Goal: Task Accomplishment & Management: Manage account settings

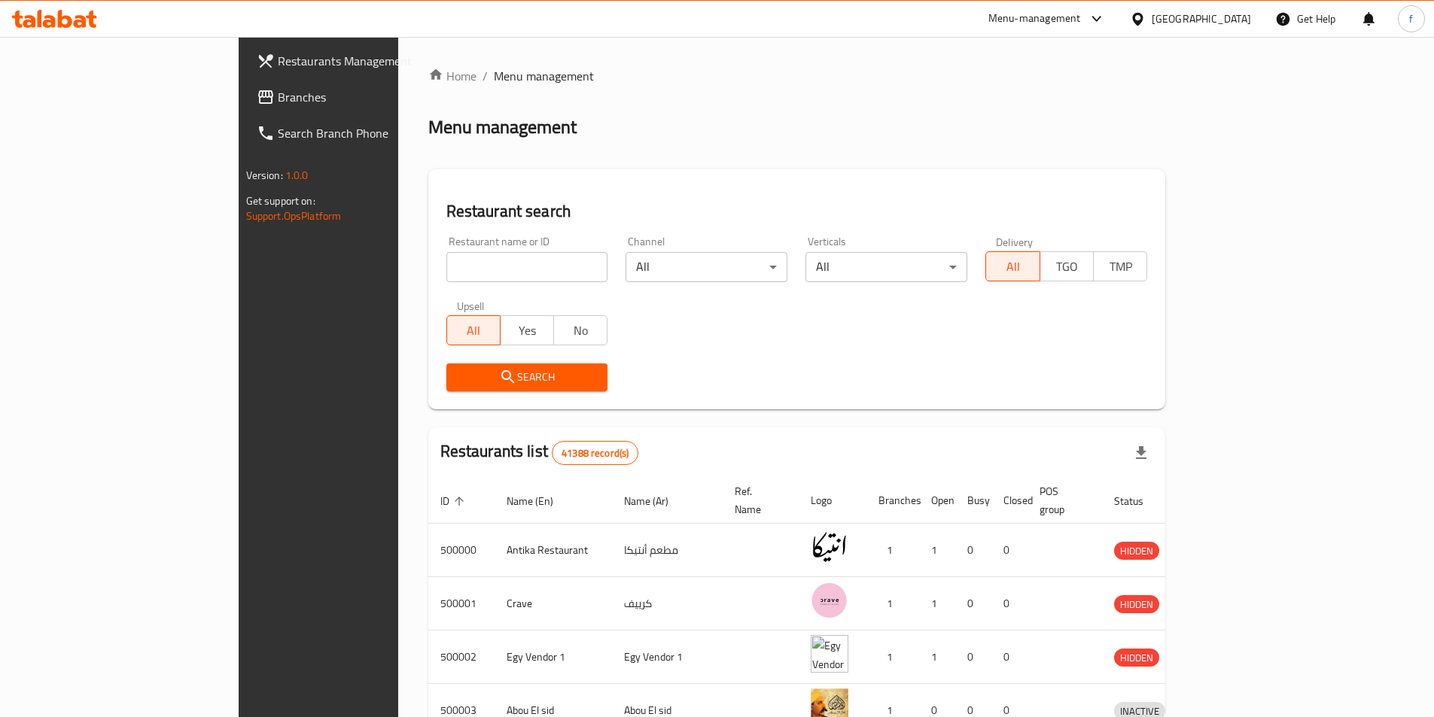
click at [446, 266] on input "search" at bounding box center [527, 267] width 162 height 30
paste input "17548"
type input "17548"
click button "Search" at bounding box center [527, 377] width 162 height 28
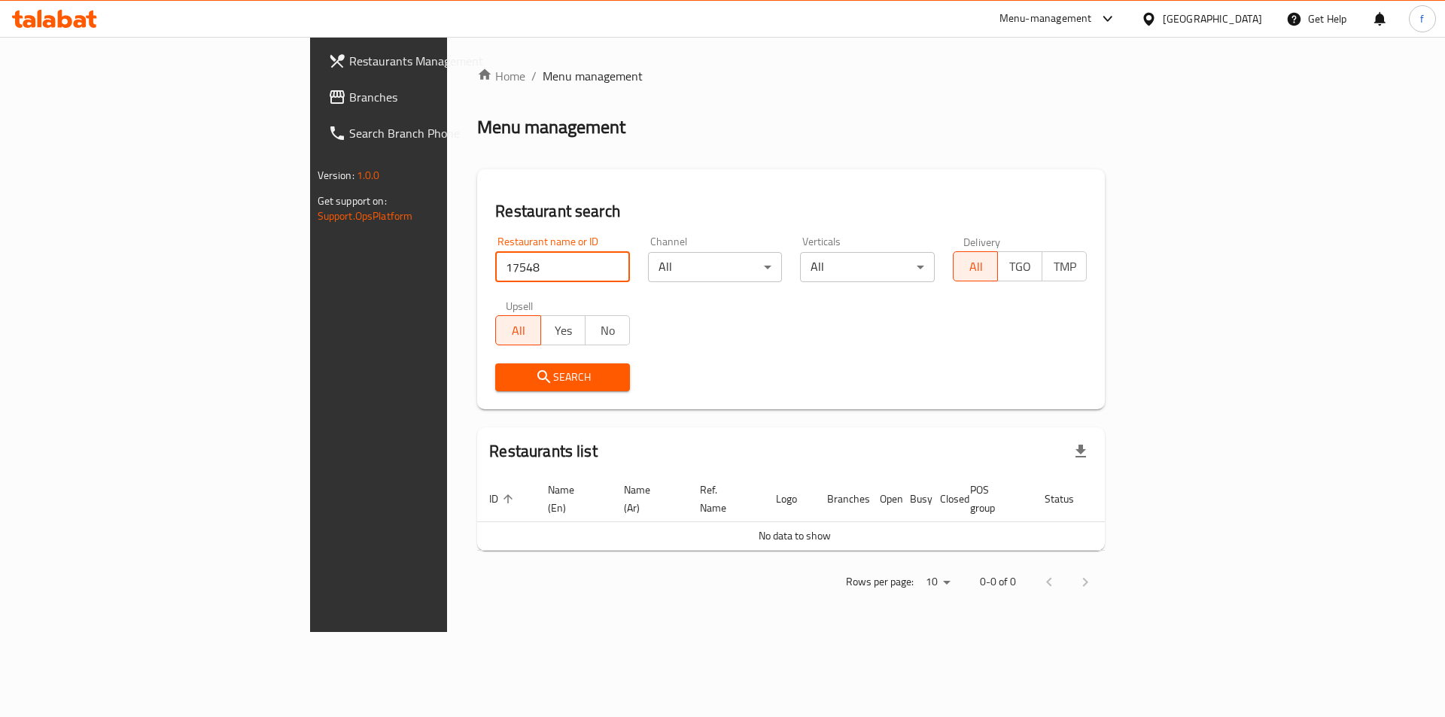
click button "Search" at bounding box center [562, 377] width 135 height 28
click at [70, 23] on icon at bounding box center [65, 19] width 14 height 18
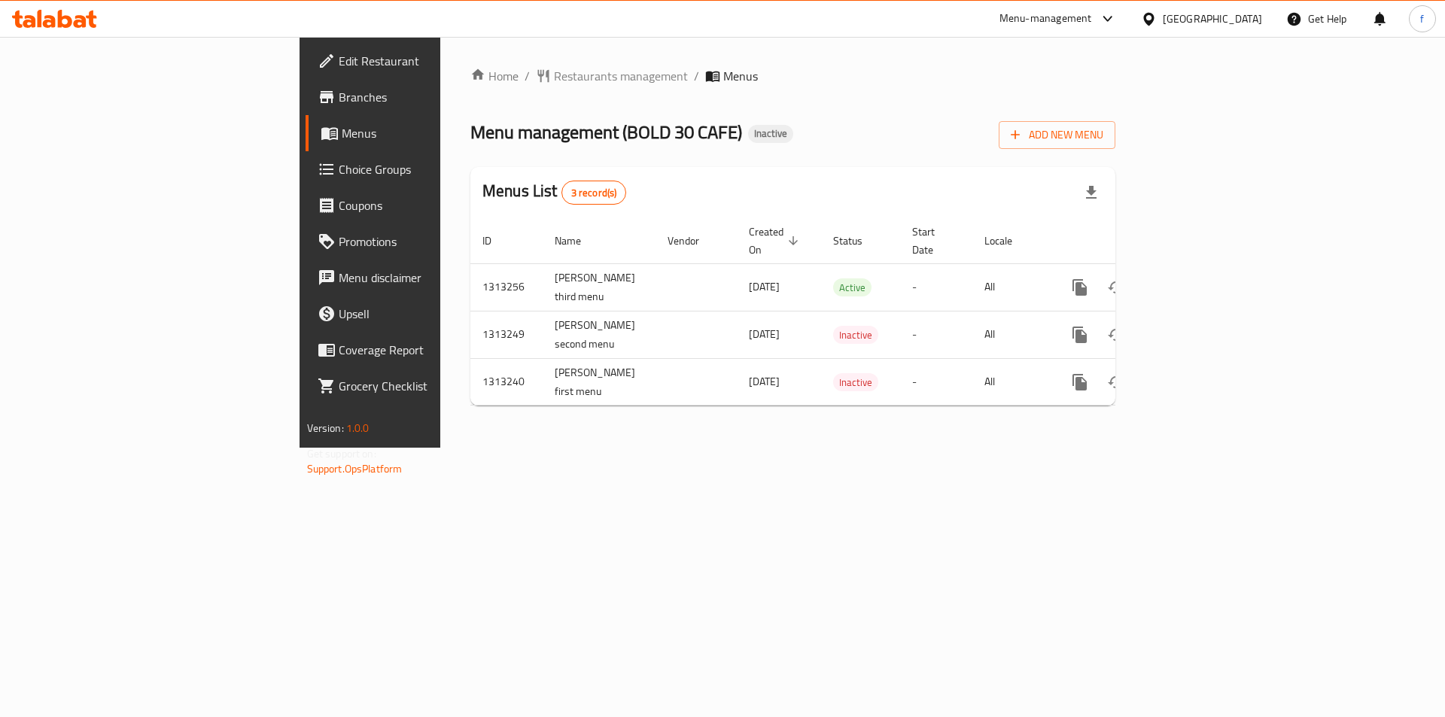
click at [339, 96] on span "Branches" at bounding box center [434, 97] width 190 height 18
click at [1103, 127] on span "Add New Menu" at bounding box center [1057, 135] width 93 height 19
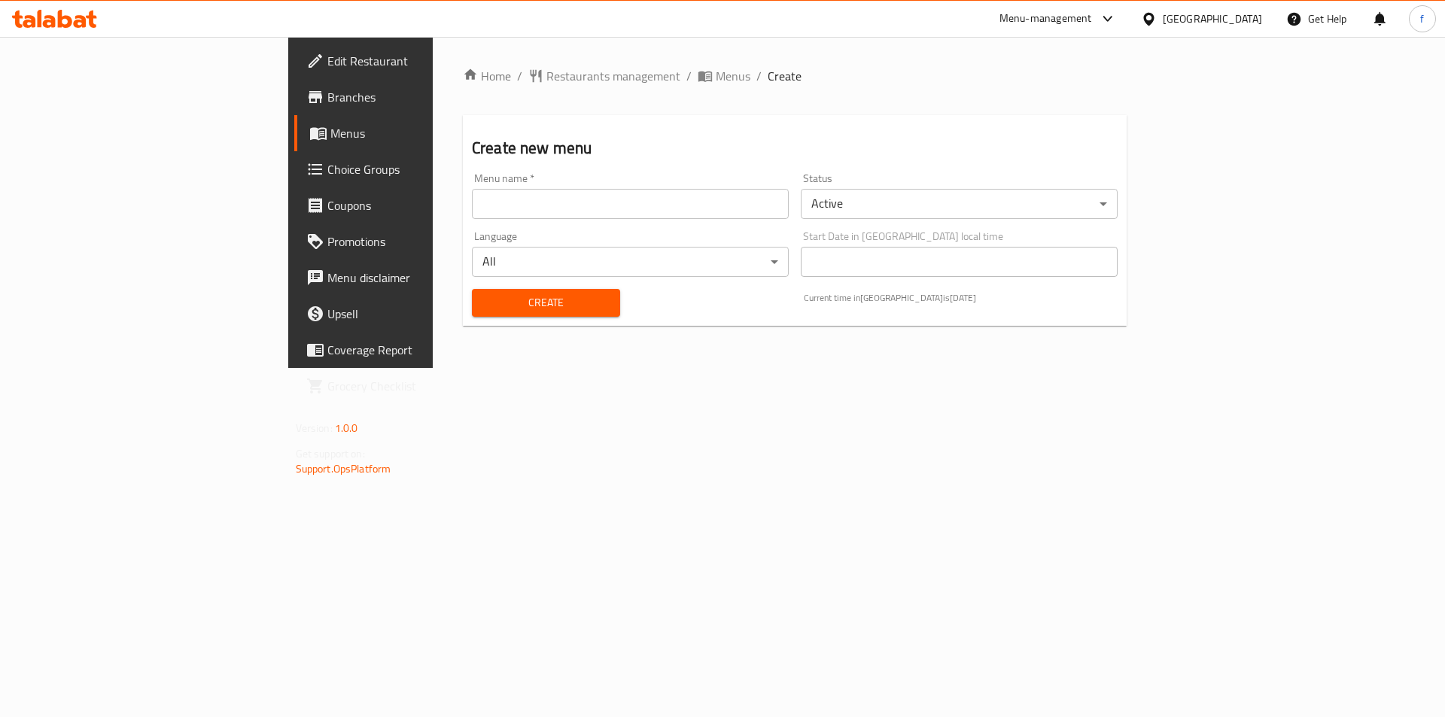
click at [645, 215] on input "text" at bounding box center [630, 204] width 317 height 30
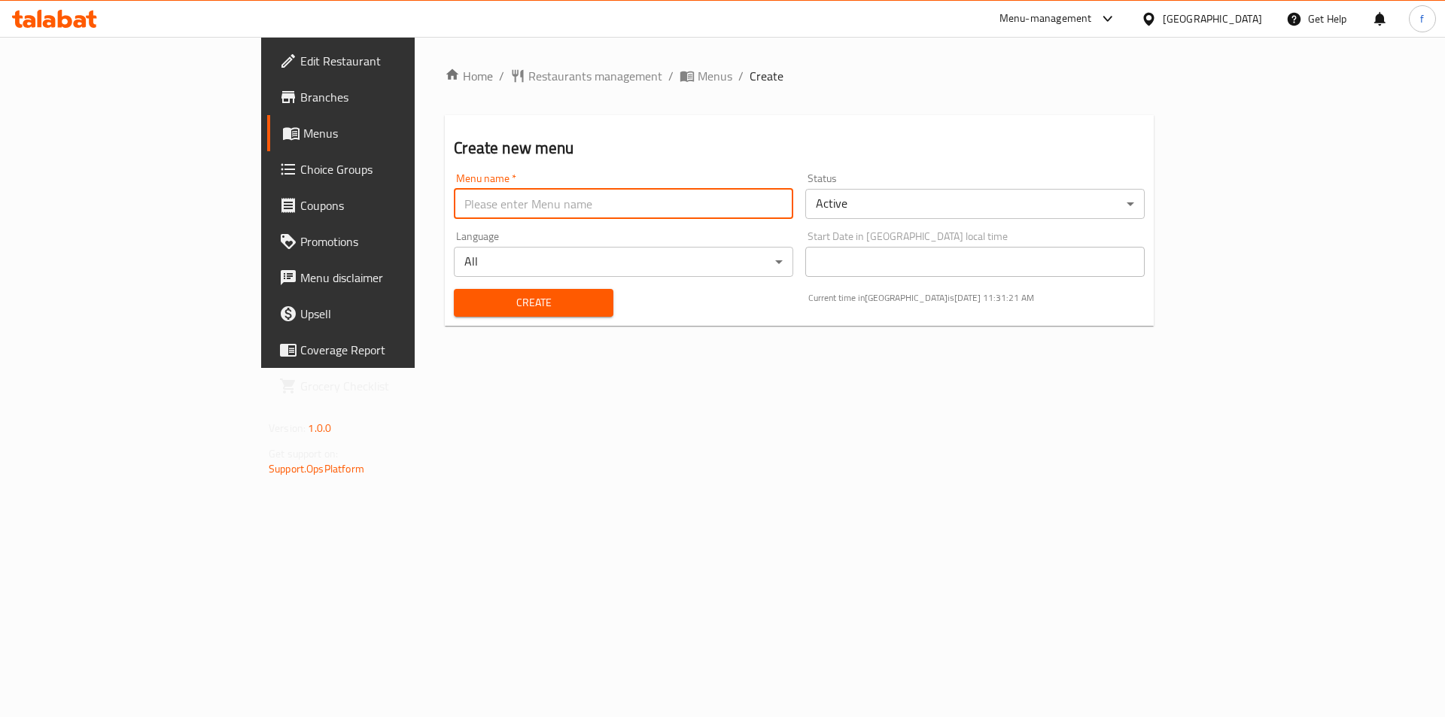
type input "fatma.8116"
click at [466, 309] on span "Create" at bounding box center [533, 303] width 135 height 19
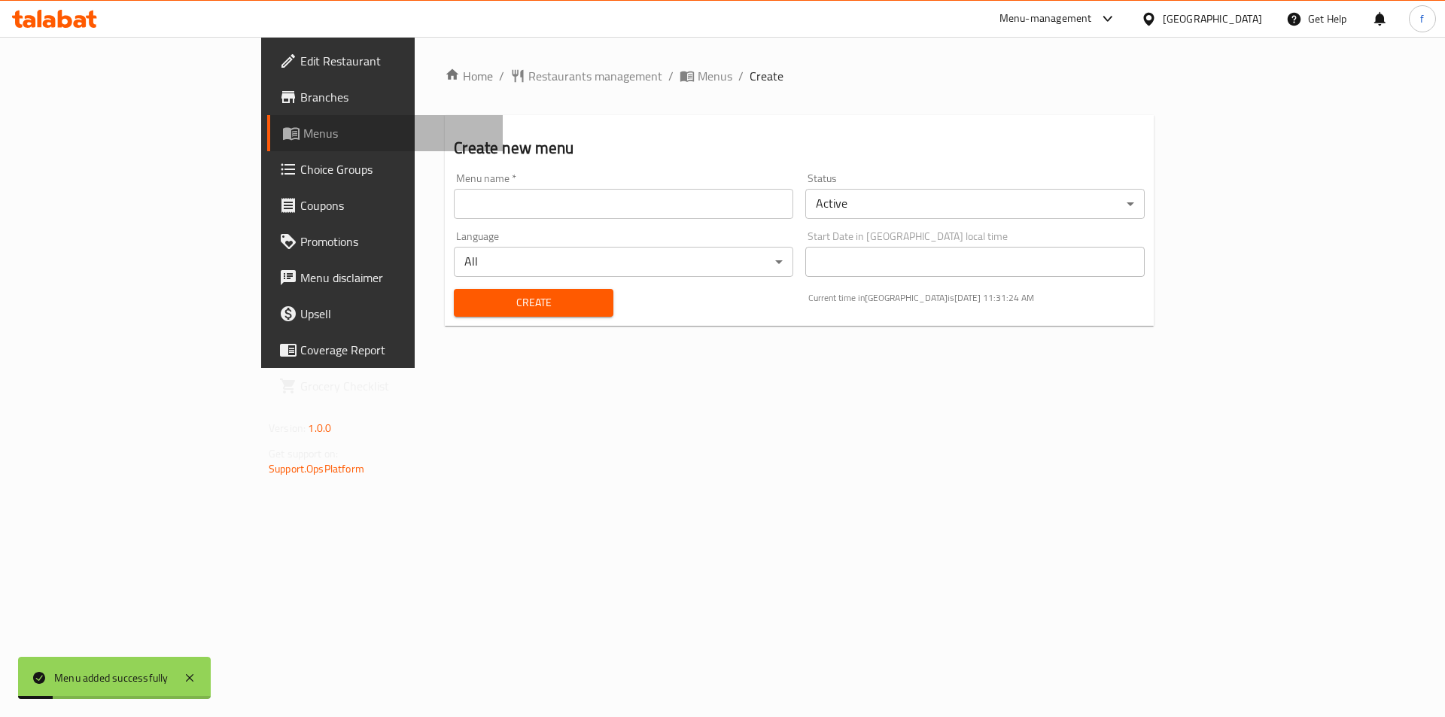
click at [267, 143] on link "Menus" at bounding box center [385, 133] width 236 height 36
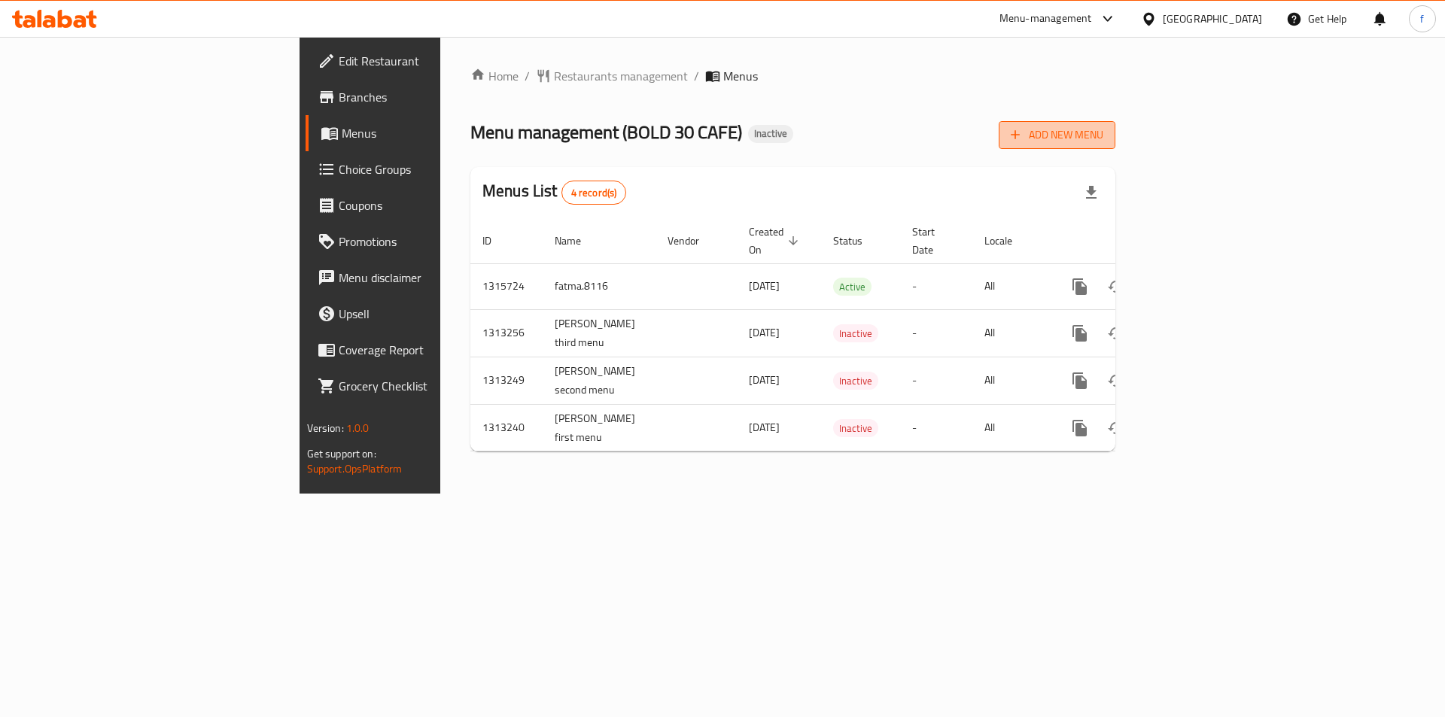
click at [1103, 139] on span "Add New Menu" at bounding box center [1057, 135] width 93 height 19
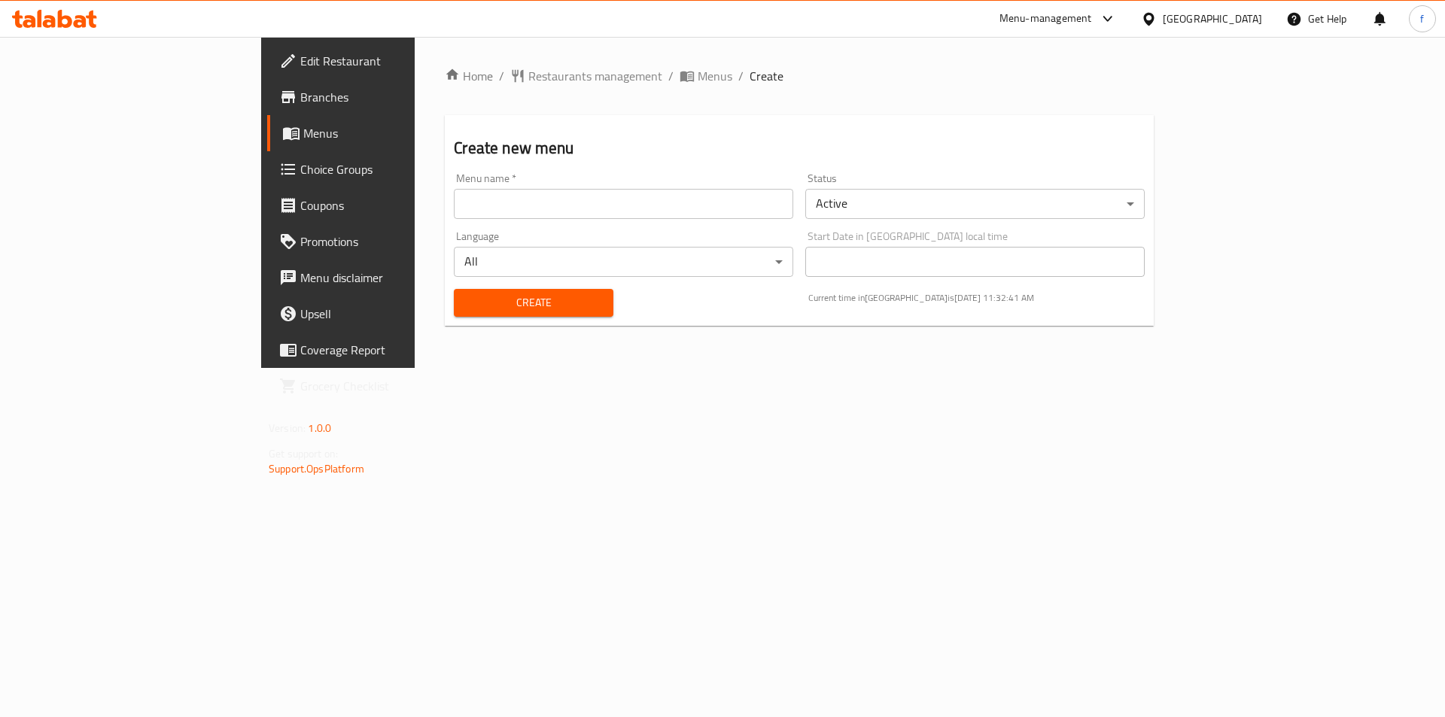
click at [303, 134] on span "Menus" at bounding box center [396, 133] width 187 height 18
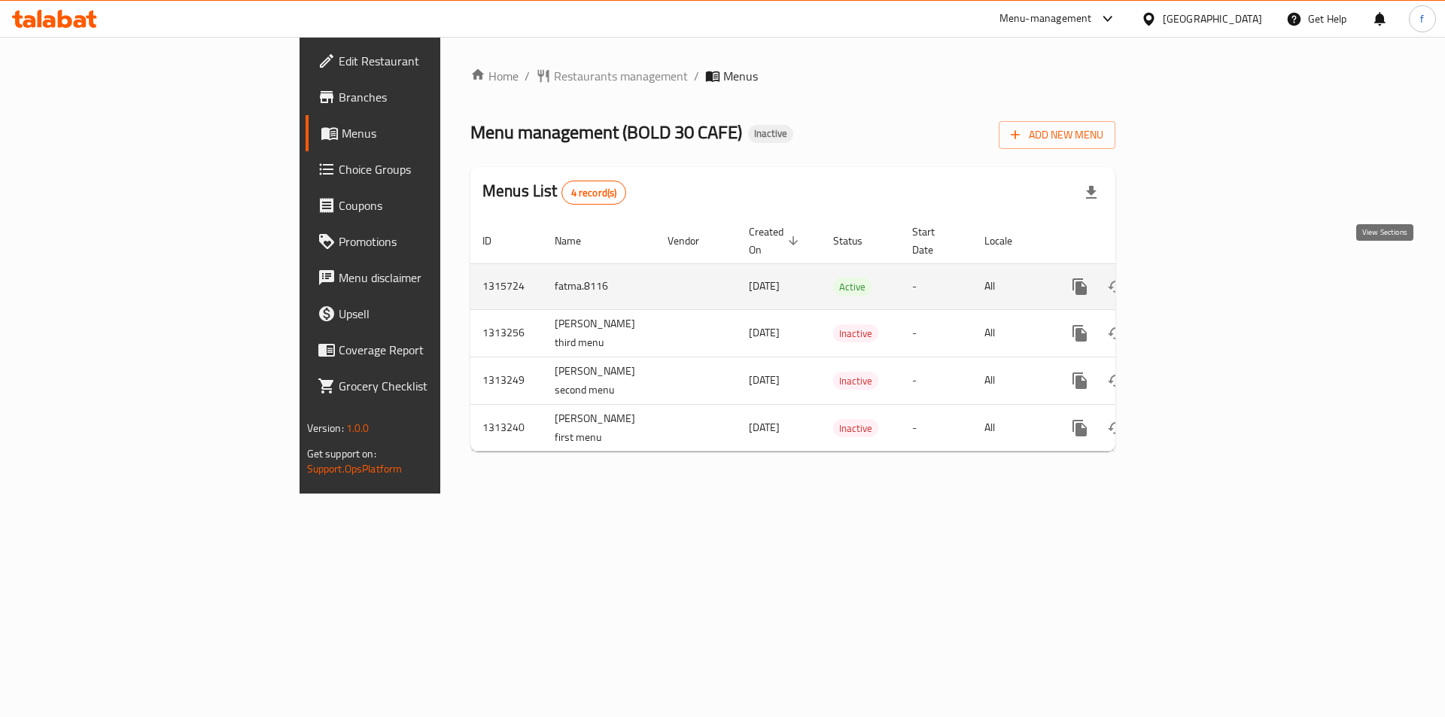
click at [1197, 278] on icon "enhanced table" at bounding box center [1188, 287] width 18 height 18
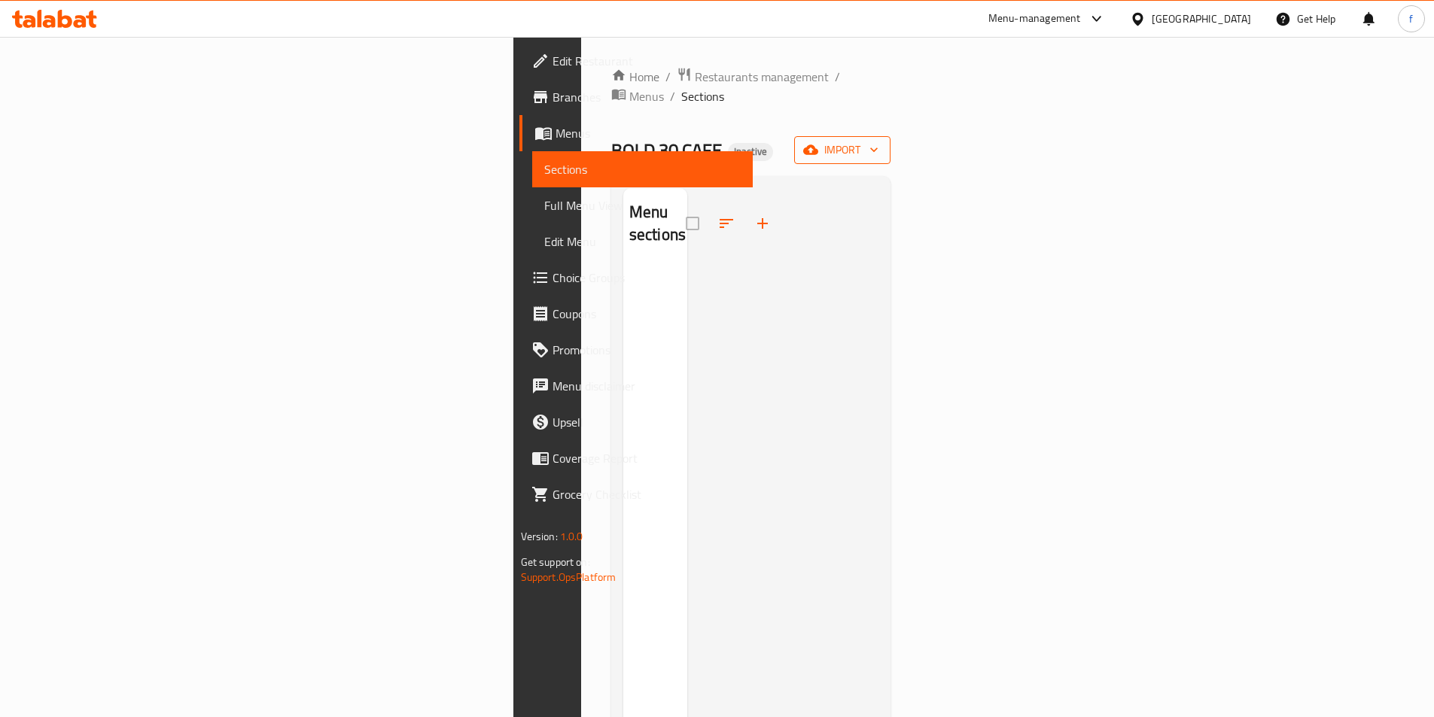
click at [878, 141] on span "import" at bounding box center [842, 150] width 72 height 19
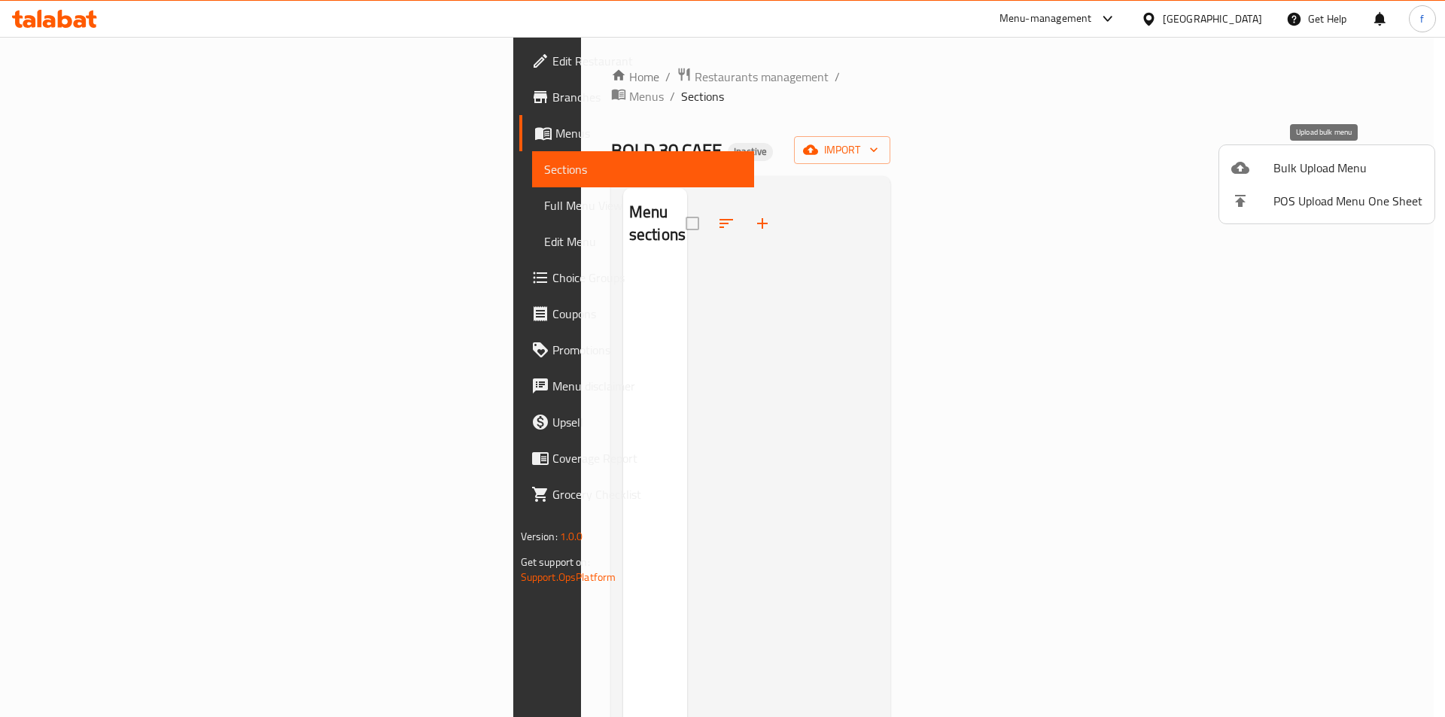
click at [1341, 164] on span "Bulk Upload Menu" at bounding box center [1347, 168] width 149 height 18
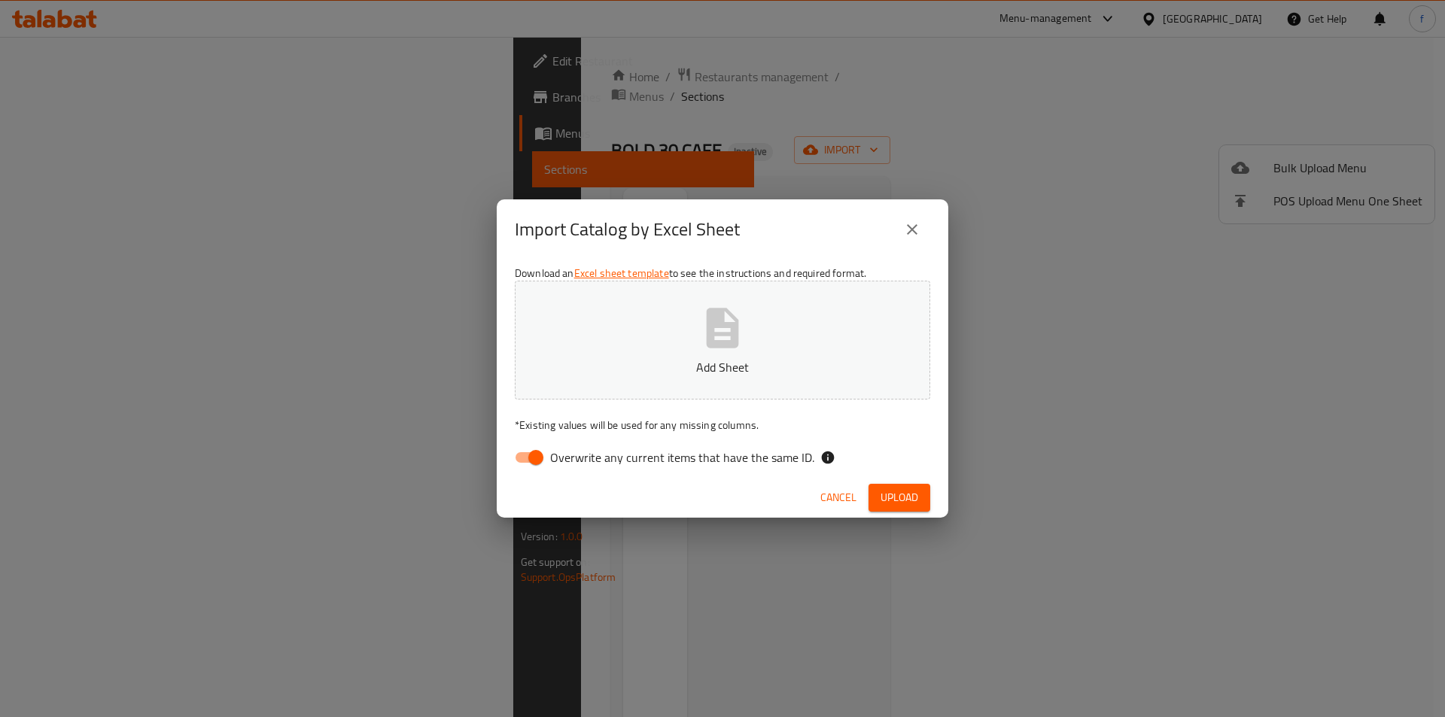
click at [739, 321] on icon "button" at bounding box center [722, 328] width 48 height 48
click at [899, 491] on span "Upload" at bounding box center [900, 497] width 38 height 19
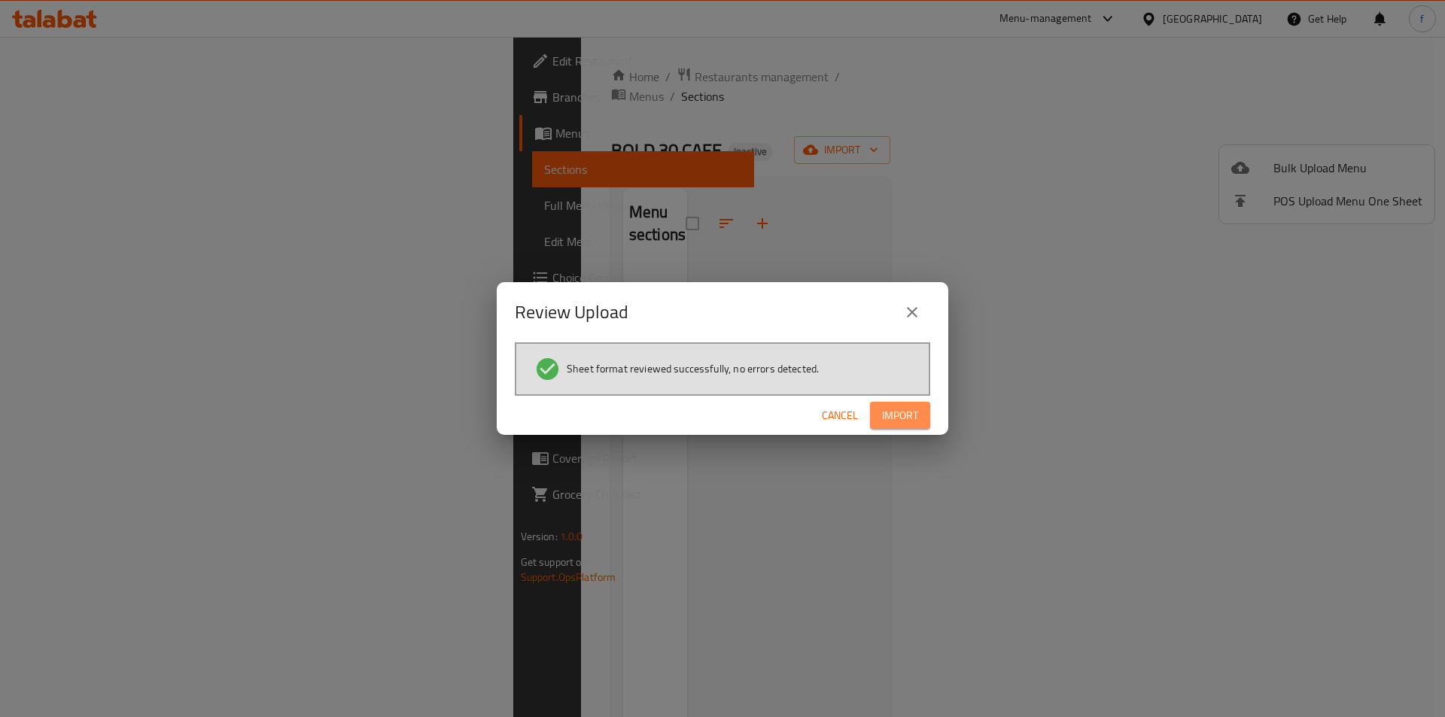
click at [923, 417] on button "Import" at bounding box center [900, 416] width 60 height 28
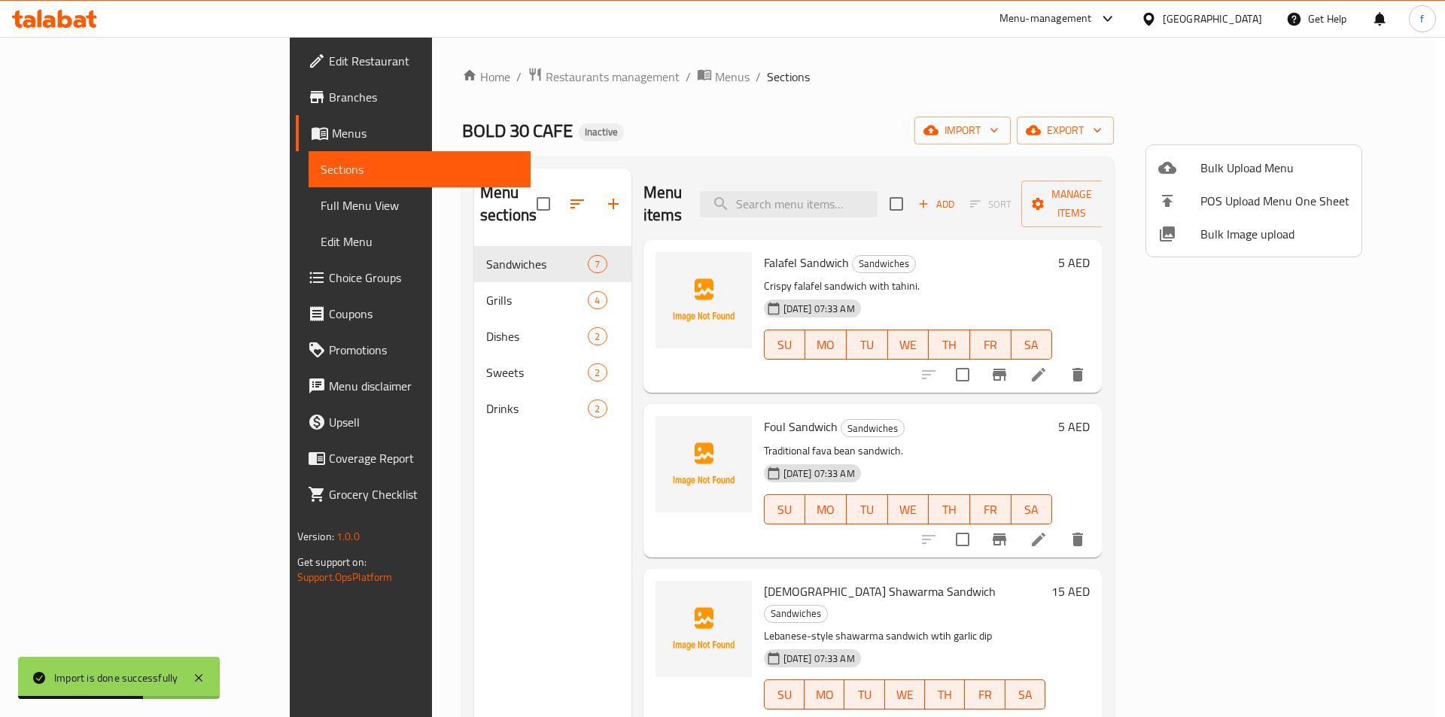
click at [1021, 113] on div at bounding box center [722, 358] width 1445 height 717
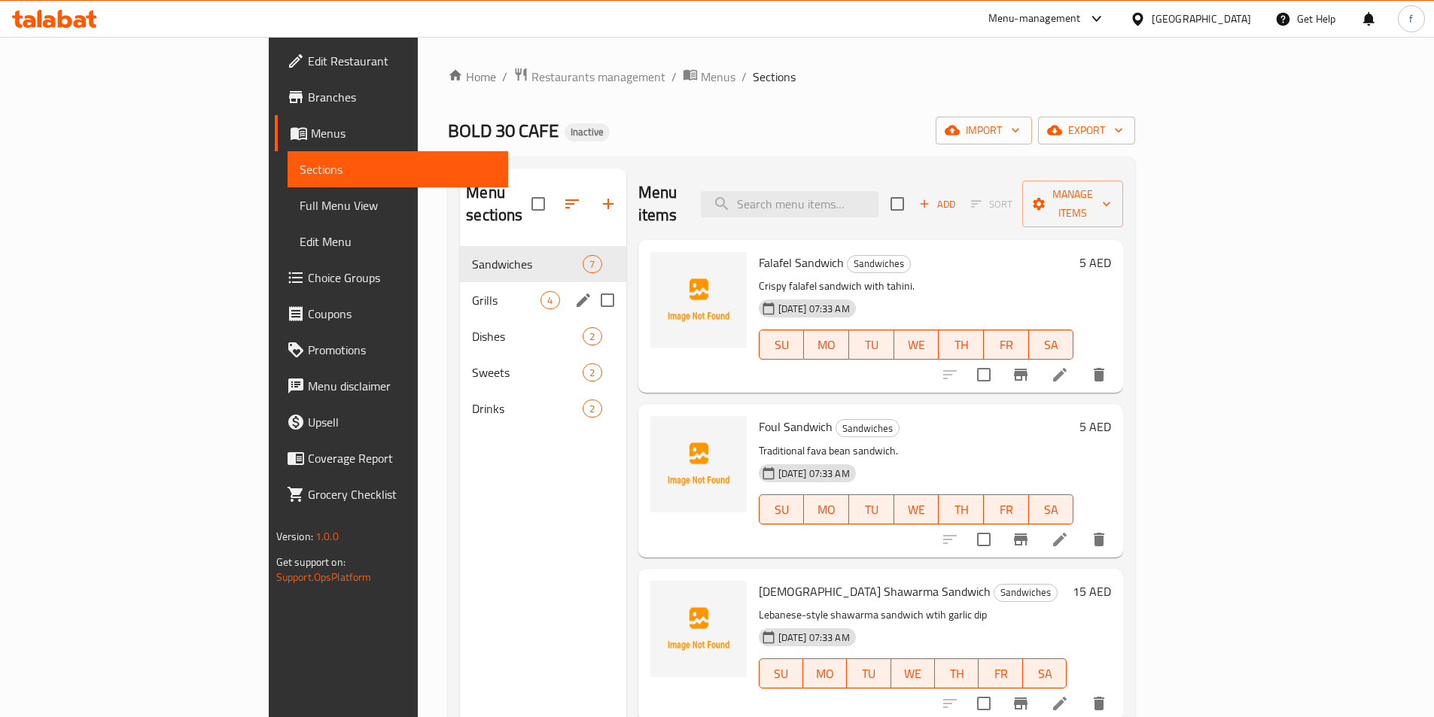
click at [460, 282] on div "Grills 4" at bounding box center [543, 300] width 166 height 36
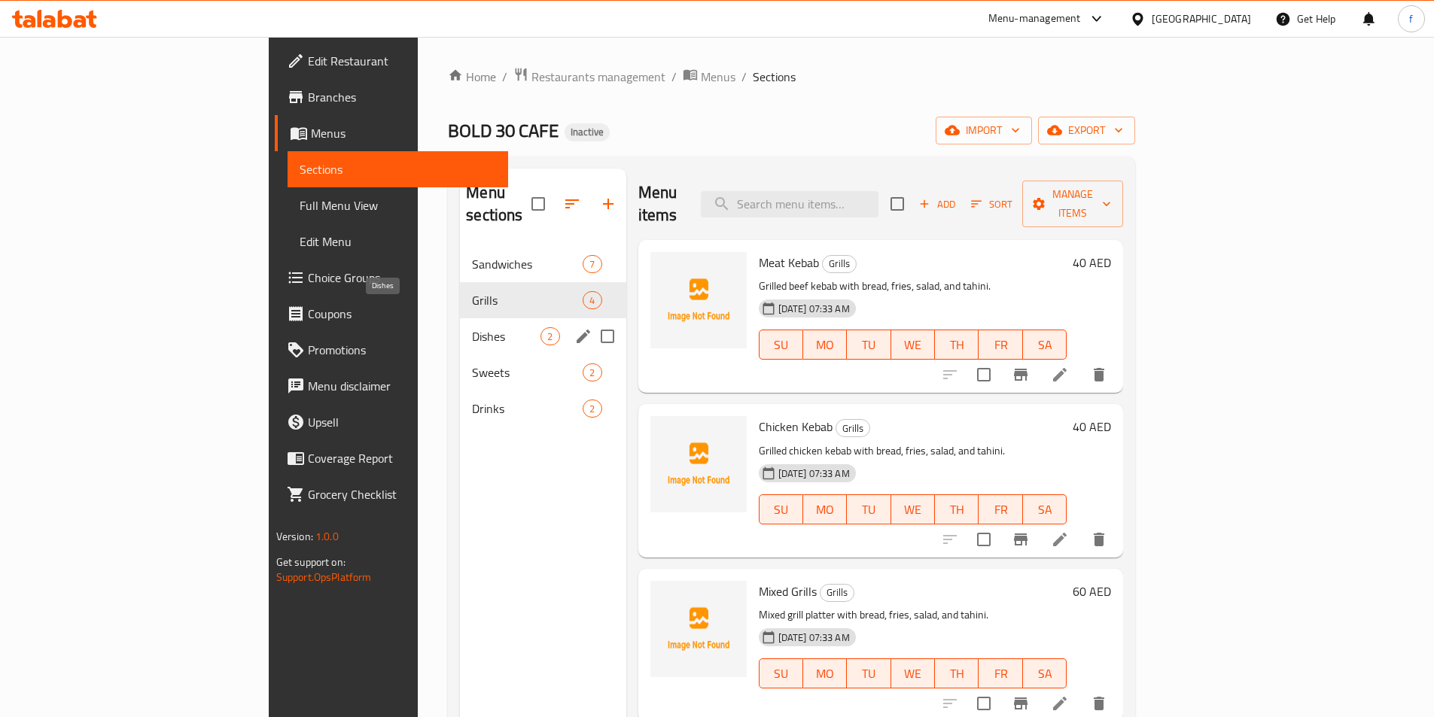
click at [472, 327] on span "Dishes" at bounding box center [506, 336] width 68 height 18
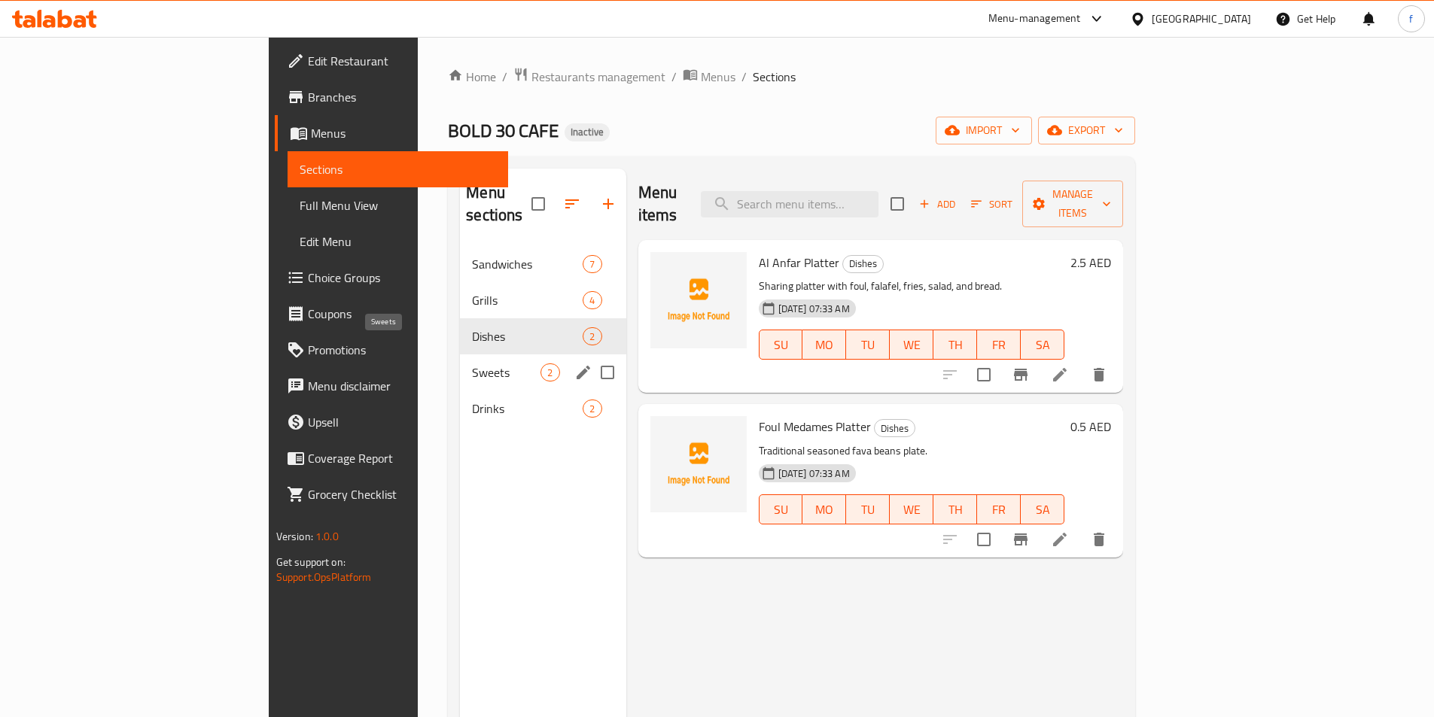
click at [472, 363] on span "Sweets" at bounding box center [506, 372] width 68 height 18
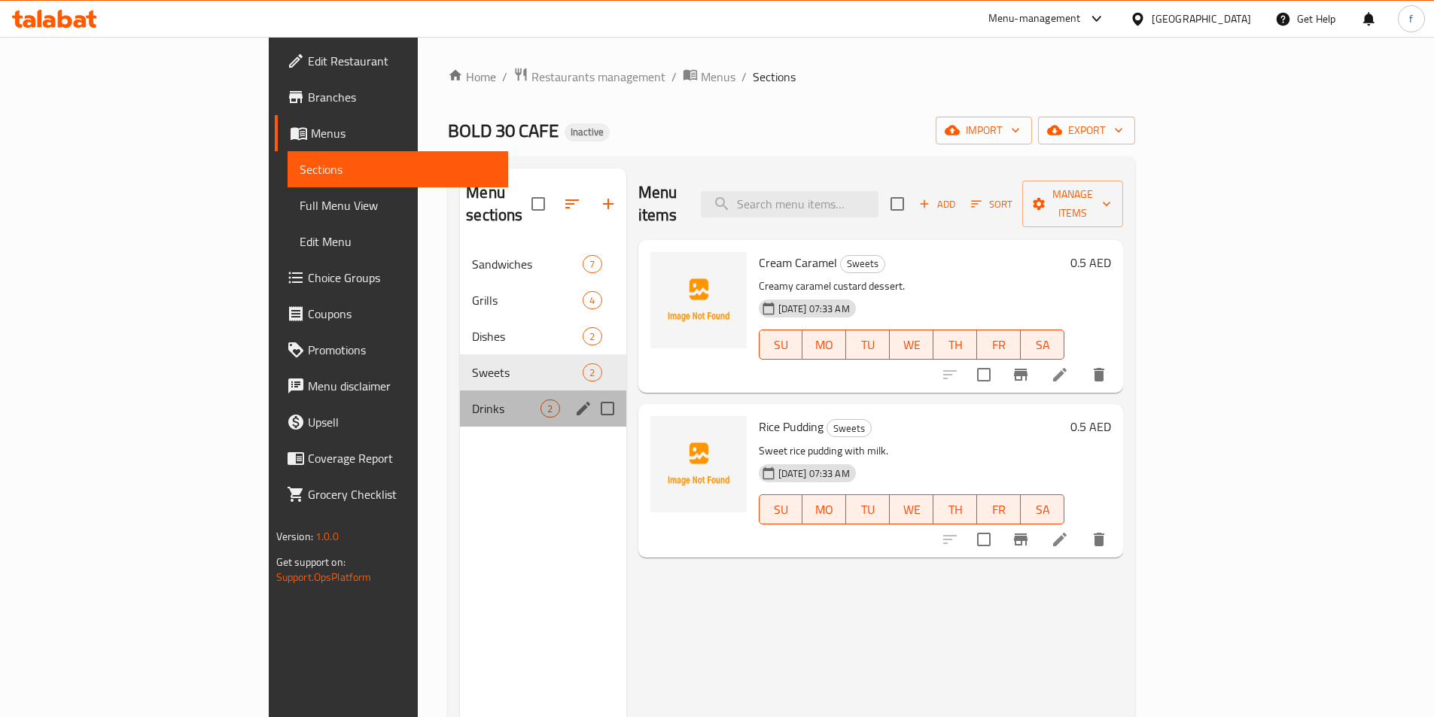
click at [460, 391] on div "Drinks 2" at bounding box center [543, 409] width 166 height 36
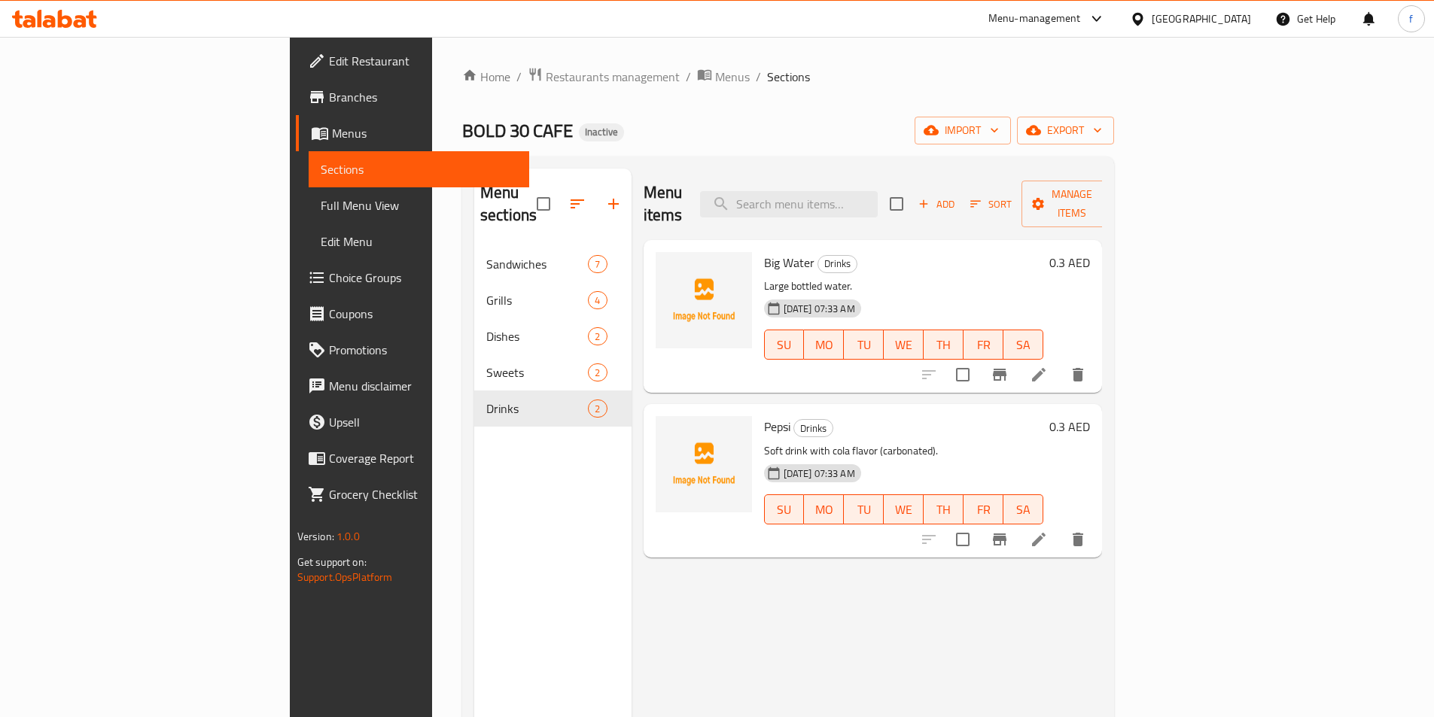
click at [321, 210] on span "Full Menu View" at bounding box center [419, 205] width 196 height 18
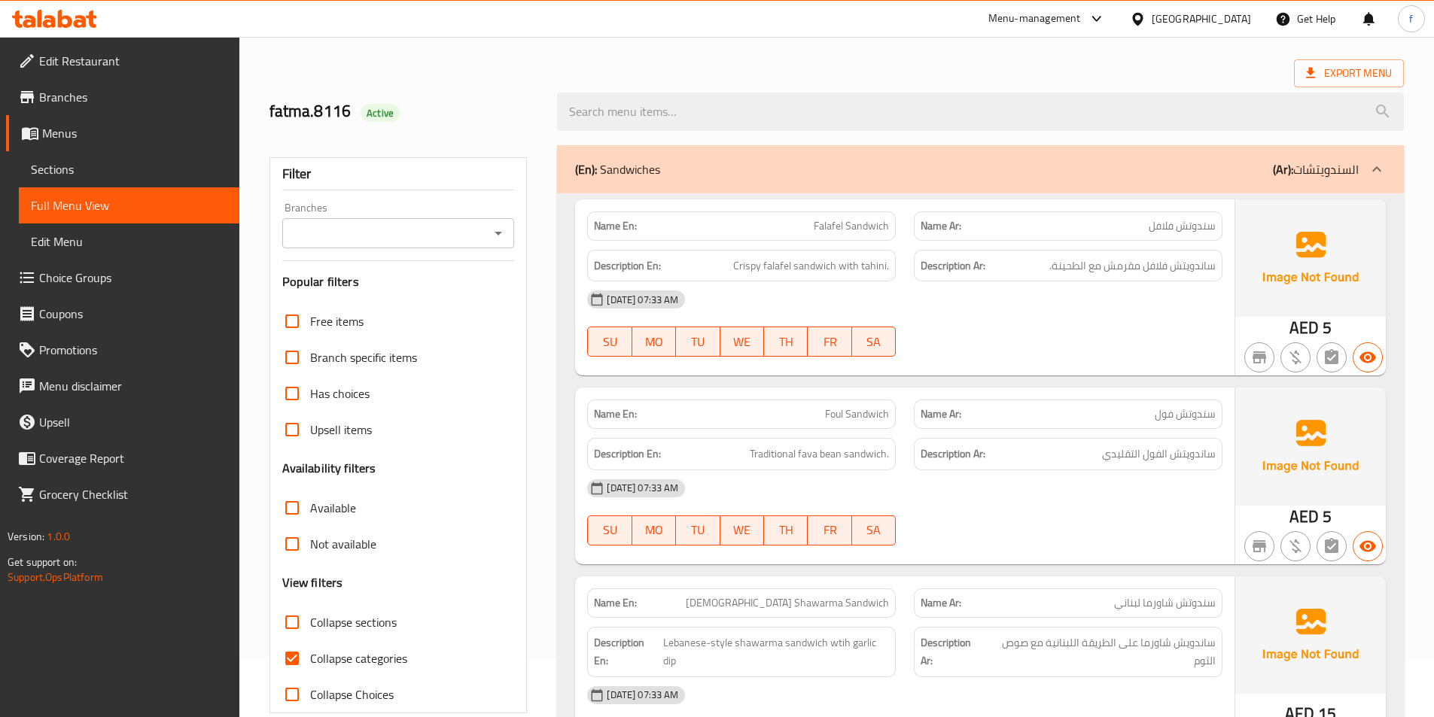
scroll to position [301, 0]
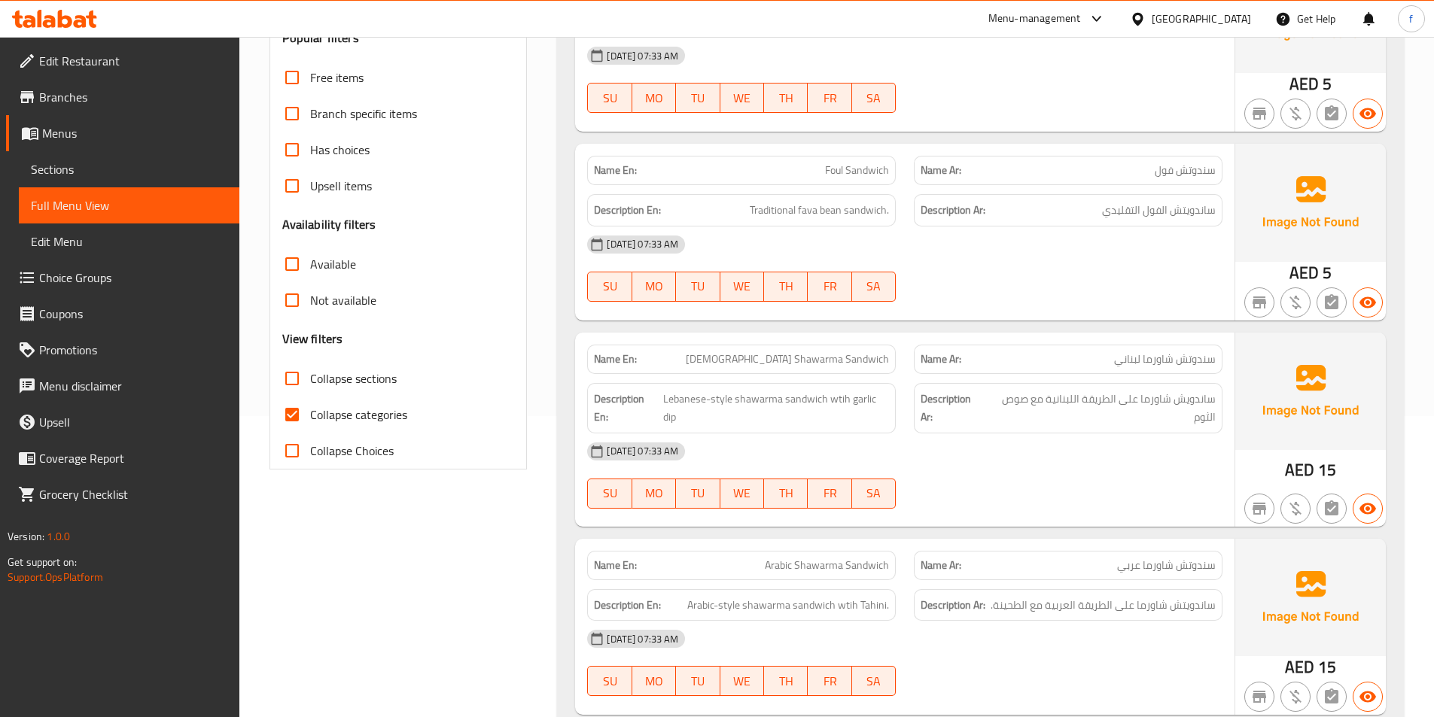
click at [291, 414] on input "Collapse categories" at bounding box center [292, 415] width 36 height 36
checkbox input "false"
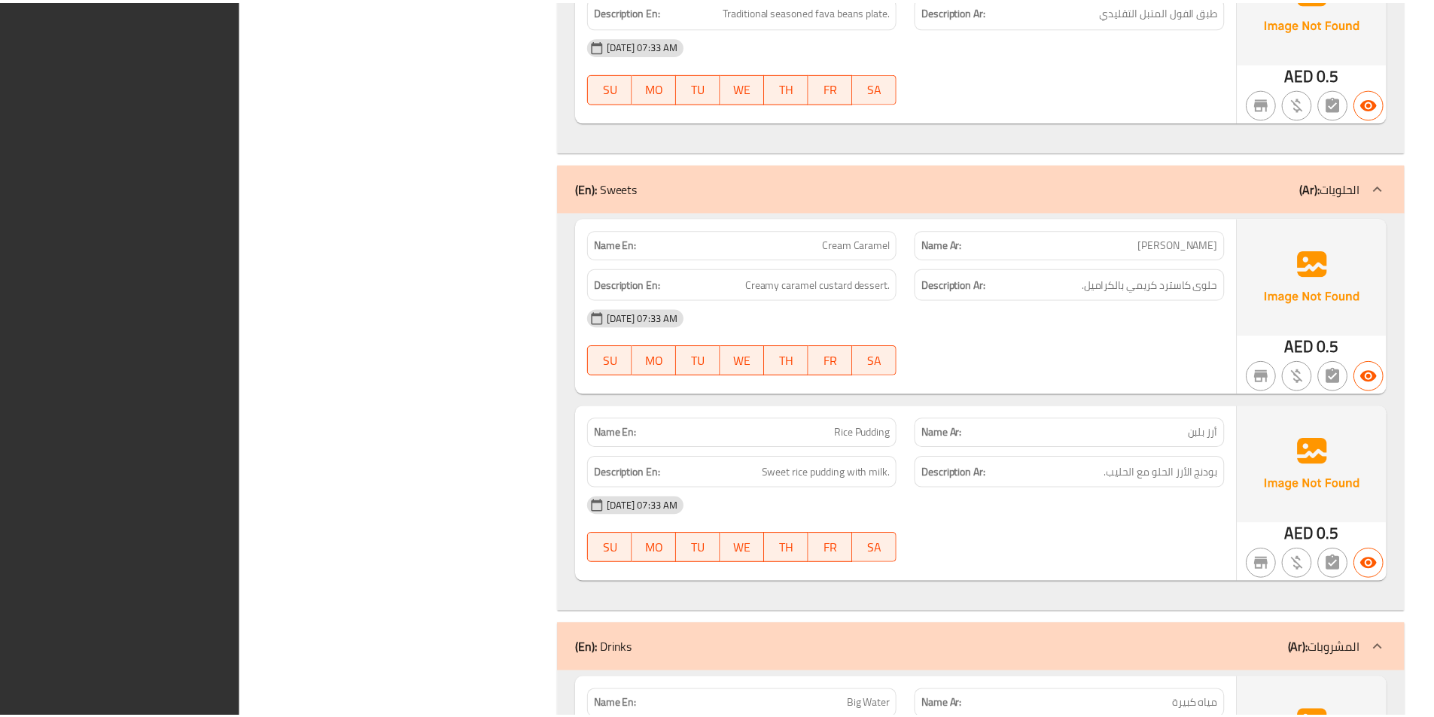
scroll to position [3216, 0]
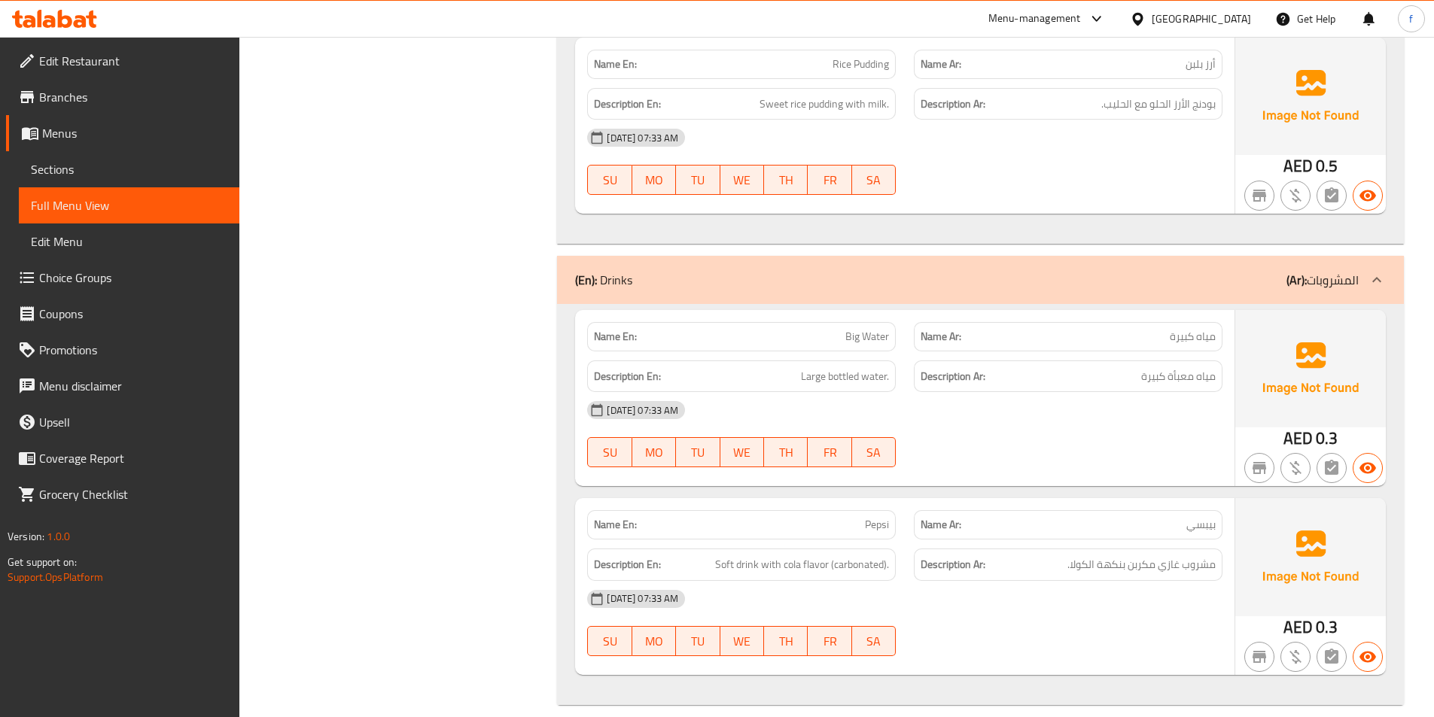
click at [149, 160] on span "Sections" at bounding box center [129, 169] width 196 height 18
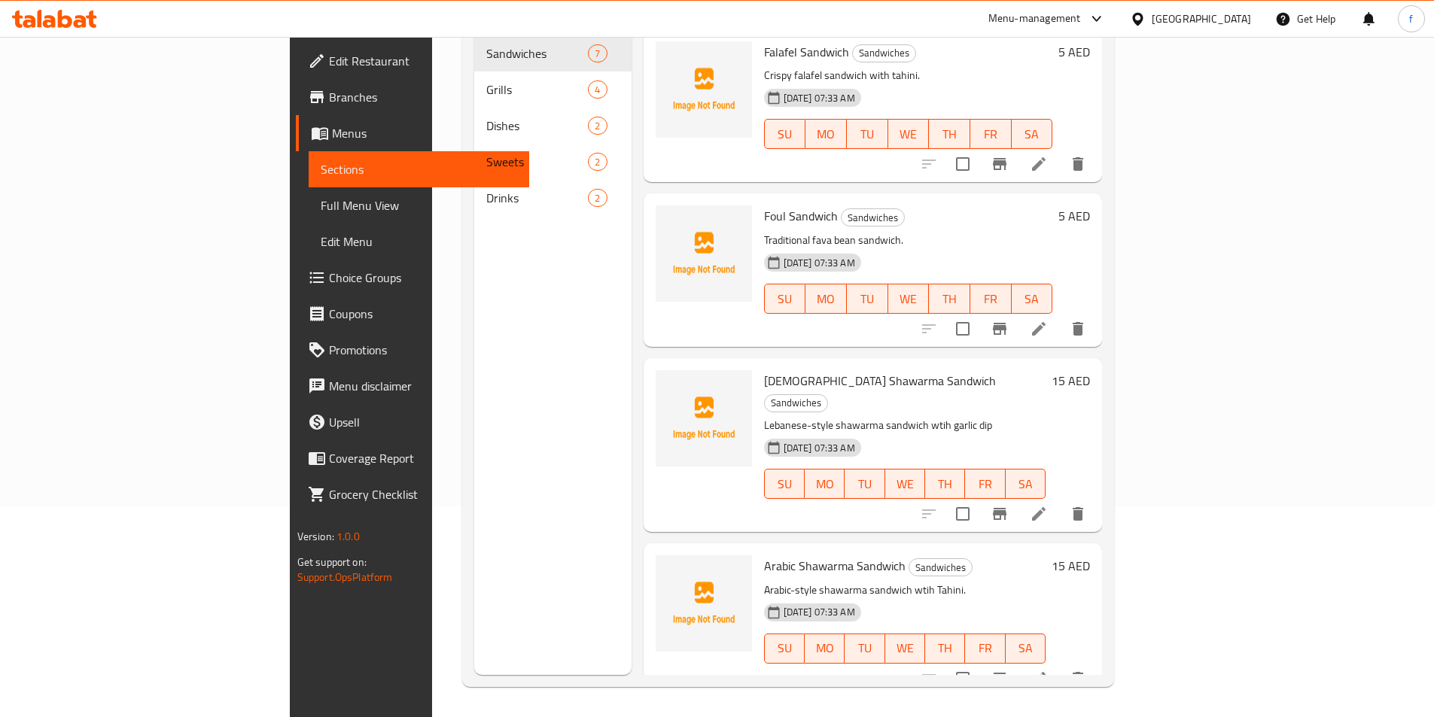
scroll to position [471, 0]
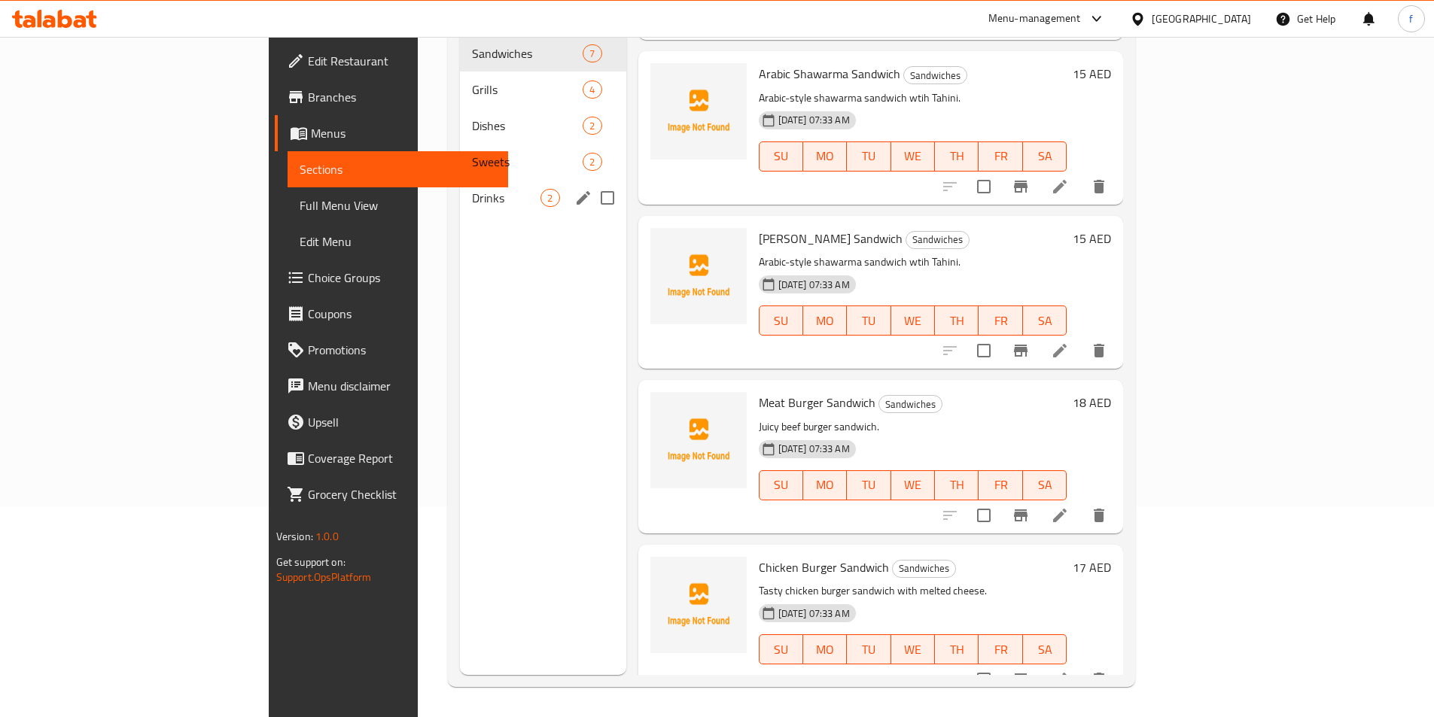
click at [540, 189] on div "2" at bounding box center [549, 198] width 19 height 18
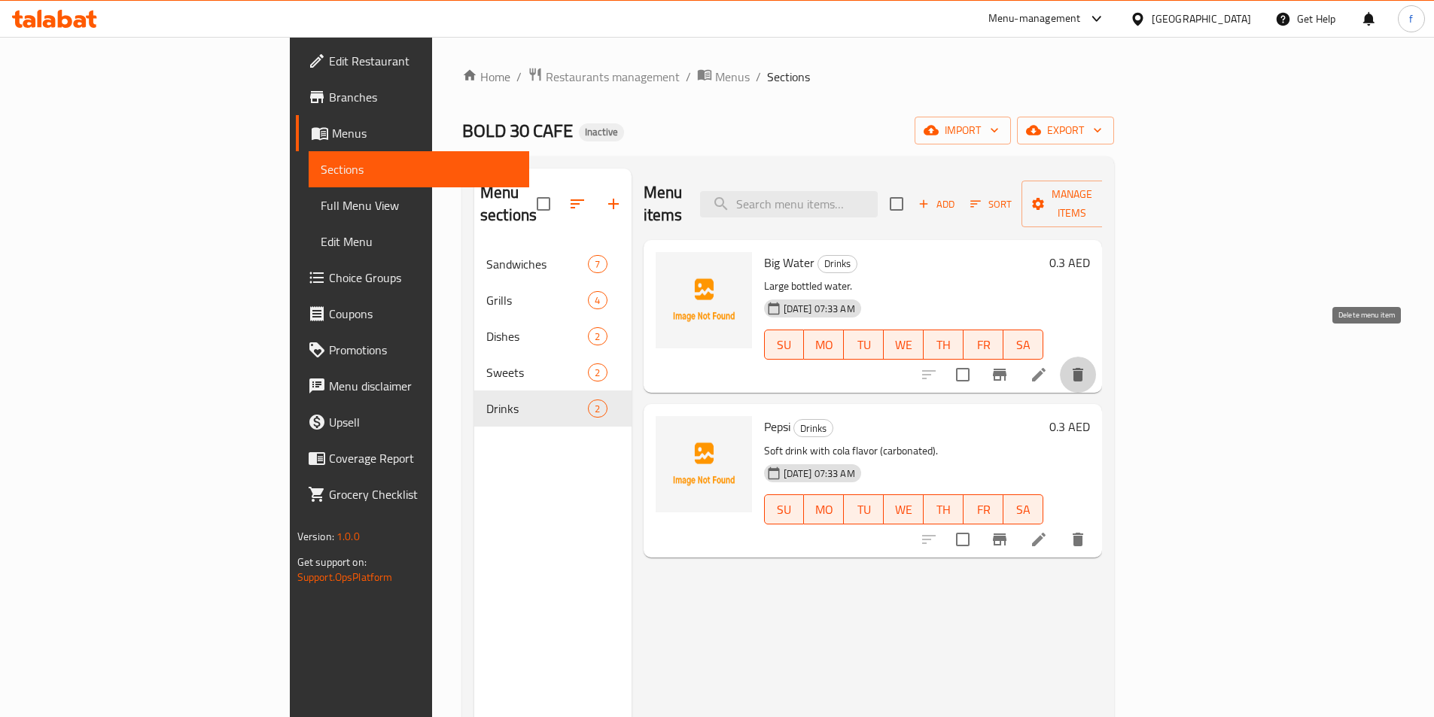
click at [1083, 368] on icon "delete" at bounding box center [1077, 375] width 11 height 14
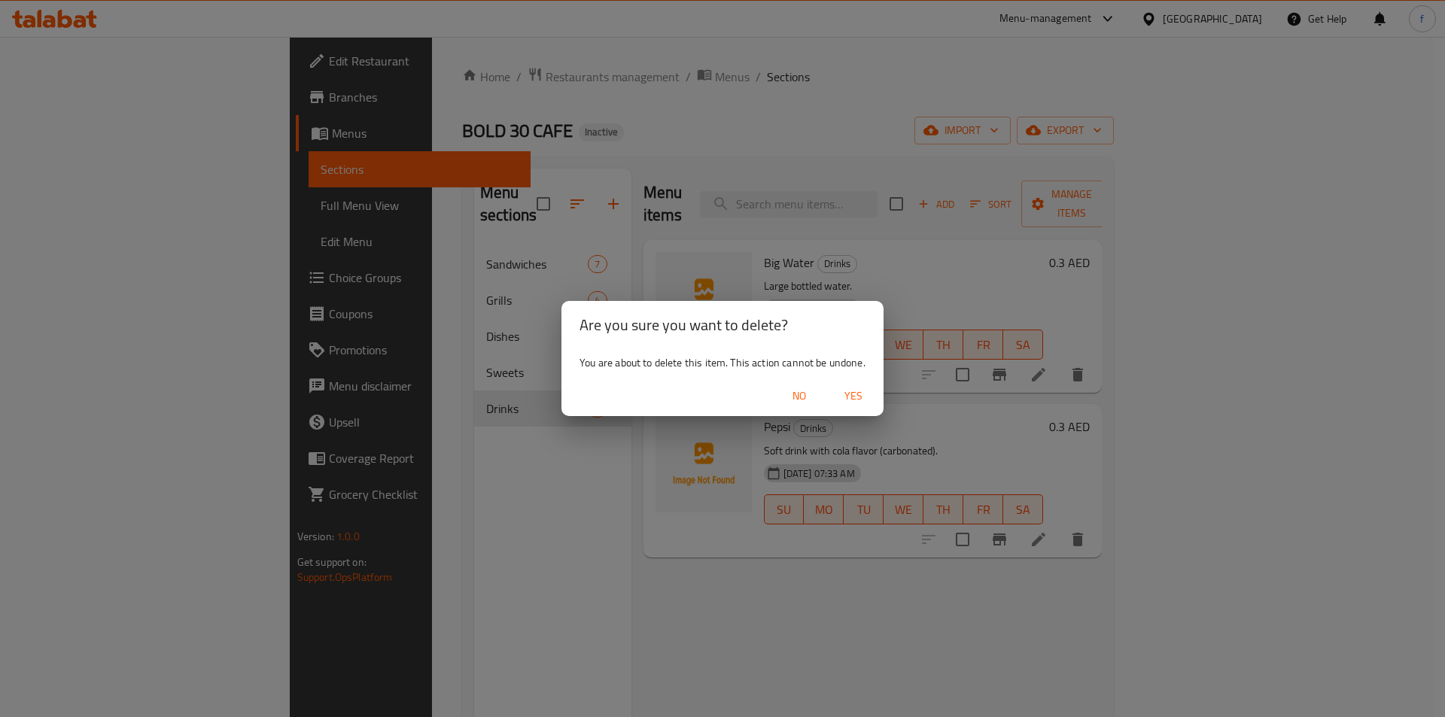
click at [853, 398] on span "Yes" at bounding box center [853, 396] width 36 height 19
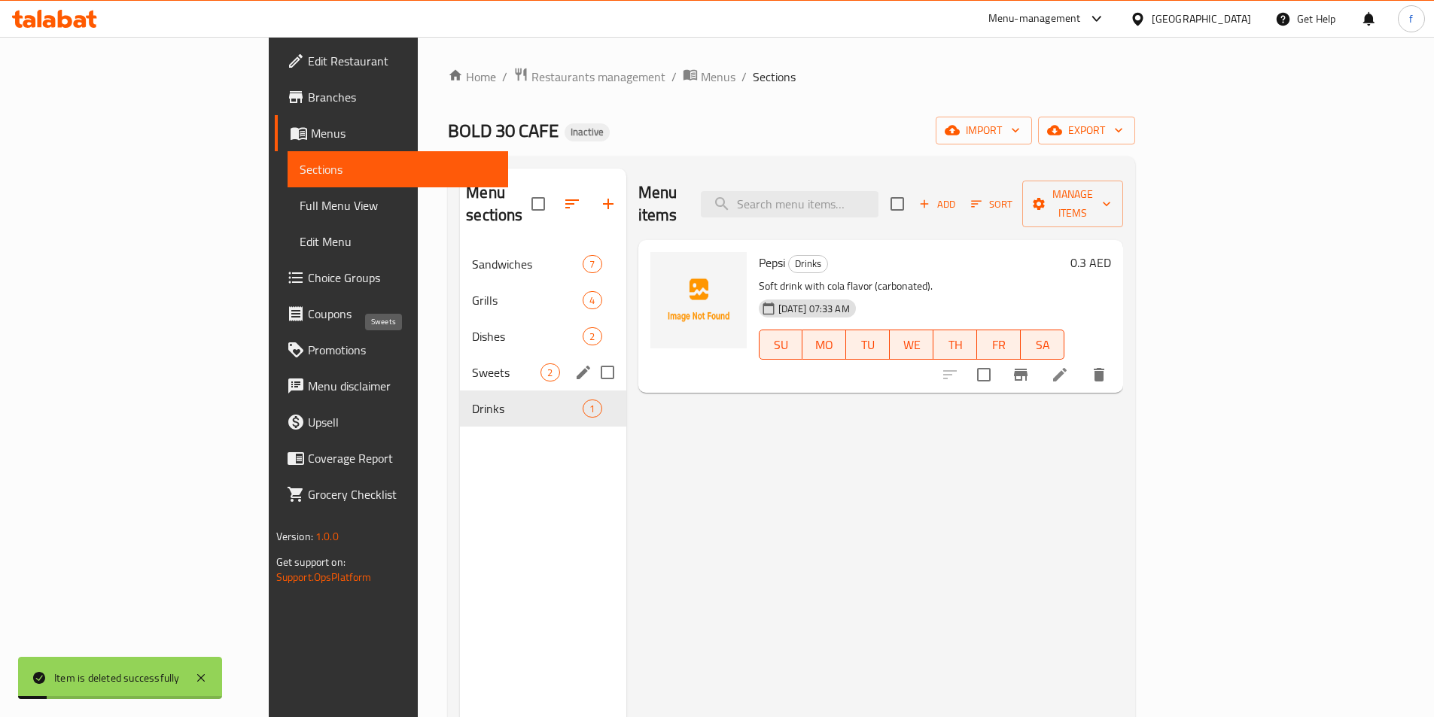
click at [472, 363] on span "Sweets" at bounding box center [506, 372] width 68 height 18
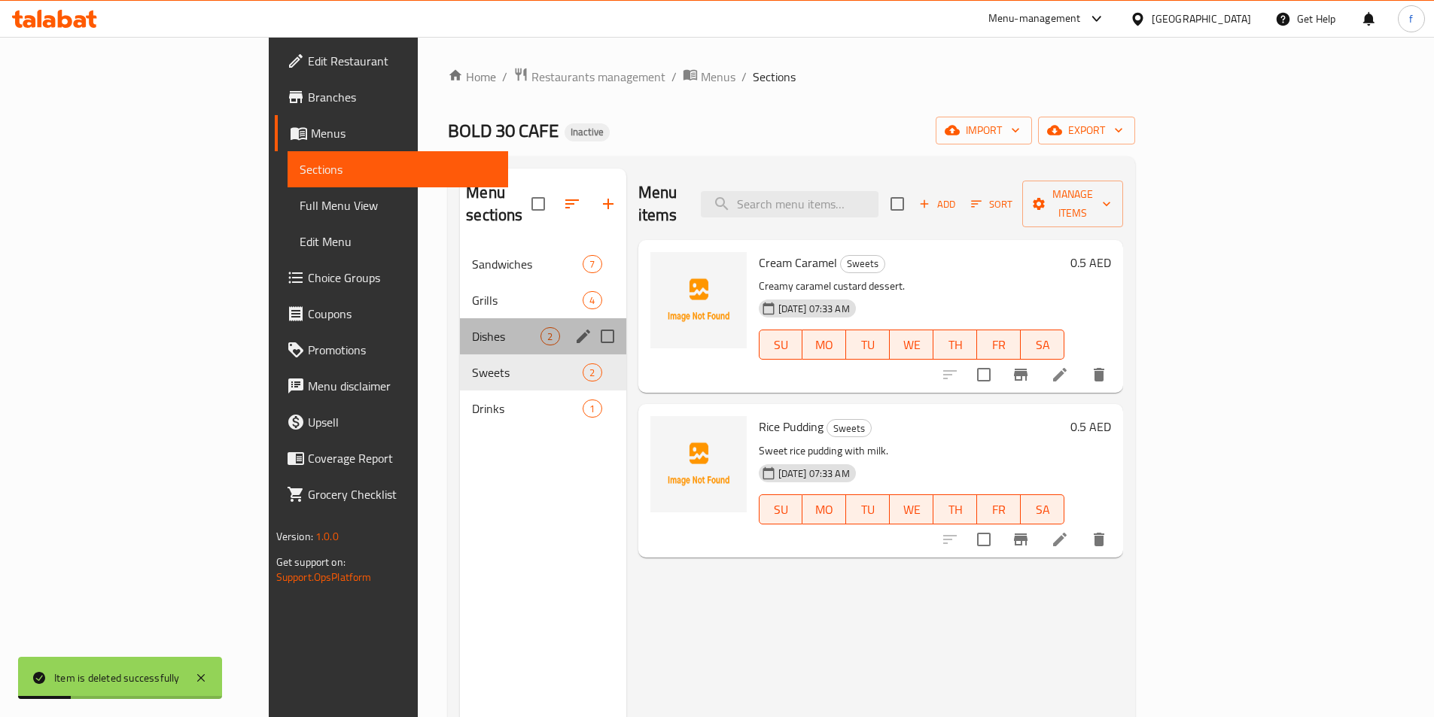
click at [460, 325] on div "Dishes 2" at bounding box center [543, 336] width 166 height 36
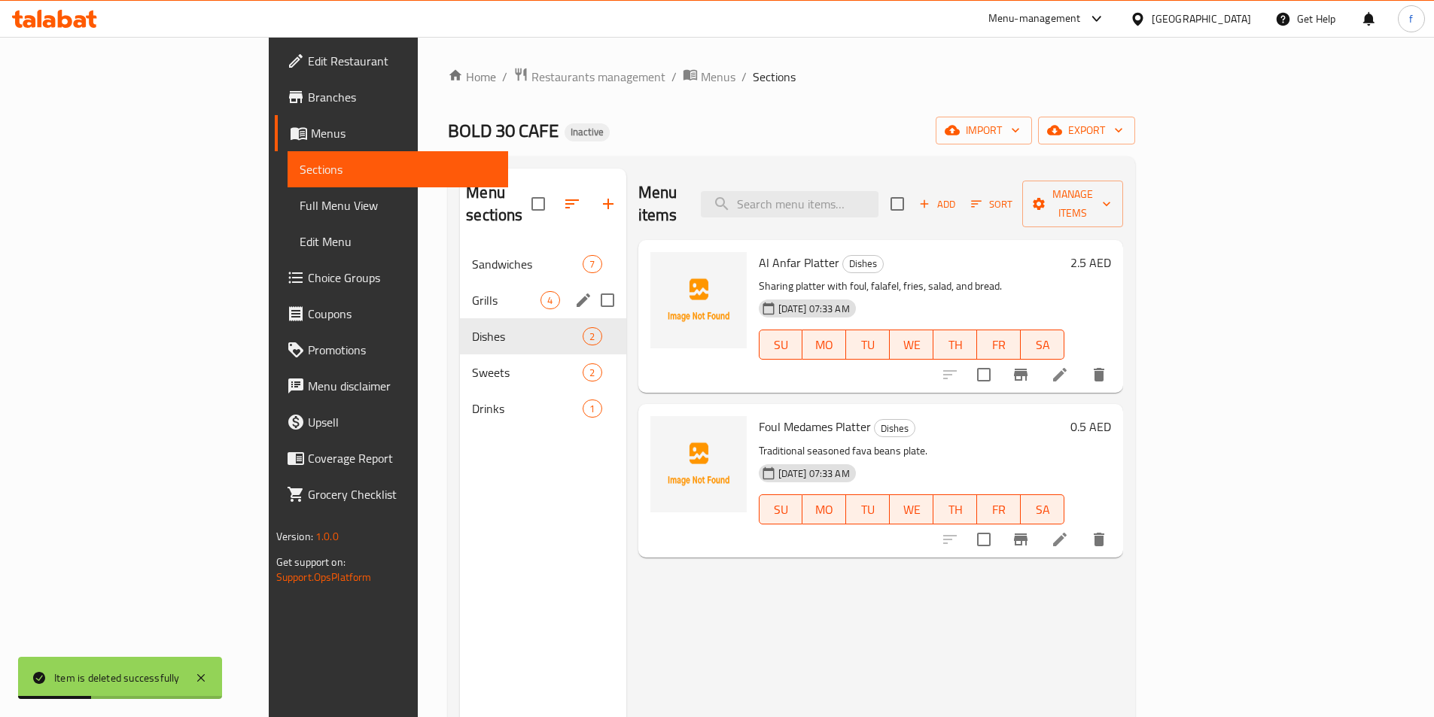
click at [460, 282] on div "Grills 4" at bounding box center [543, 300] width 166 height 36
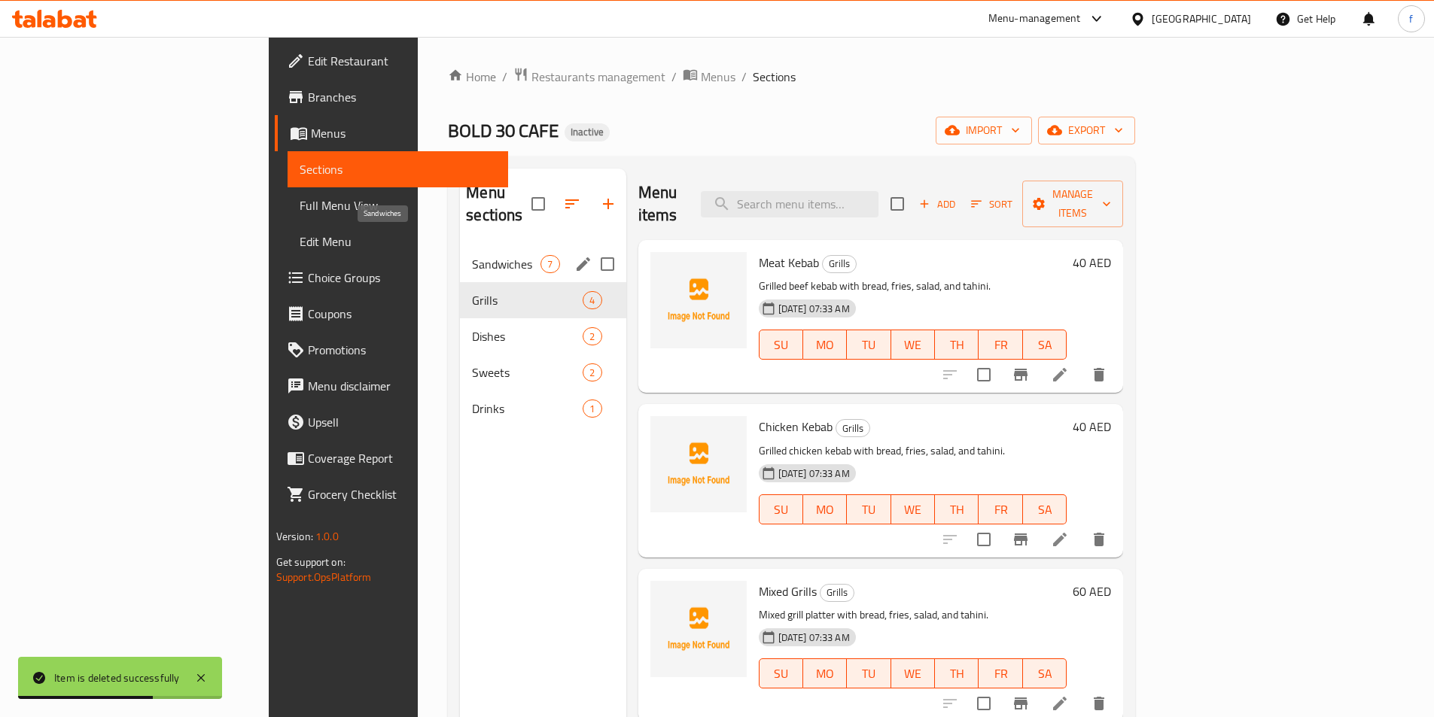
click at [472, 255] on span "Sandwiches" at bounding box center [506, 264] width 68 height 18
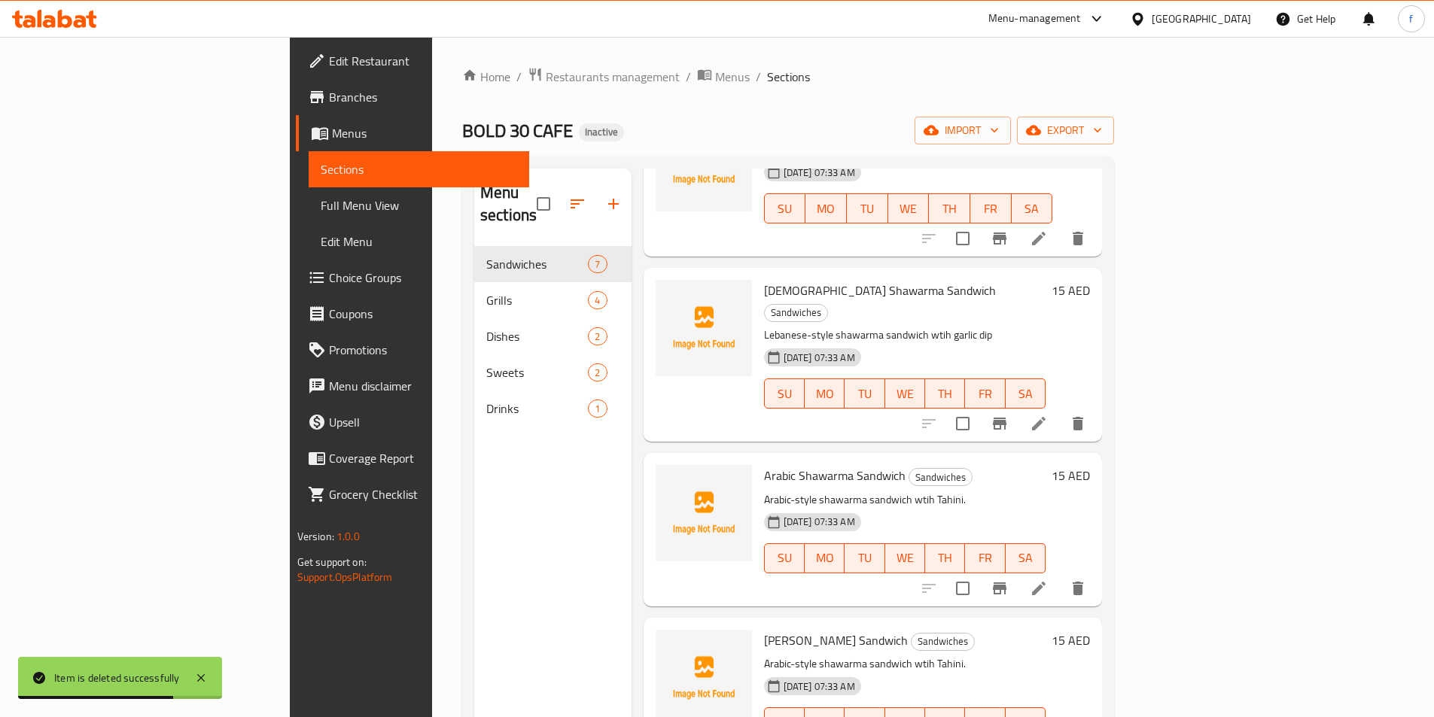
scroll to position [471, 0]
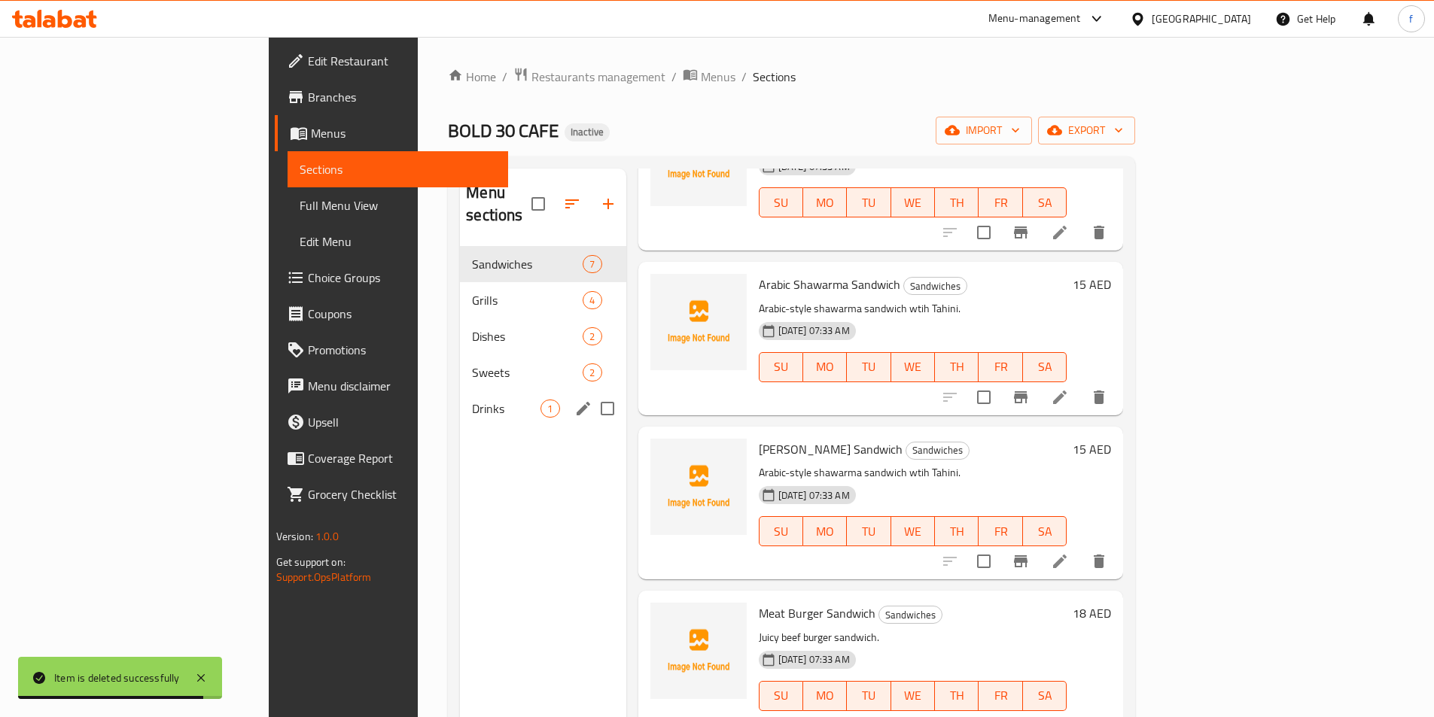
click at [460, 391] on div "Drinks 1" at bounding box center [543, 409] width 166 height 36
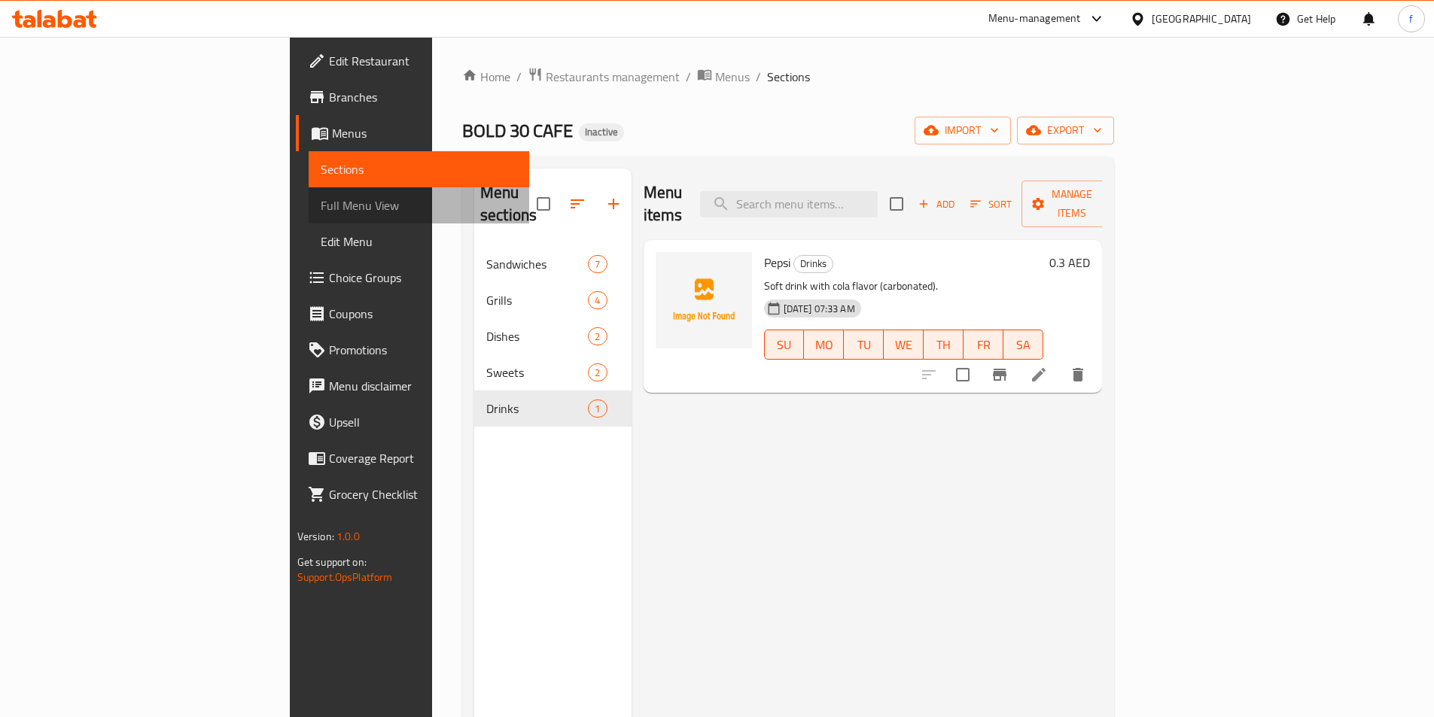
click at [321, 206] on span "Full Menu View" at bounding box center [419, 205] width 196 height 18
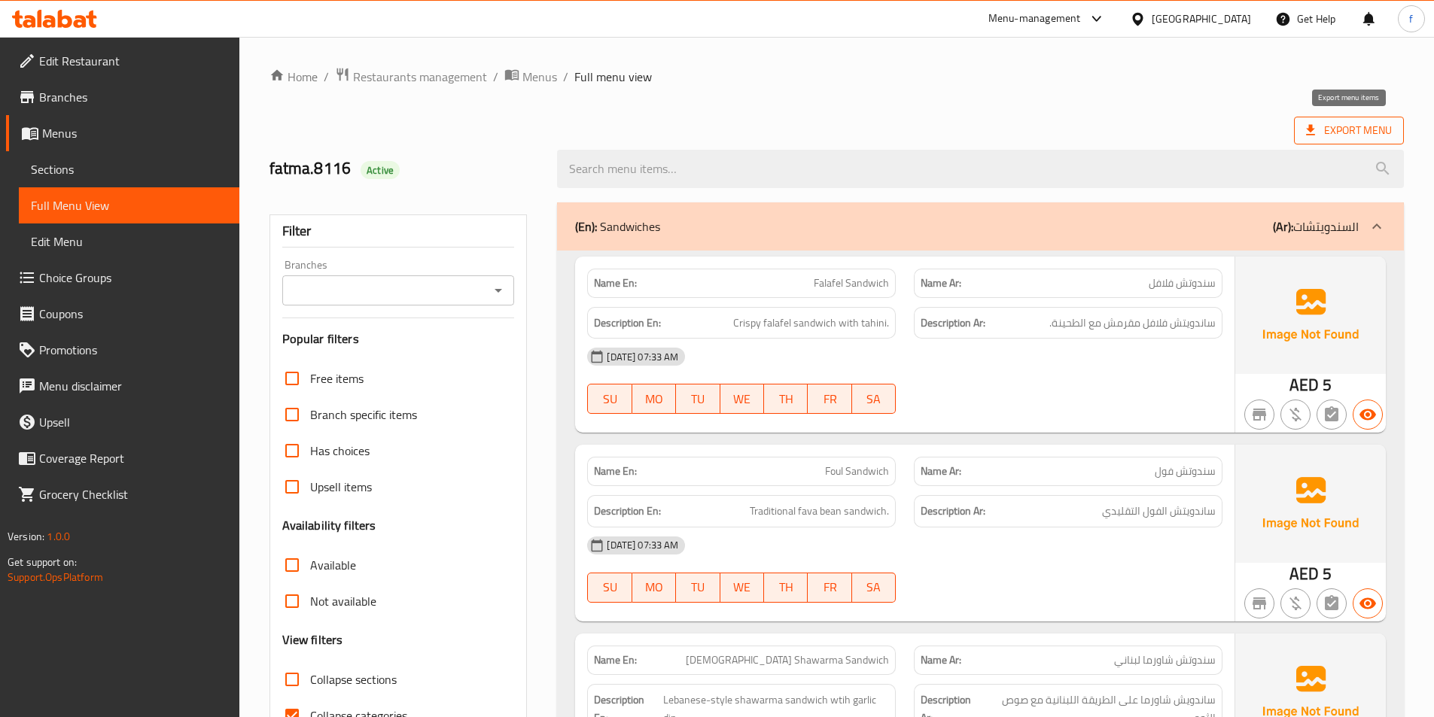
click at [1348, 132] on span "Export Menu" at bounding box center [1349, 130] width 86 height 19
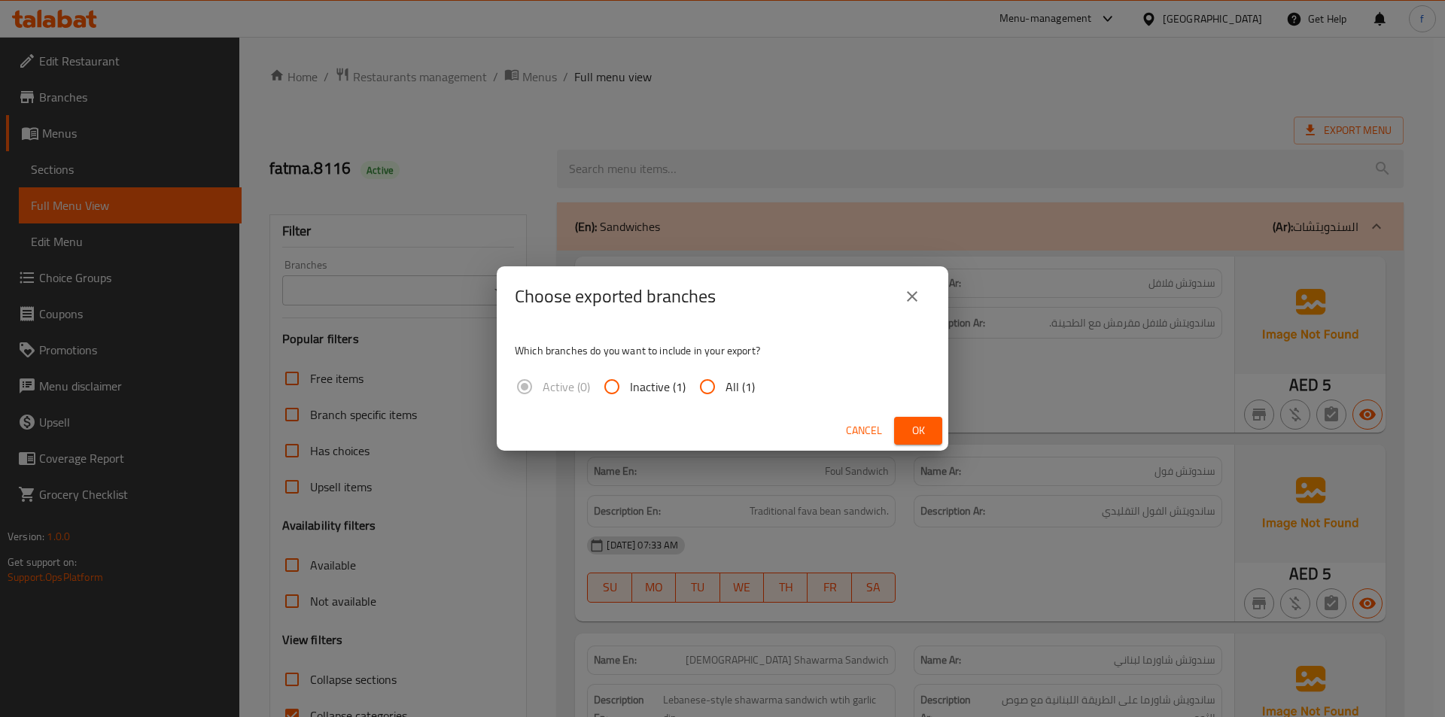
click at [701, 383] on input "All (1)" at bounding box center [707, 387] width 36 height 36
radio input "true"
click at [915, 299] on icon "close" at bounding box center [912, 296] width 11 height 11
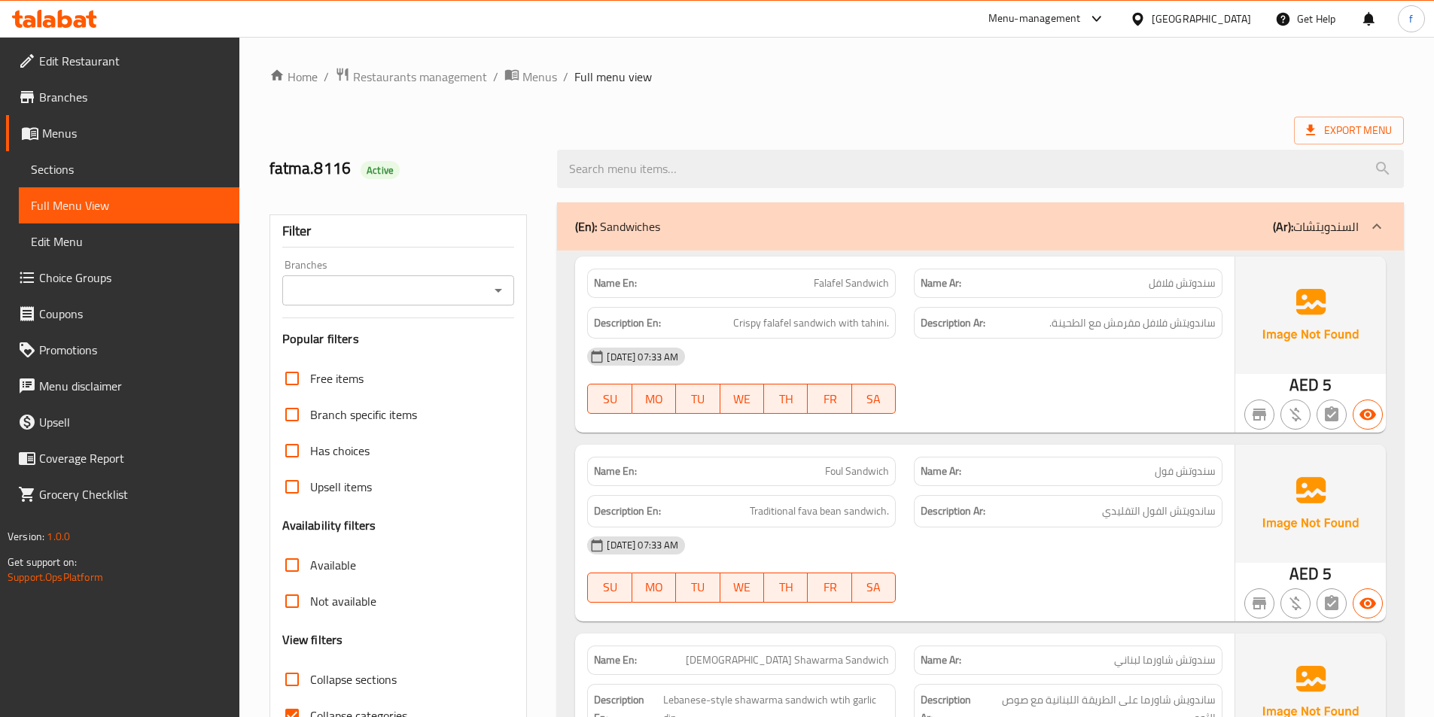
scroll to position [151, 0]
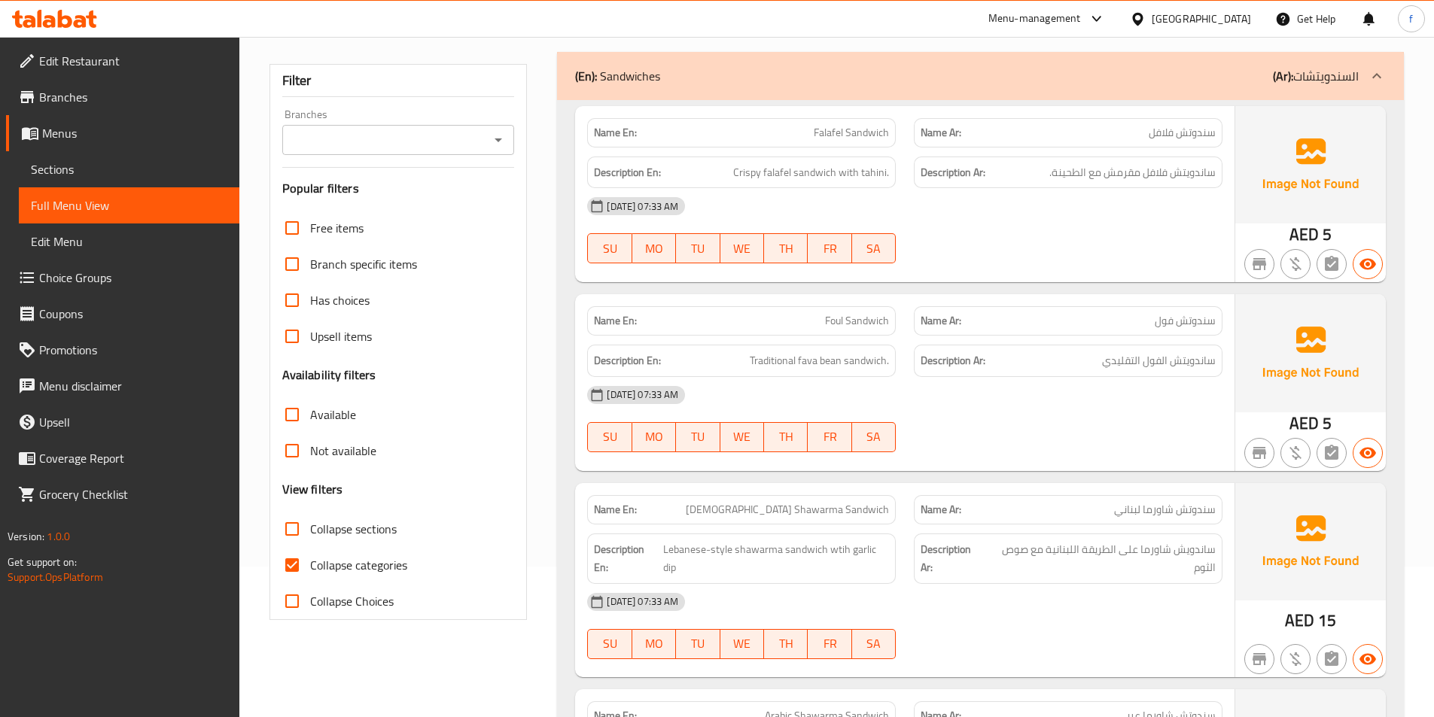
click at [351, 568] on span "Collapse categories" at bounding box center [358, 565] width 97 height 18
click at [310, 568] on input "Collapse categories" at bounding box center [292, 565] width 36 height 36
checkbox input "false"
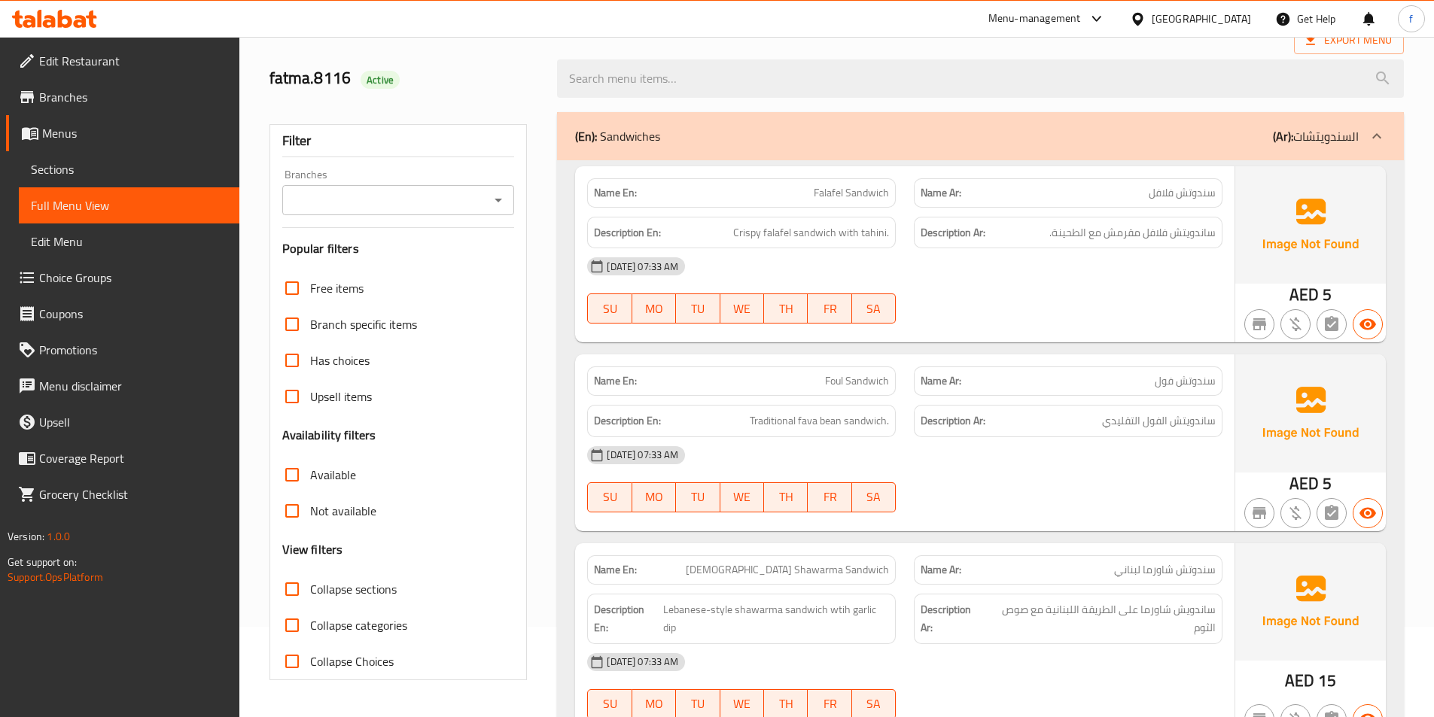
scroll to position [0, 0]
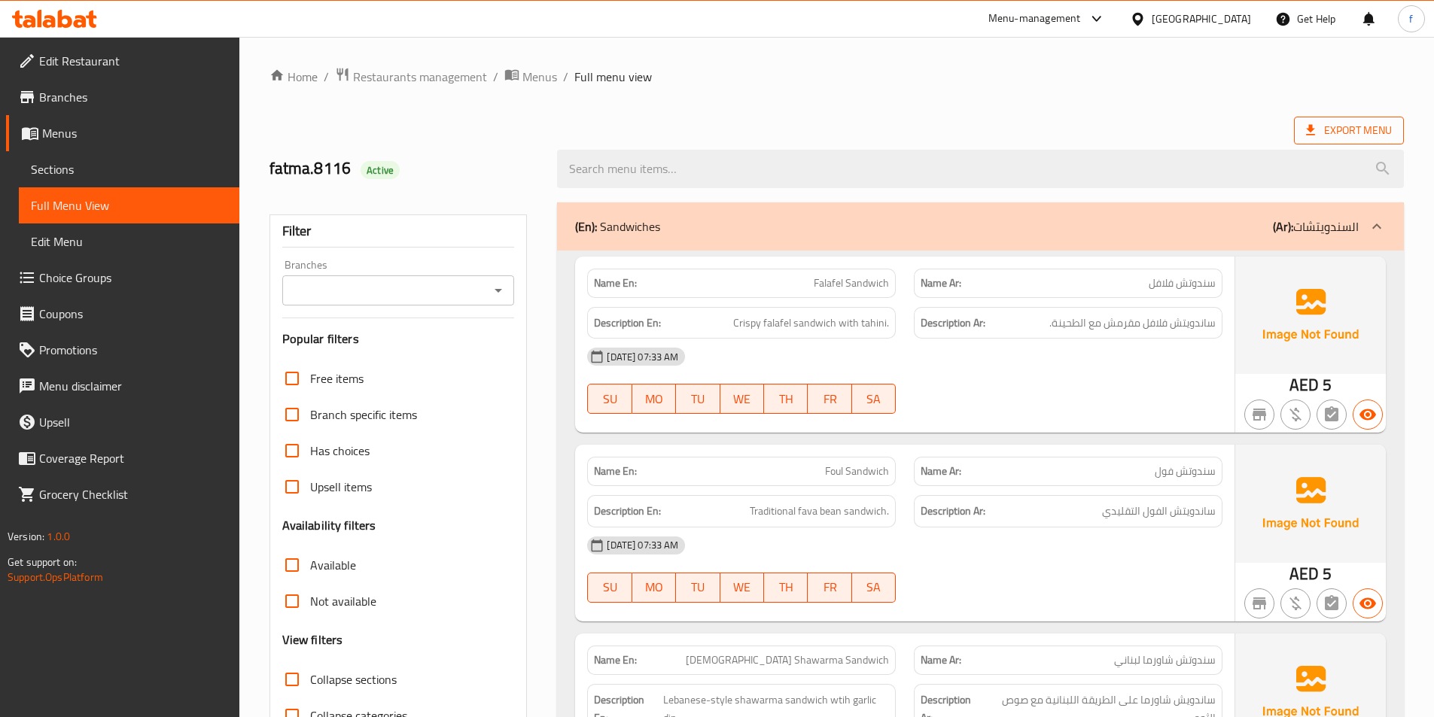
click at [1357, 131] on span "Export Menu" at bounding box center [1349, 130] width 86 height 19
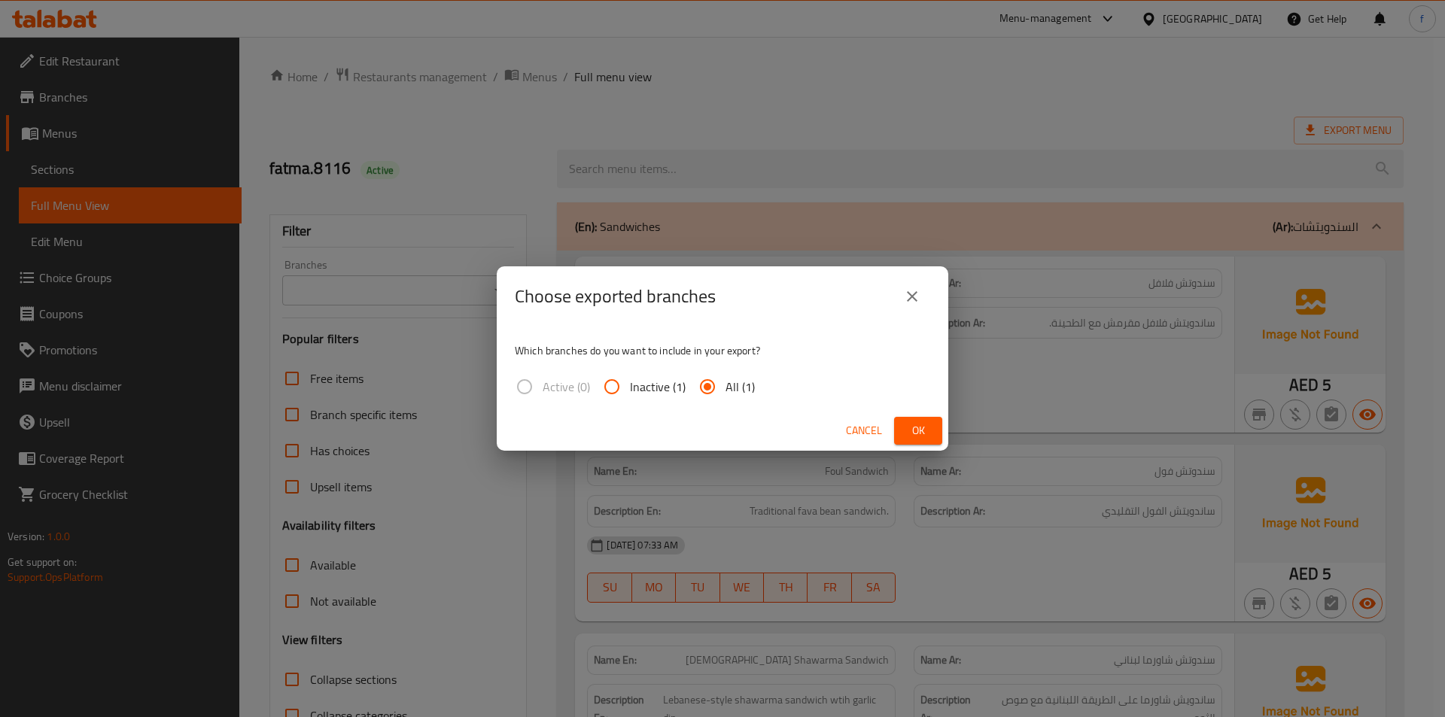
click at [926, 429] on span "Ok" at bounding box center [918, 430] width 24 height 19
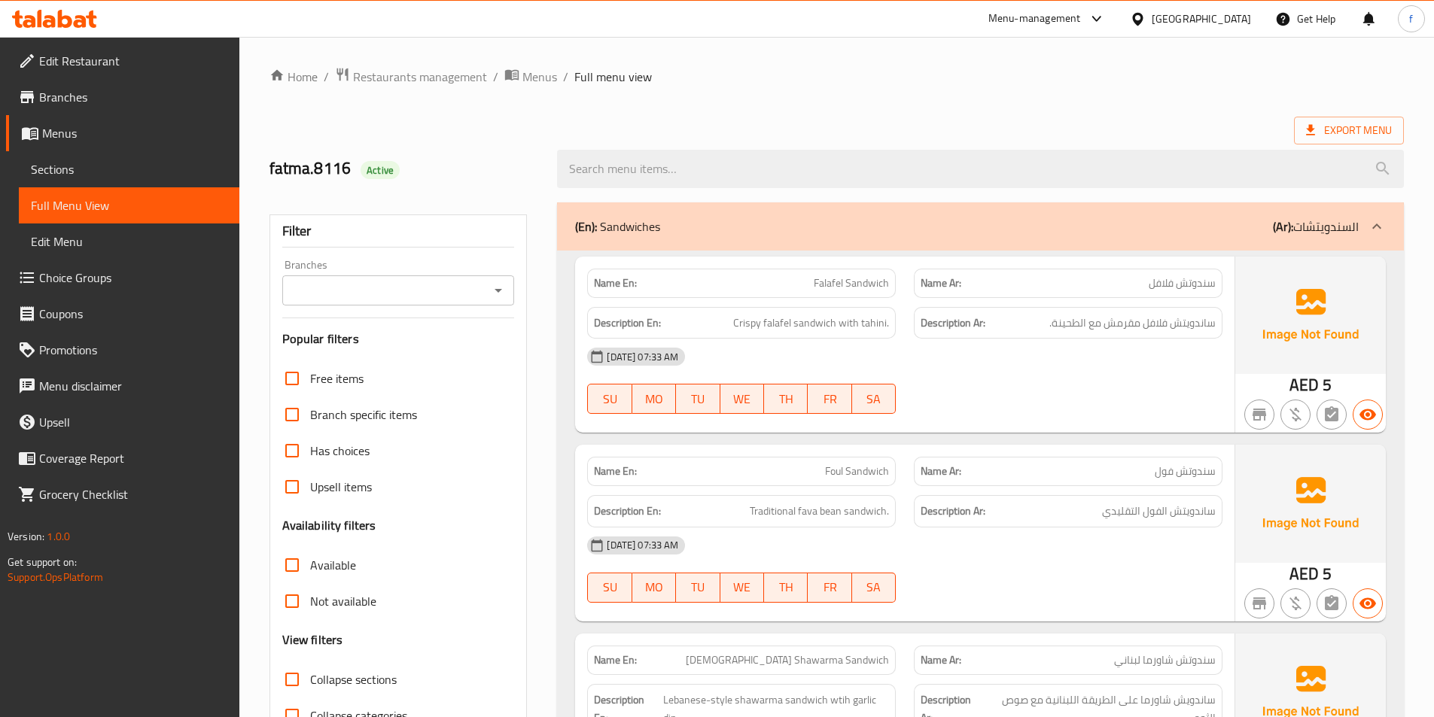
click at [87, 136] on span "Menus" at bounding box center [134, 133] width 185 height 18
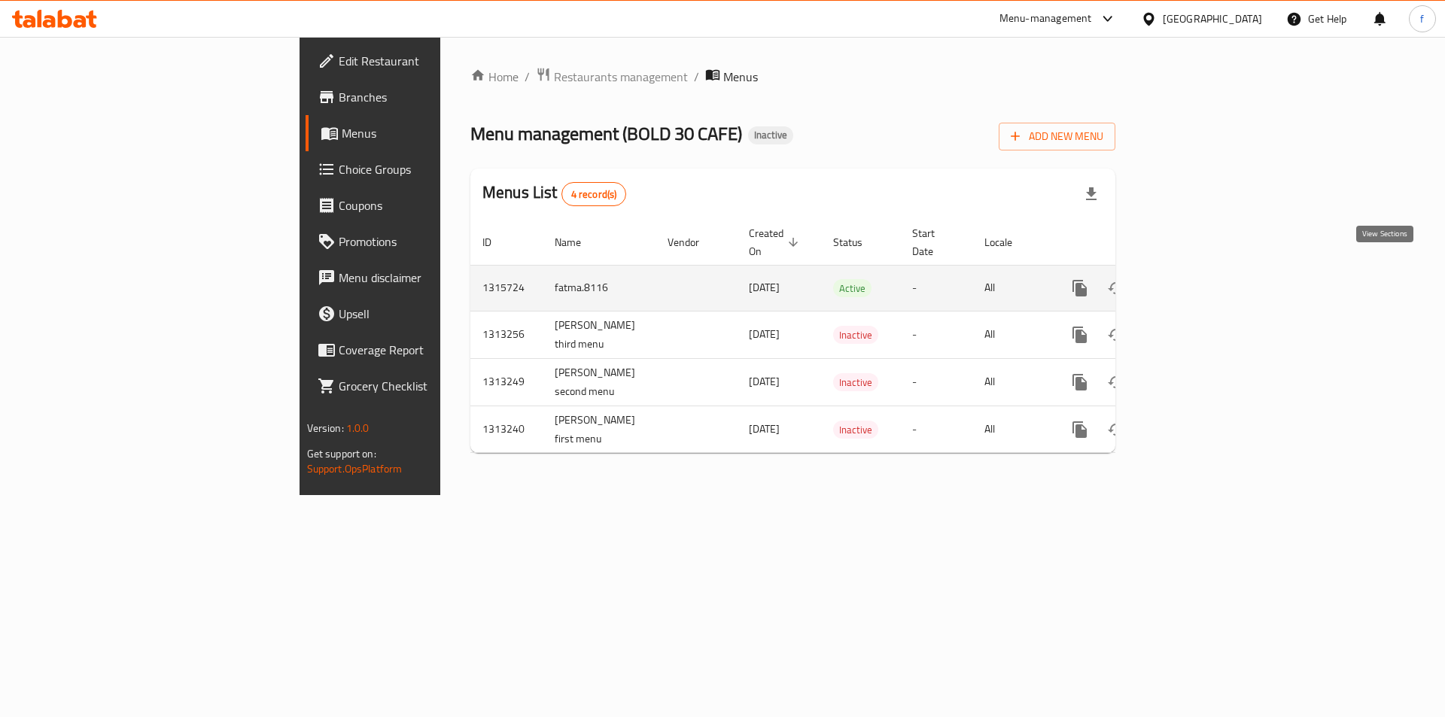
click at [1197, 279] on icon "enhanced table" at bounding box center [1188, 288] width 18 height 18
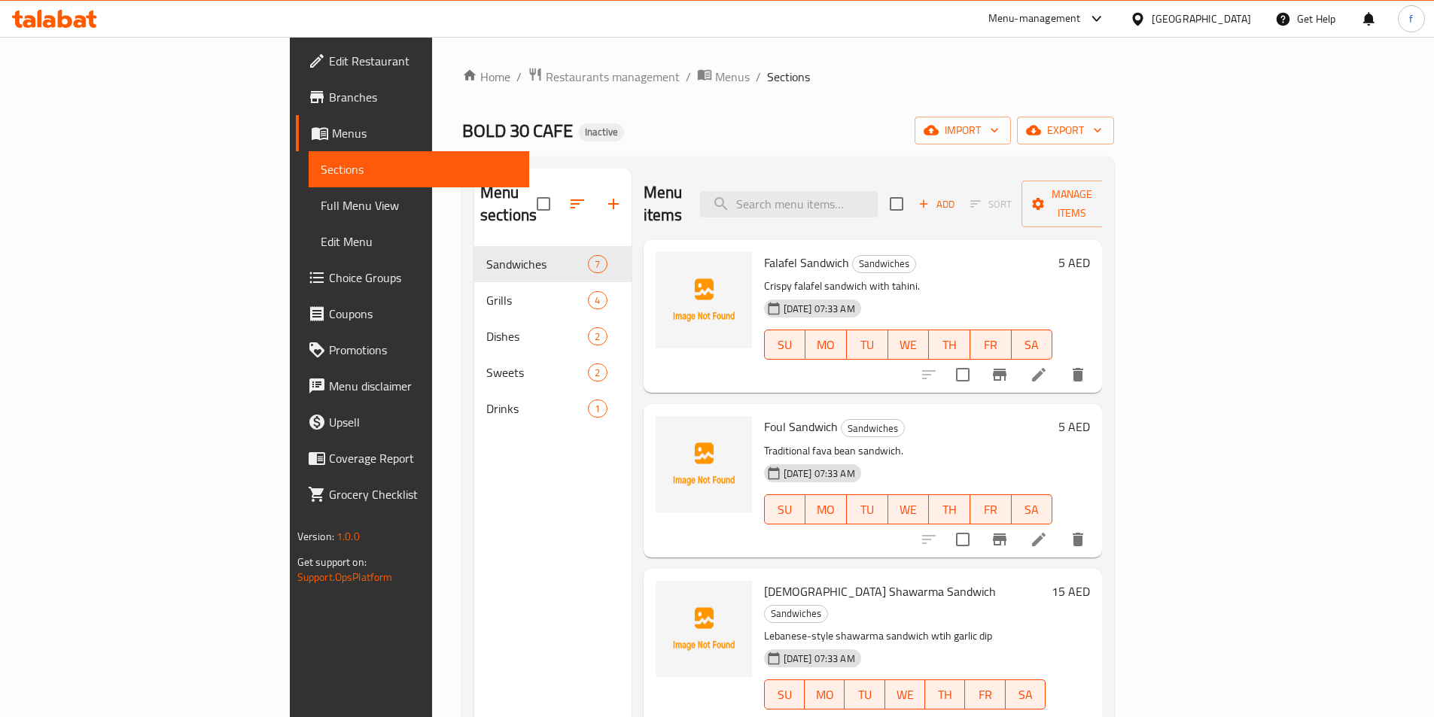
click at [321, 233] on span "Edit Menu" at bounding box center [419, 242] width 196 height 18
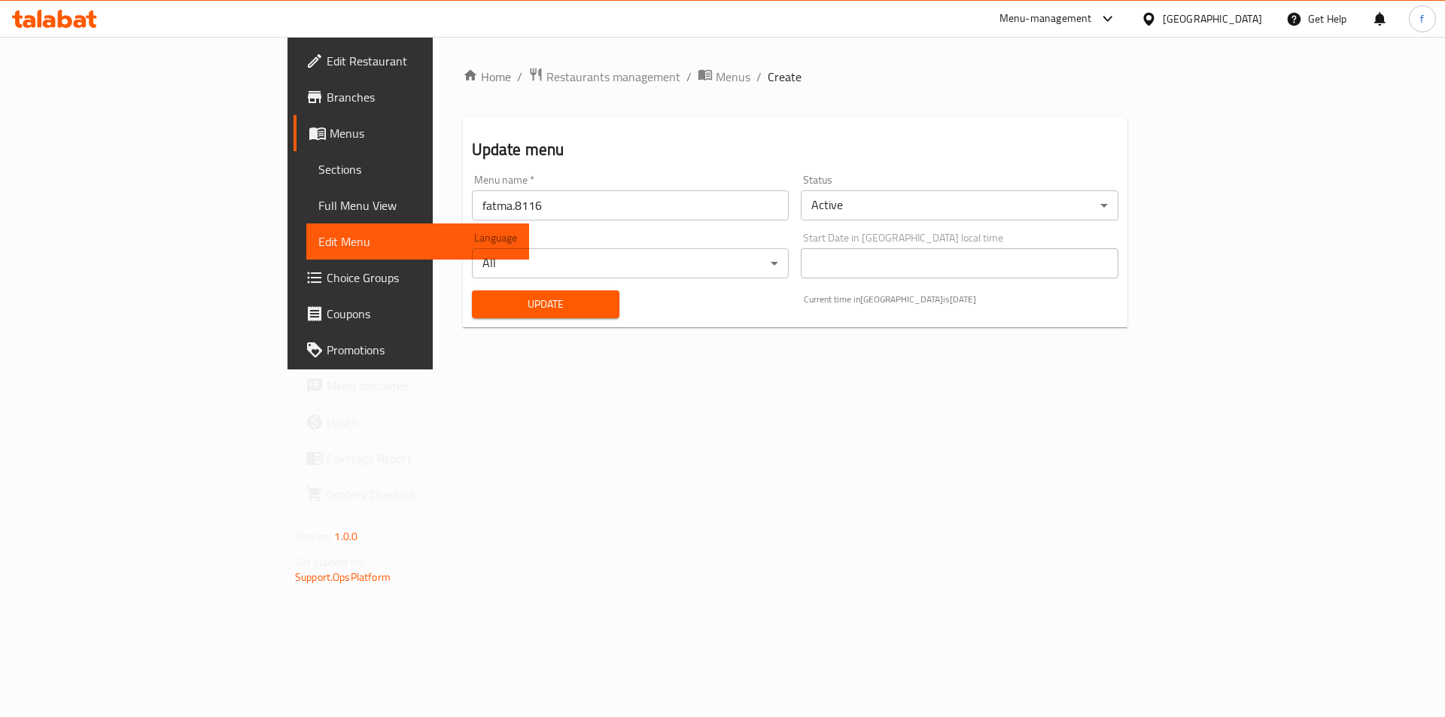
click at [472, 217] on input "fatma.8116" at bounding box center [631, 205] width 318 height 30
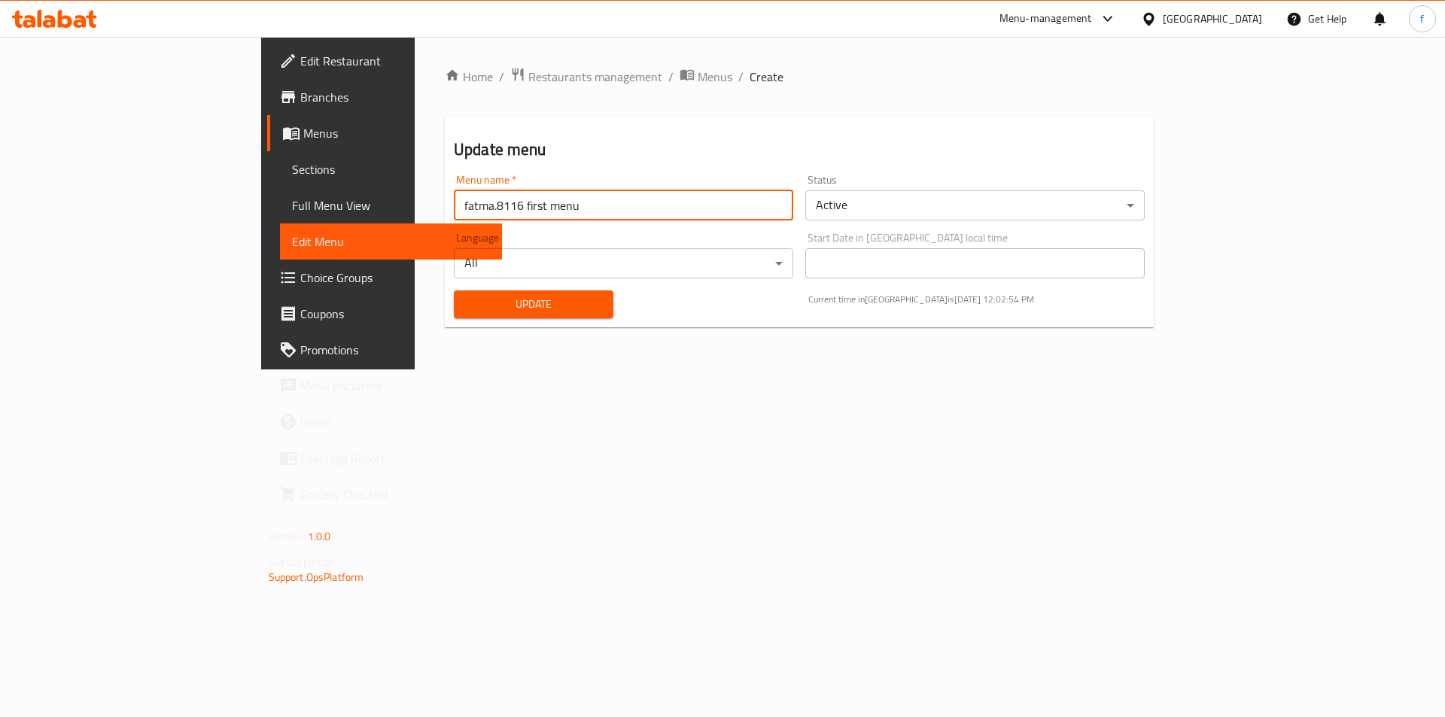
type input "fatma.8116 first menu"
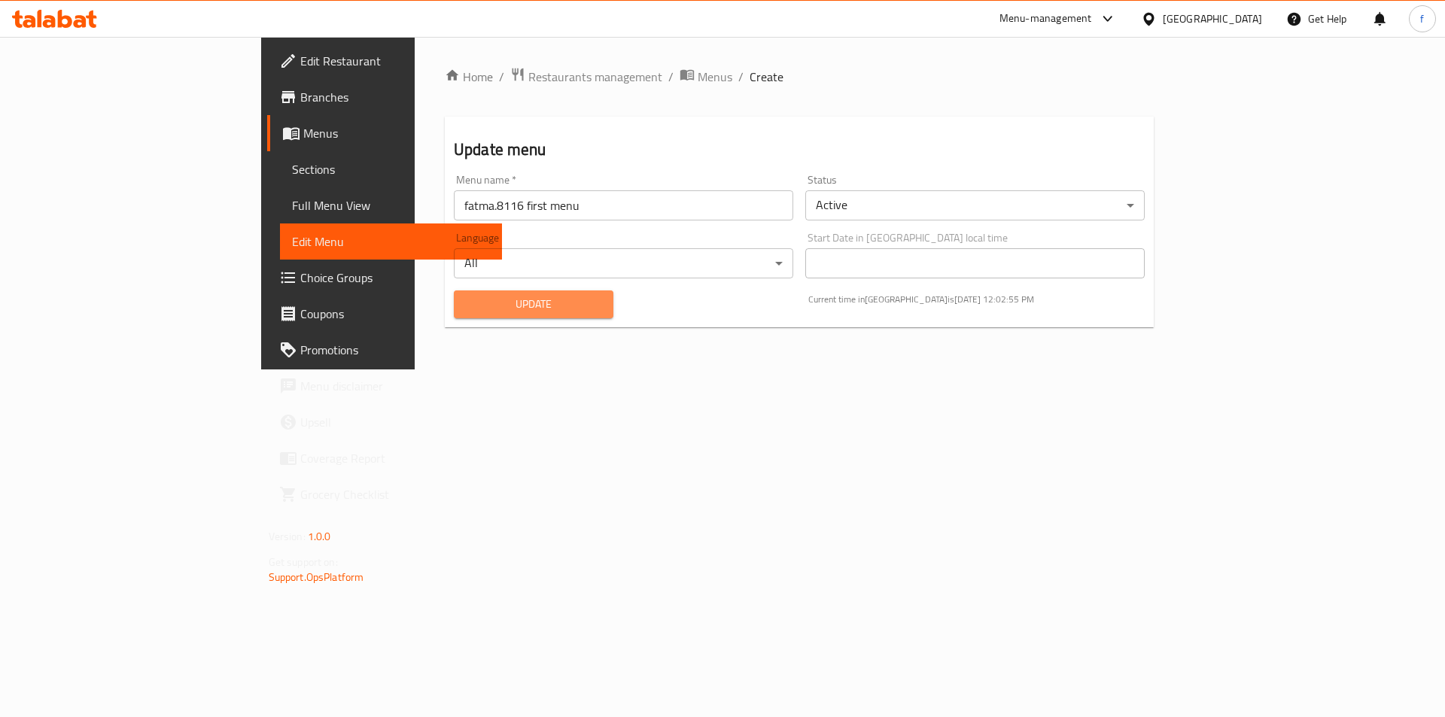
drag, startPoint x: 443, startPoint y: 312, endPoint x: 459, endPoint y: 308, distance: 17.0
click at [466, 311] on span "Update" at bounding box center [533, 304] width 135 height 19
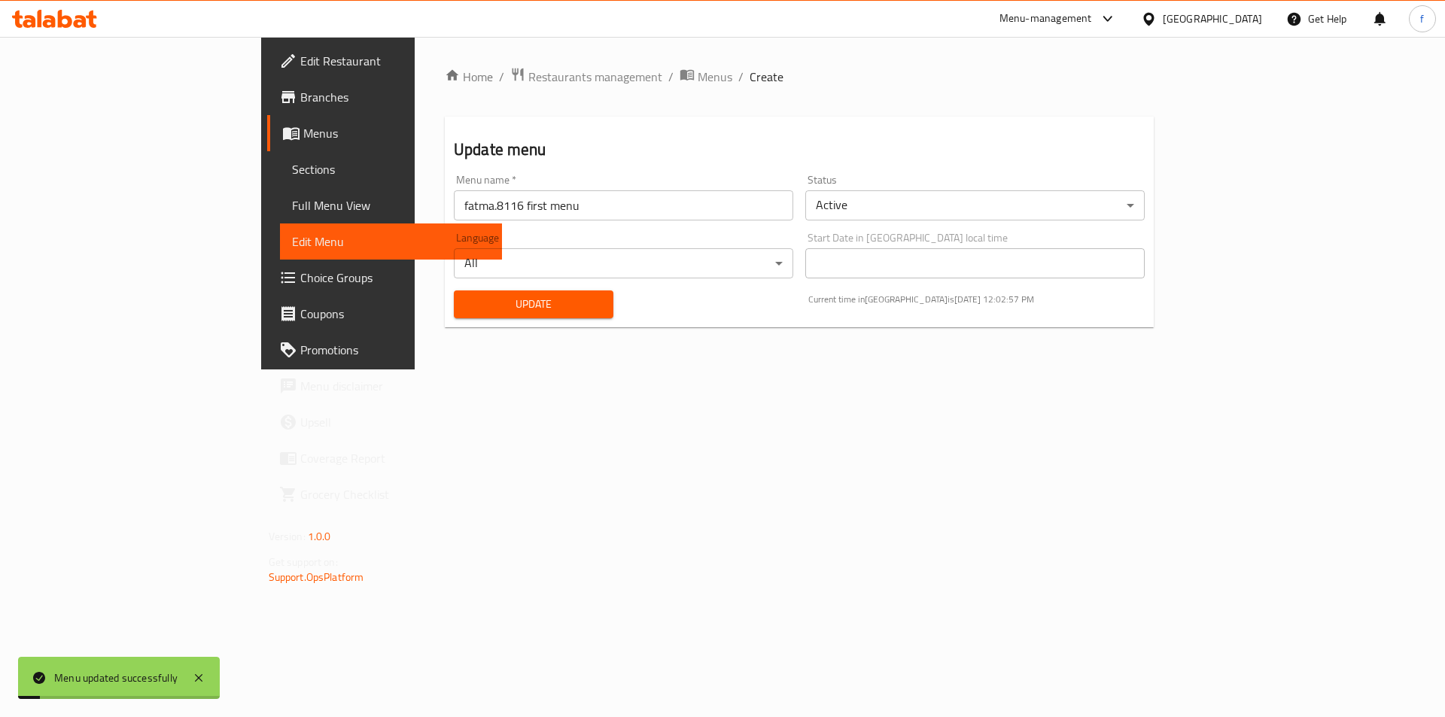
click at [303, 134] on span "Menus" at bounding box center [396, 133] width 187 height 18
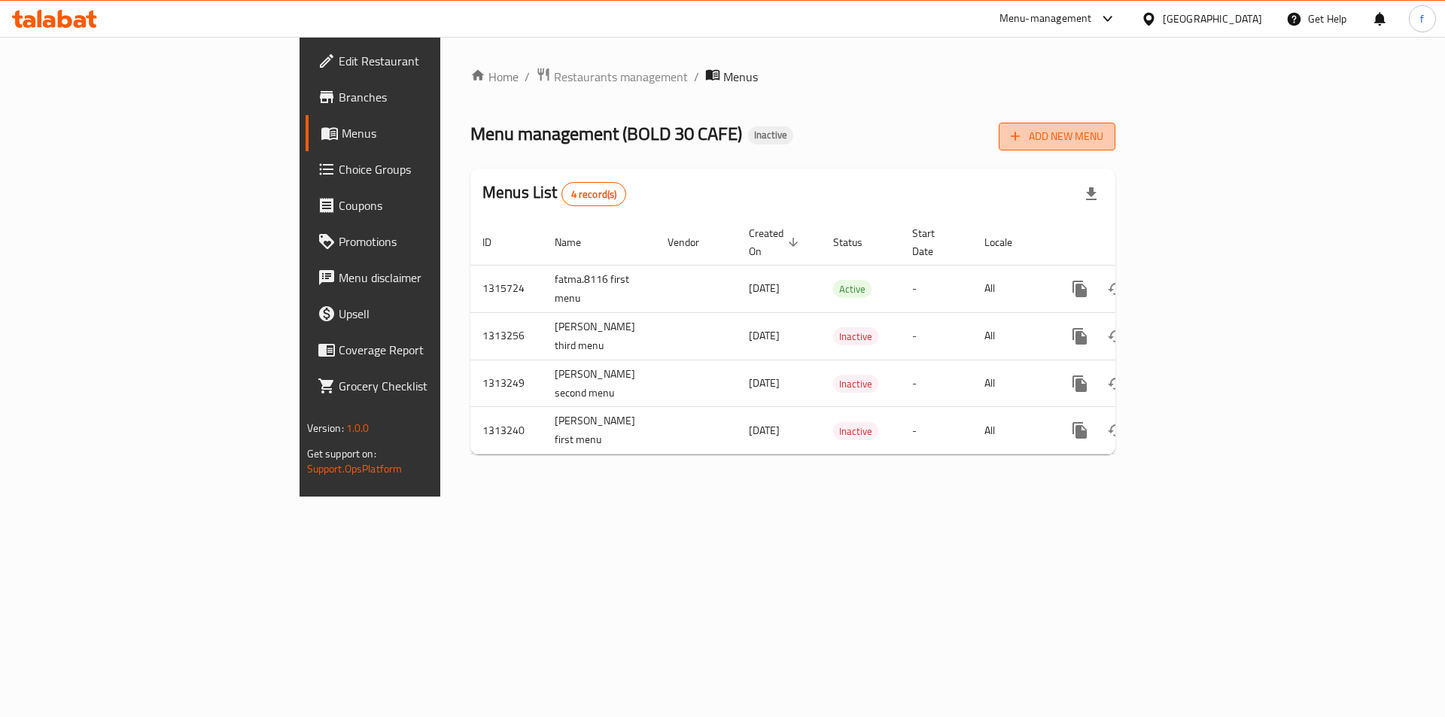
click at [1103, 142] on span "Add New Menu" at bounding box center [1057, 136] width 93 height 19
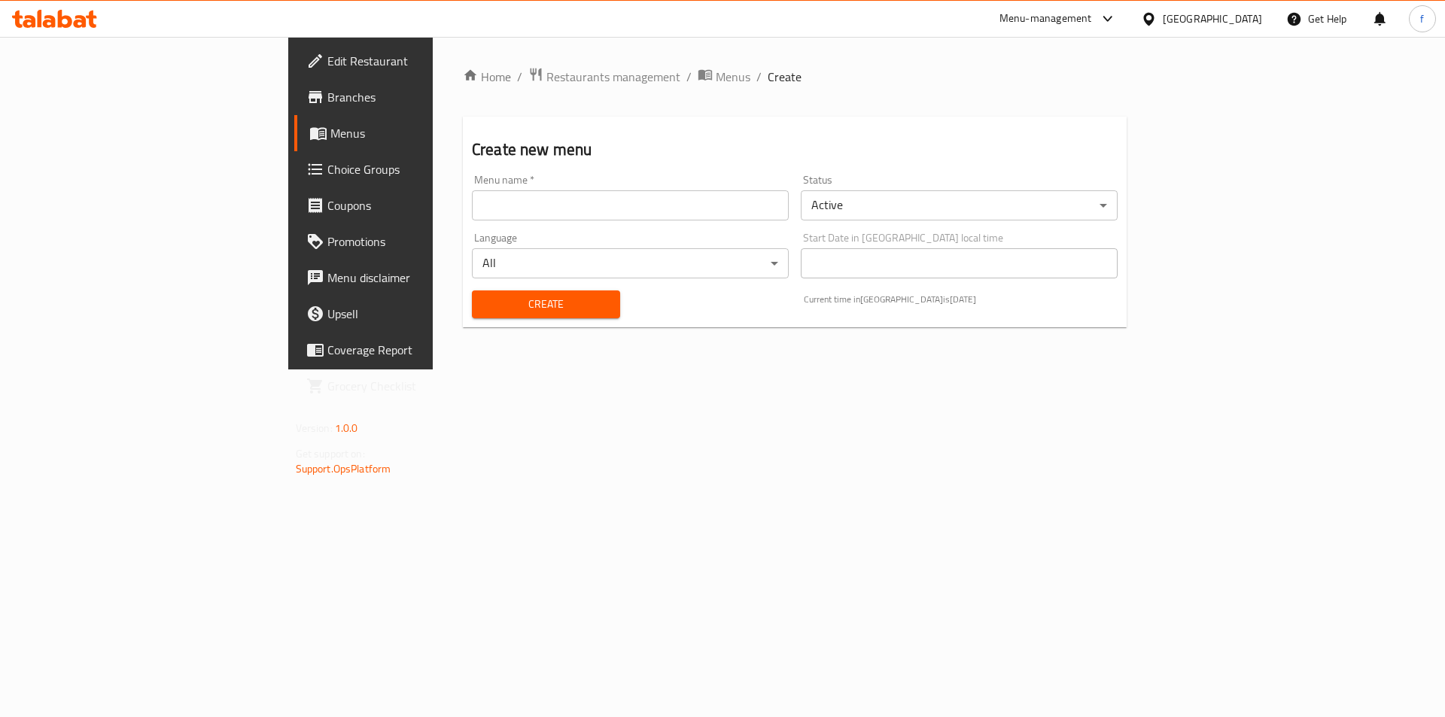
click at [610, 202] on input "text" at bounding box center [630, 205] width 317 height 30
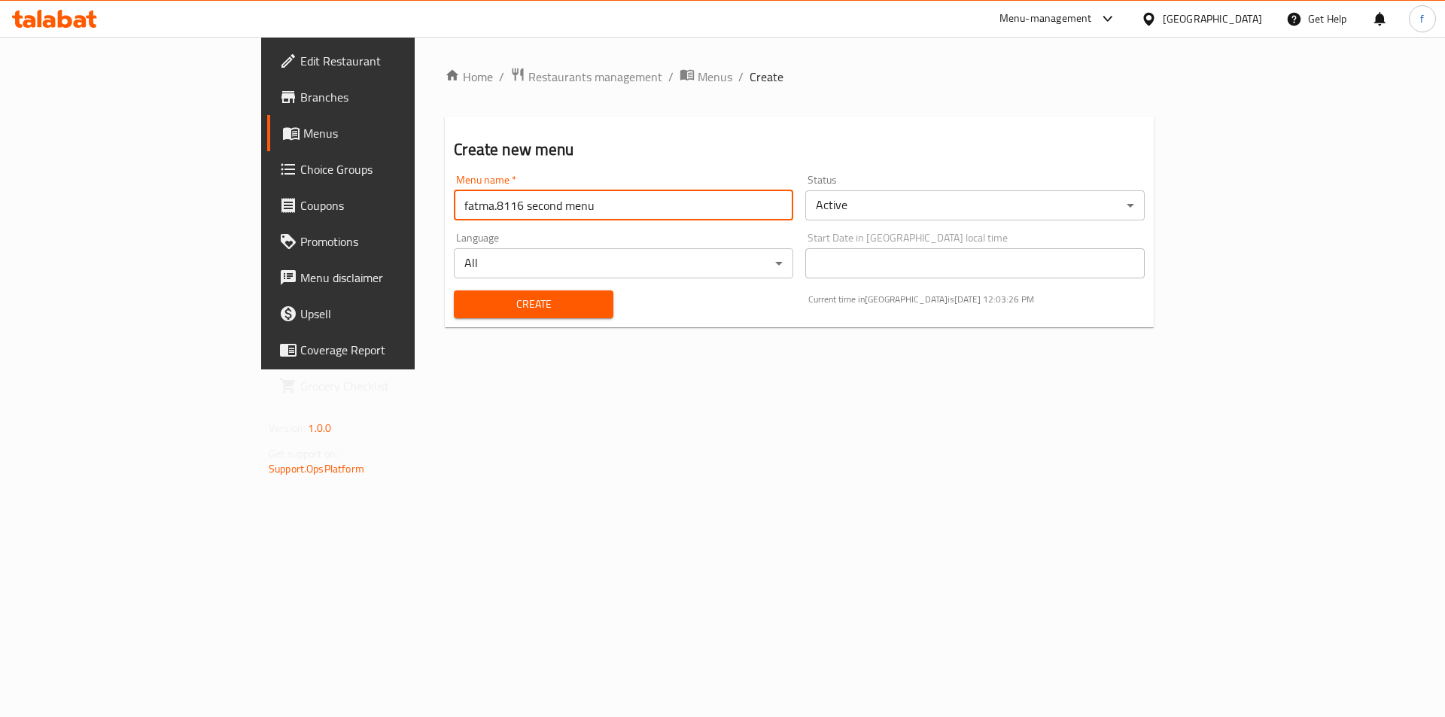
type input "fatma.8116 second menu"
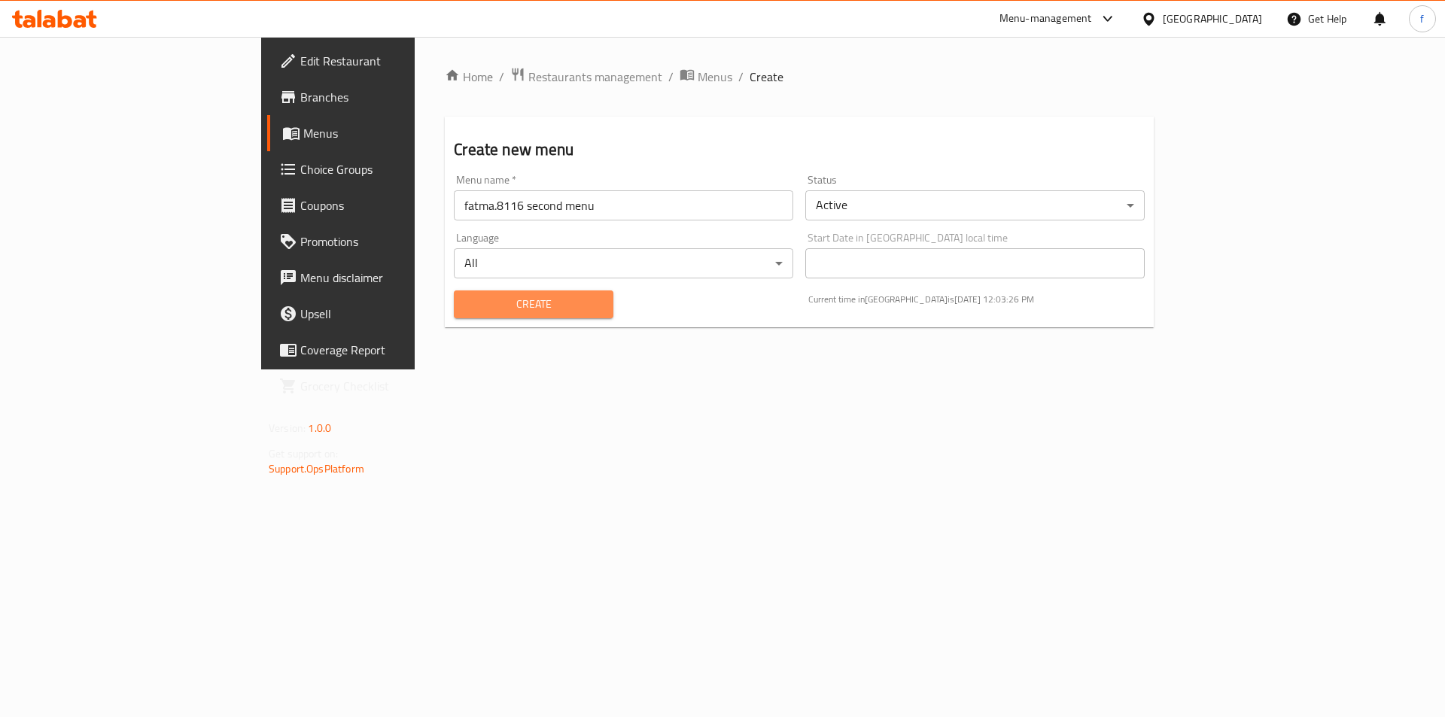
click at [466, 299] on span "Create" at bounding box center [533, 304] width 135 height 19
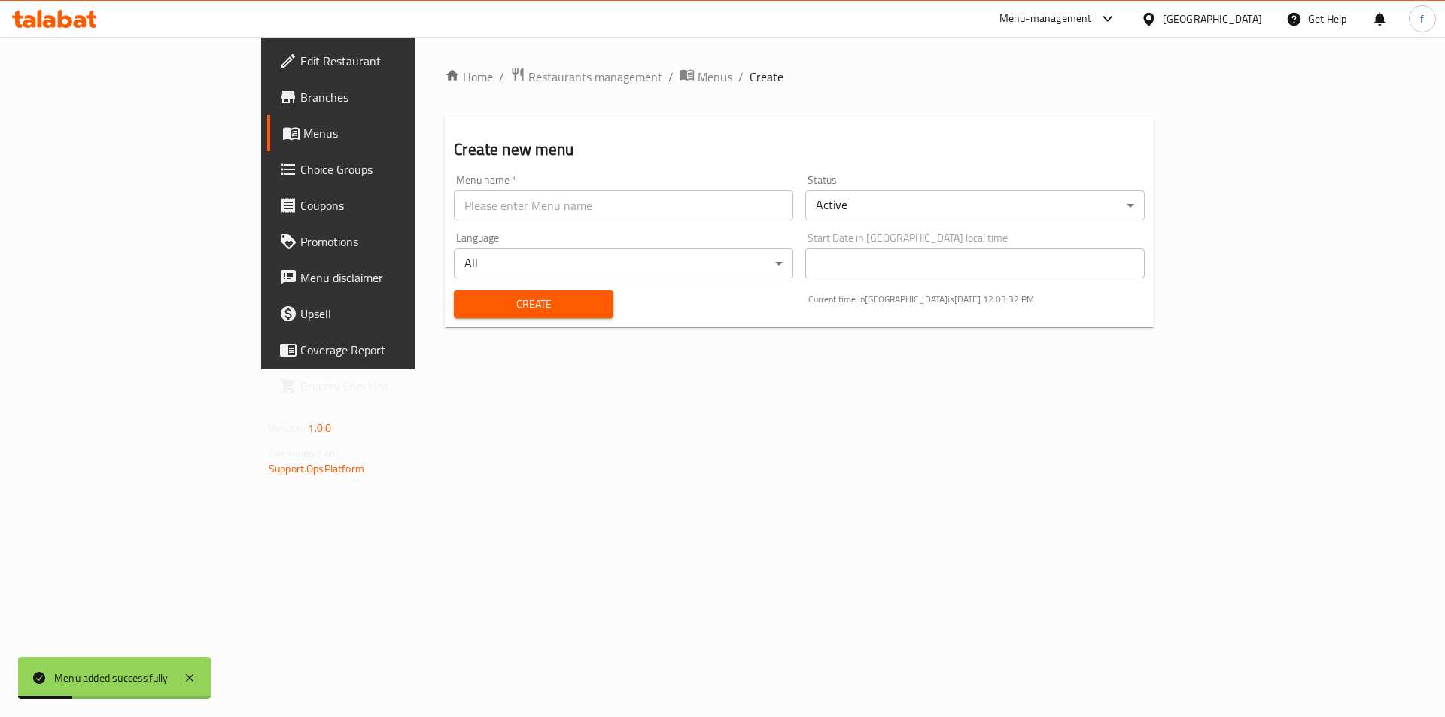
click at [267, 144] on link "Menus" at bounding box center [385, 133] width 236 height 36
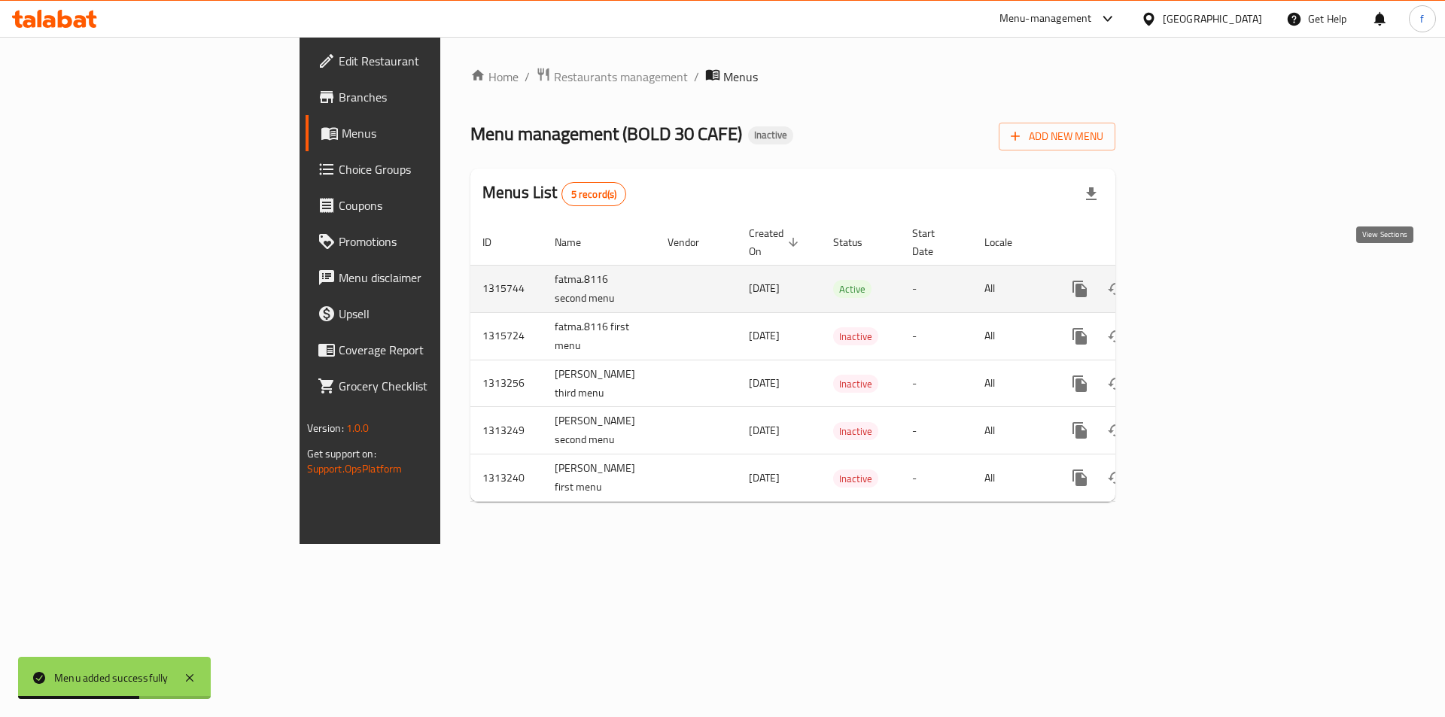
click at [1197, 280] on icon "enhanced table" at bounding box center [1188, 289] width 18 height 18
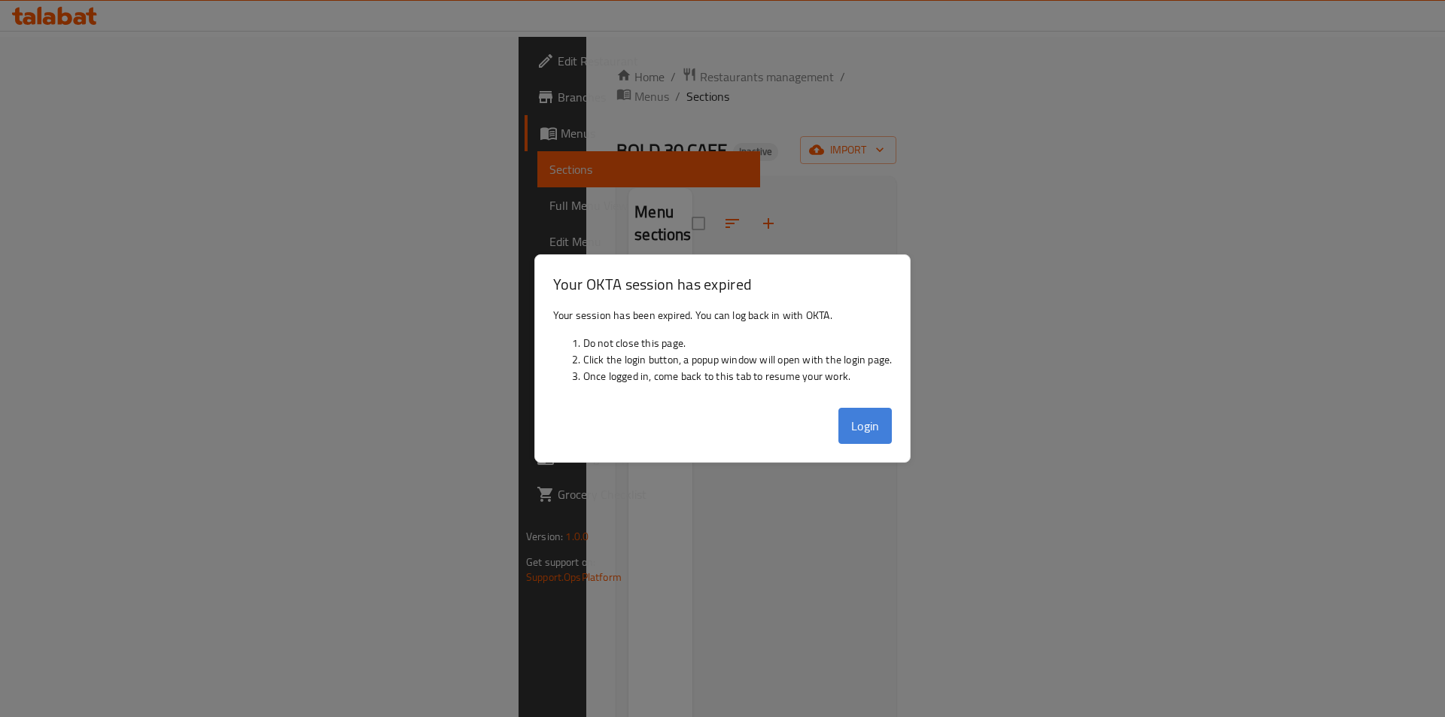
click at [867, 423] on button "Login" at bounding box center [865, 426] width 54 height 36
click at [866, 432] on button "Login" at bounding box center [865, 426] width 54 height 36
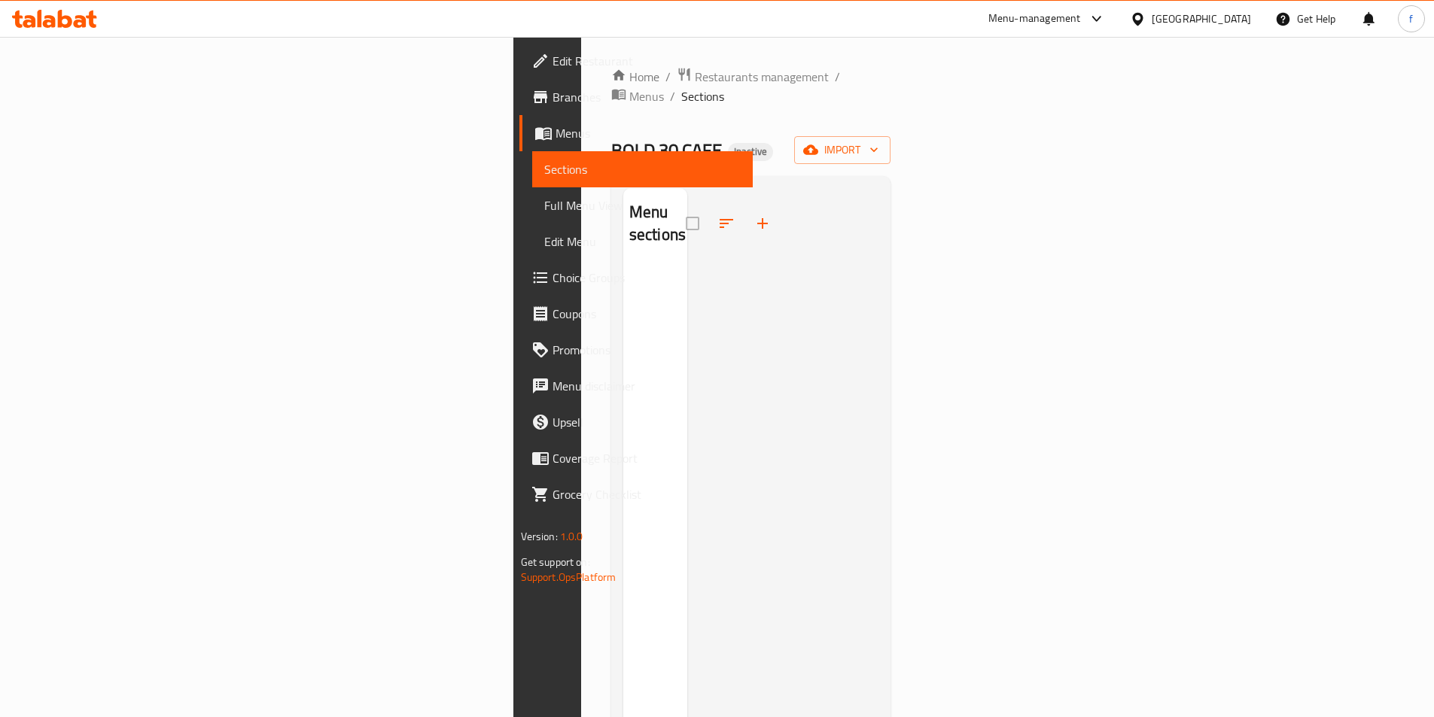
click at [879, 510] on div at bounding box center [783, 546] width 192 height 717
click at [878, 141] on span "import" at bounding box center [842, 150] width 72 height 19
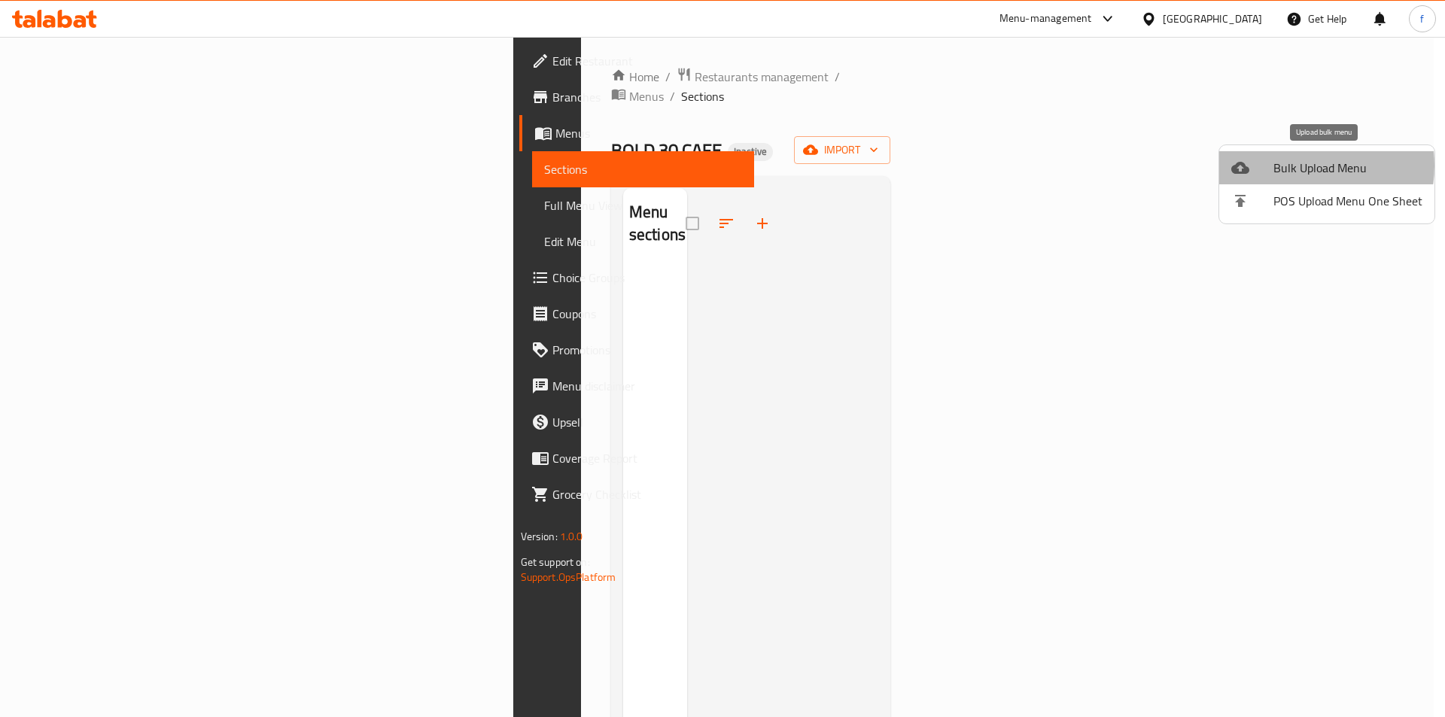
click at [1292, 166] on span "Bulk Upload Menu" at bounding box center [1347, 168] width 149 height 18
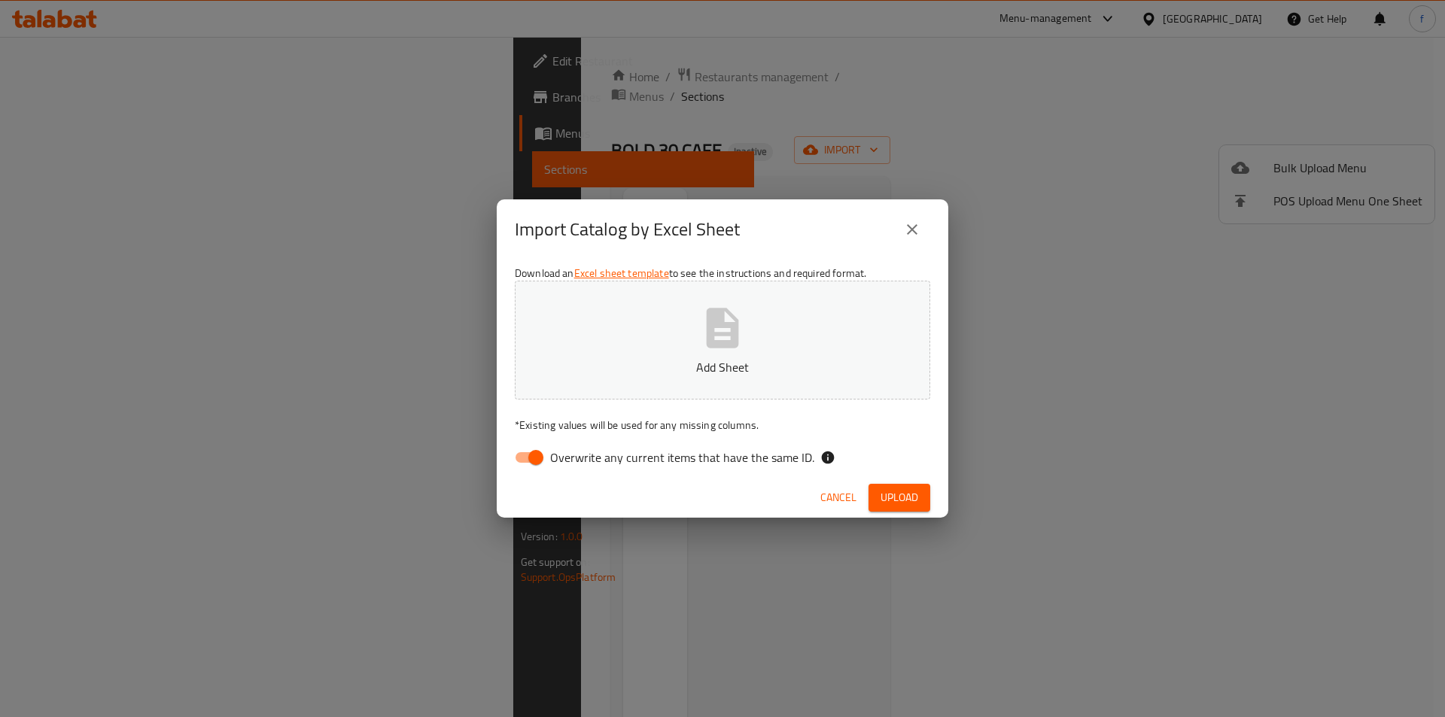
click at [613, 361] on p "Add Sheet" at bounding box center [722, 367] width 369 height 18
click at [898, 509] on button "Upload" at bounding box center [899, 498] width 62 height 28
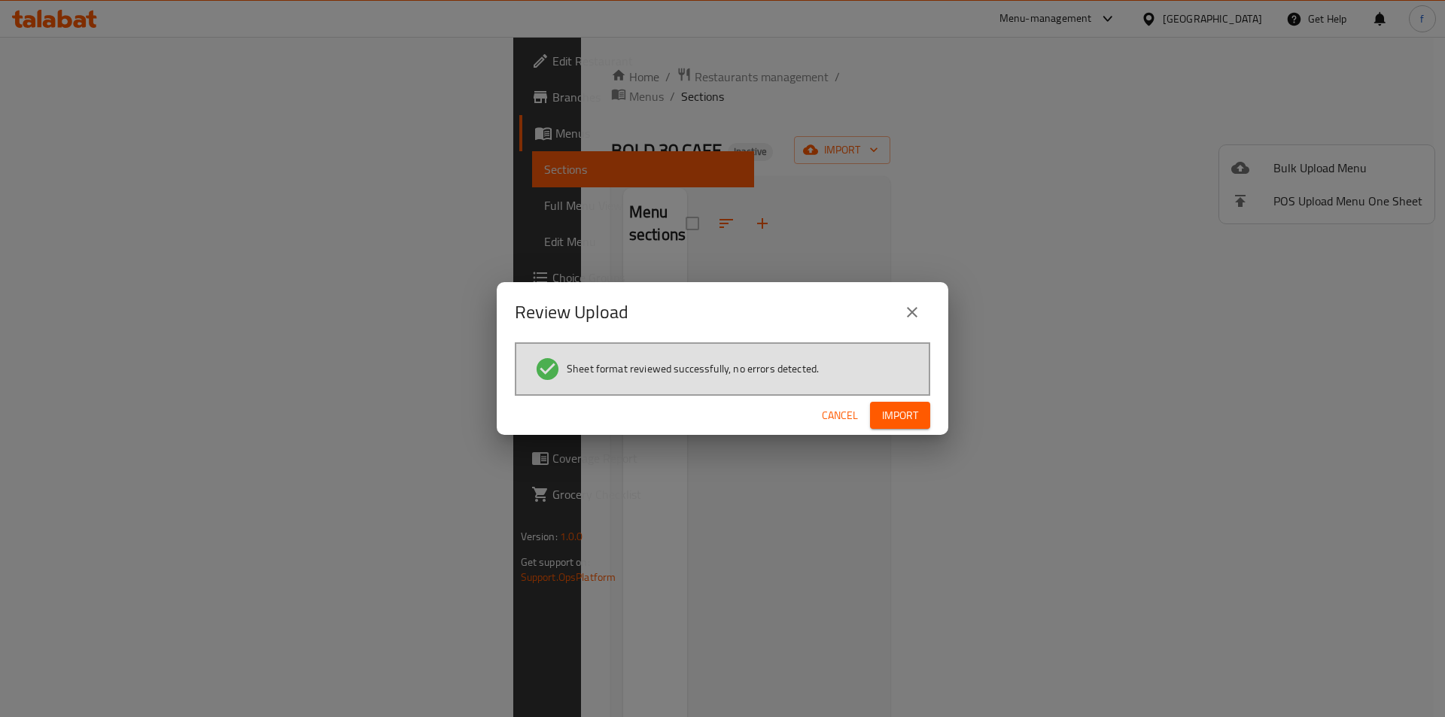
click at [910, 424] on span "Import" at bounding box center [900, 415] width 36 height 19
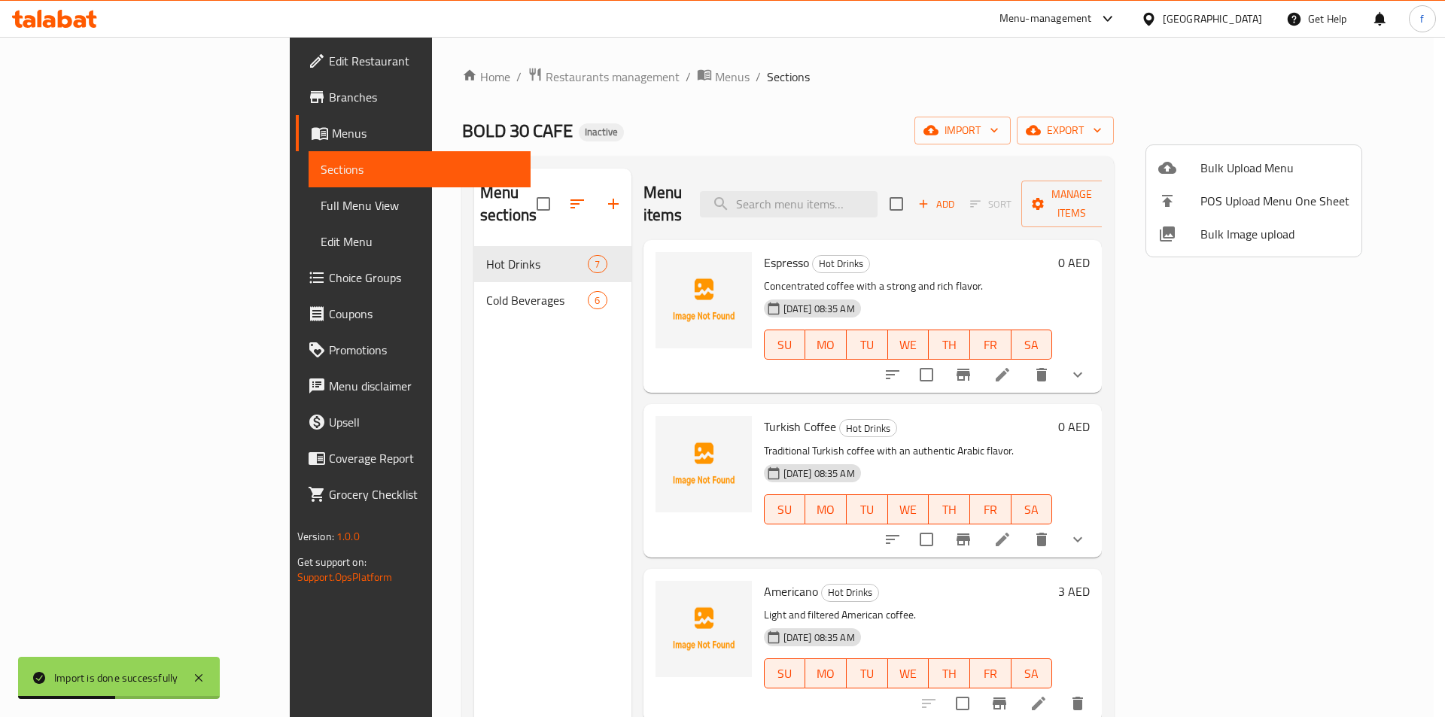
click at [409, 274] on div at bounding box center [722, 358] width 1445 height 717
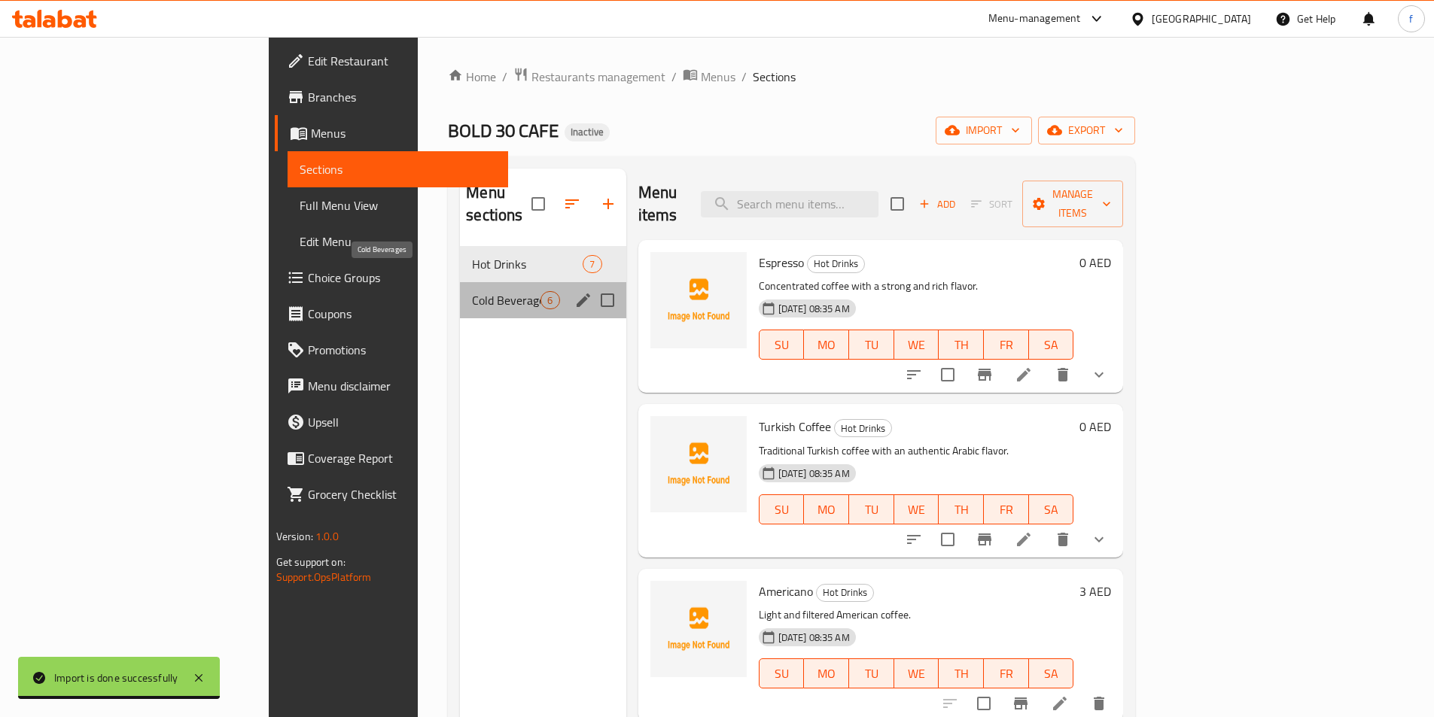
click at [472, 291] on span "Cold Beverages" at bounding box center [506, 300] width 68 height 18
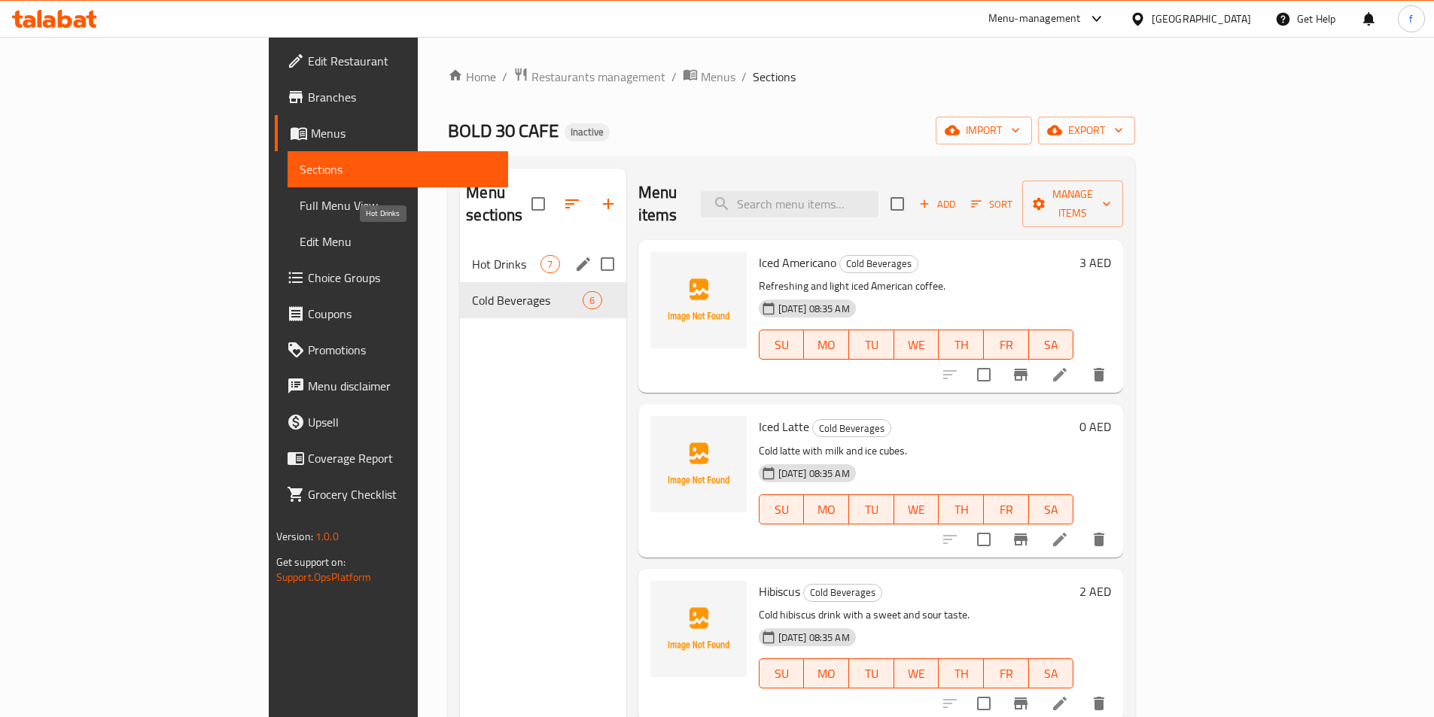
click at [472, 255] on span "Hot Drinks" at bounding box center [506, 264] width 68 height 18
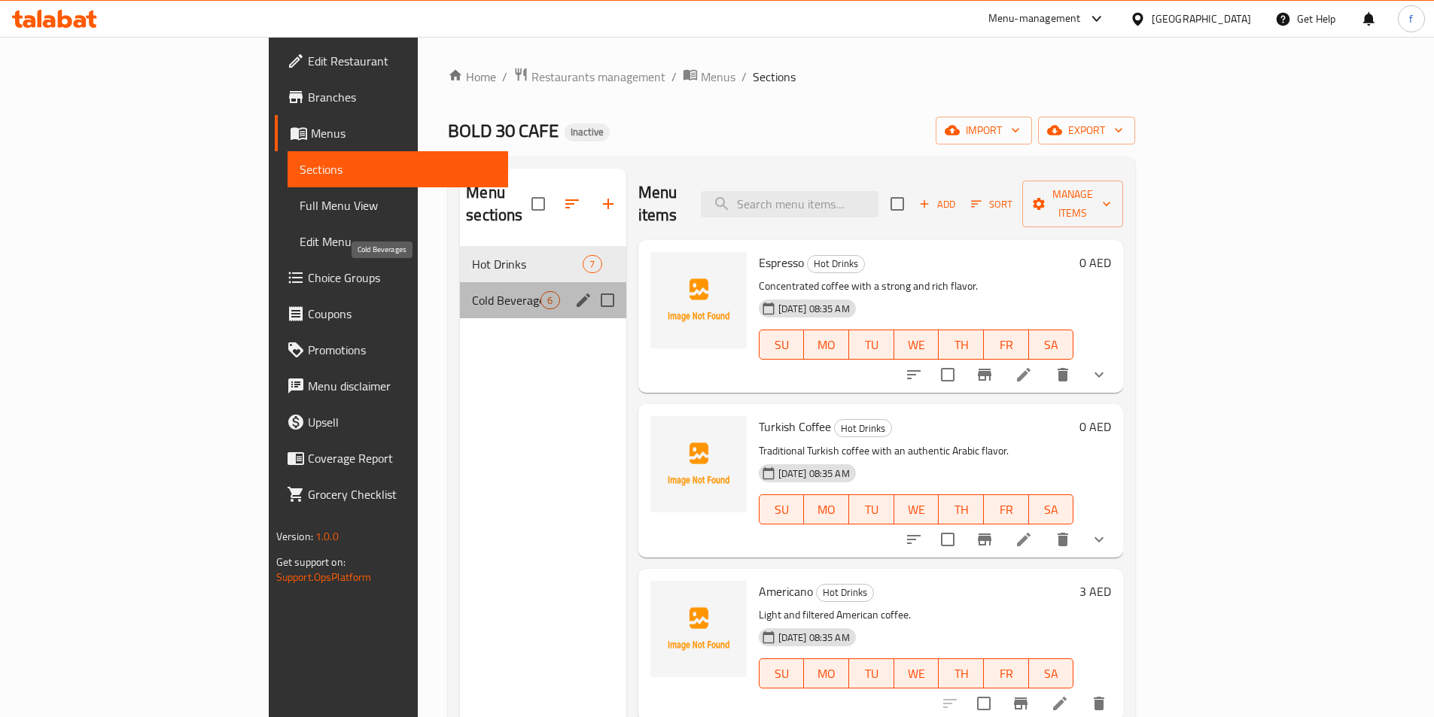
click at [472, 291] on span "Cold Beverages" at bounding box center [506, 300] width 68 height 18
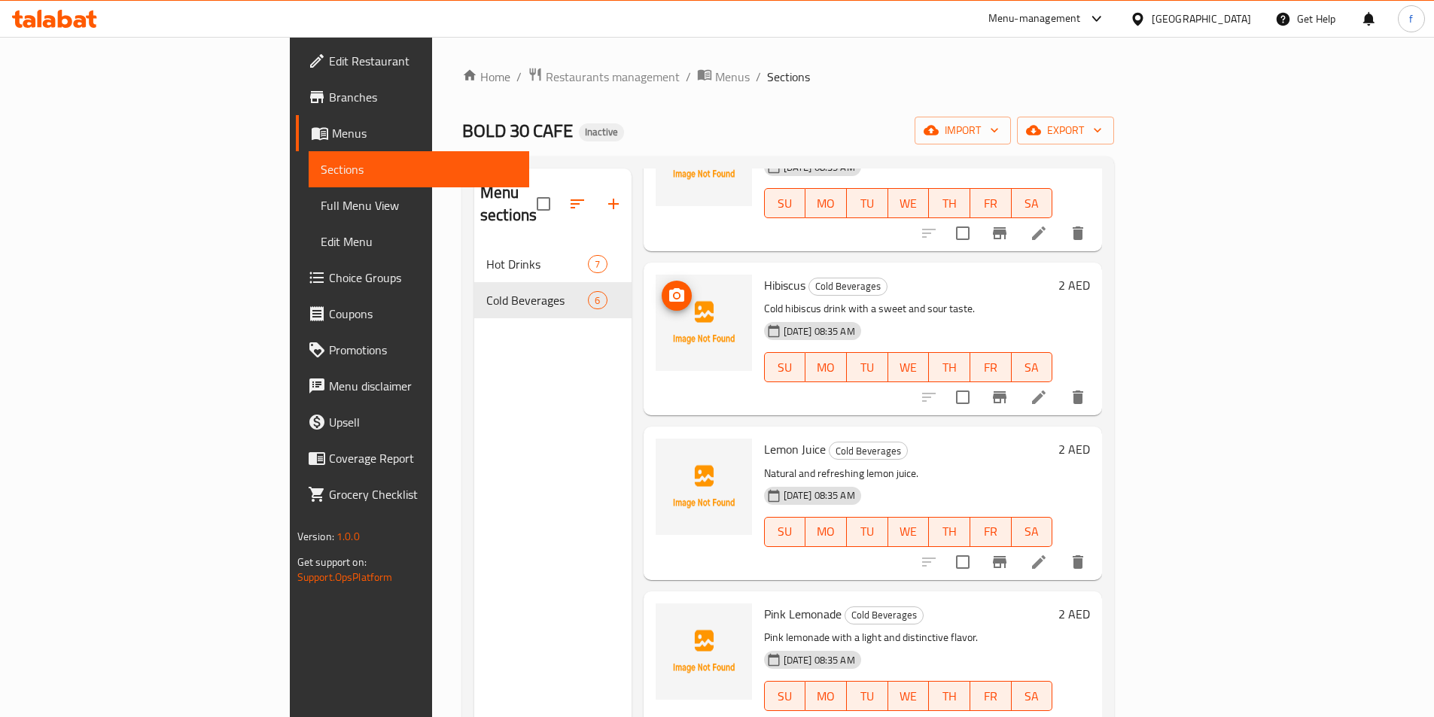
scroll to position [307, 0]
click at [321, 210] on span "Full Menu View" at bounding box center [419, 205] width 196 height 18
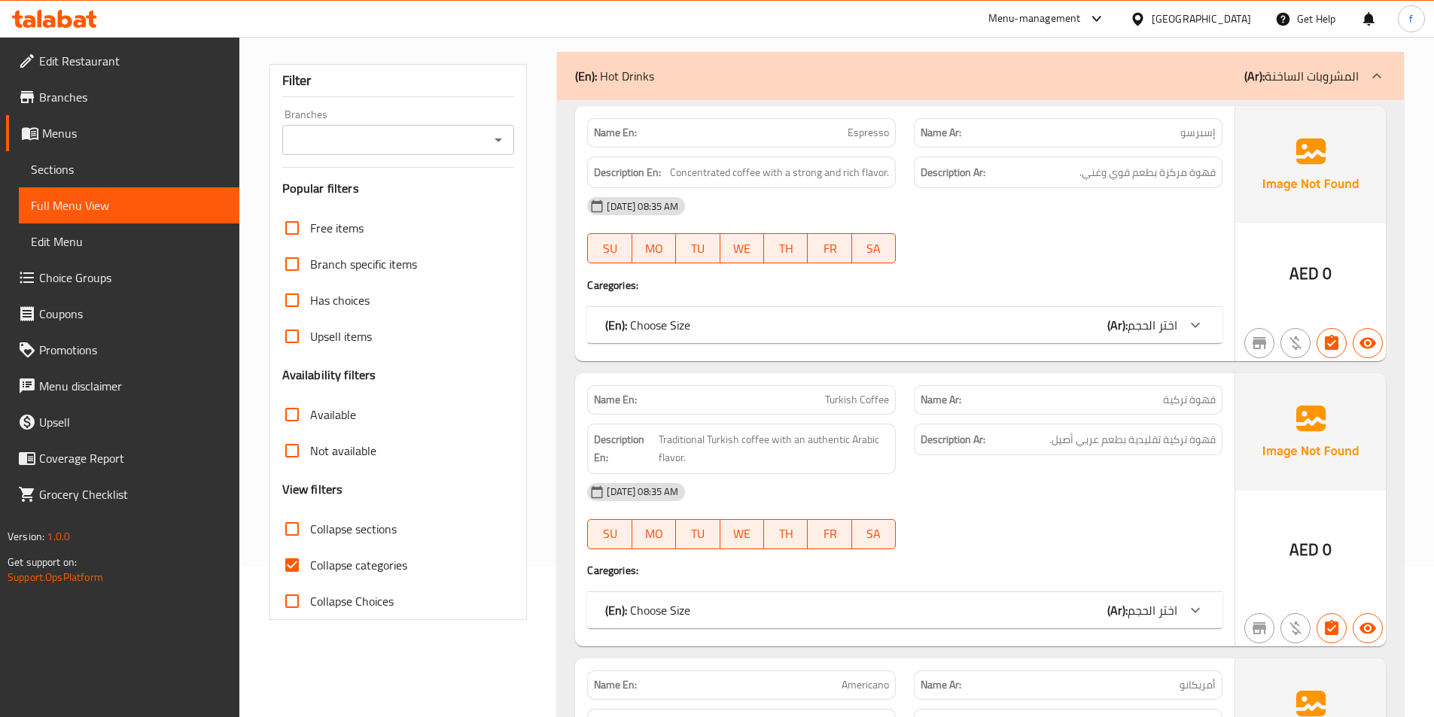
scroll to position [376, 0]
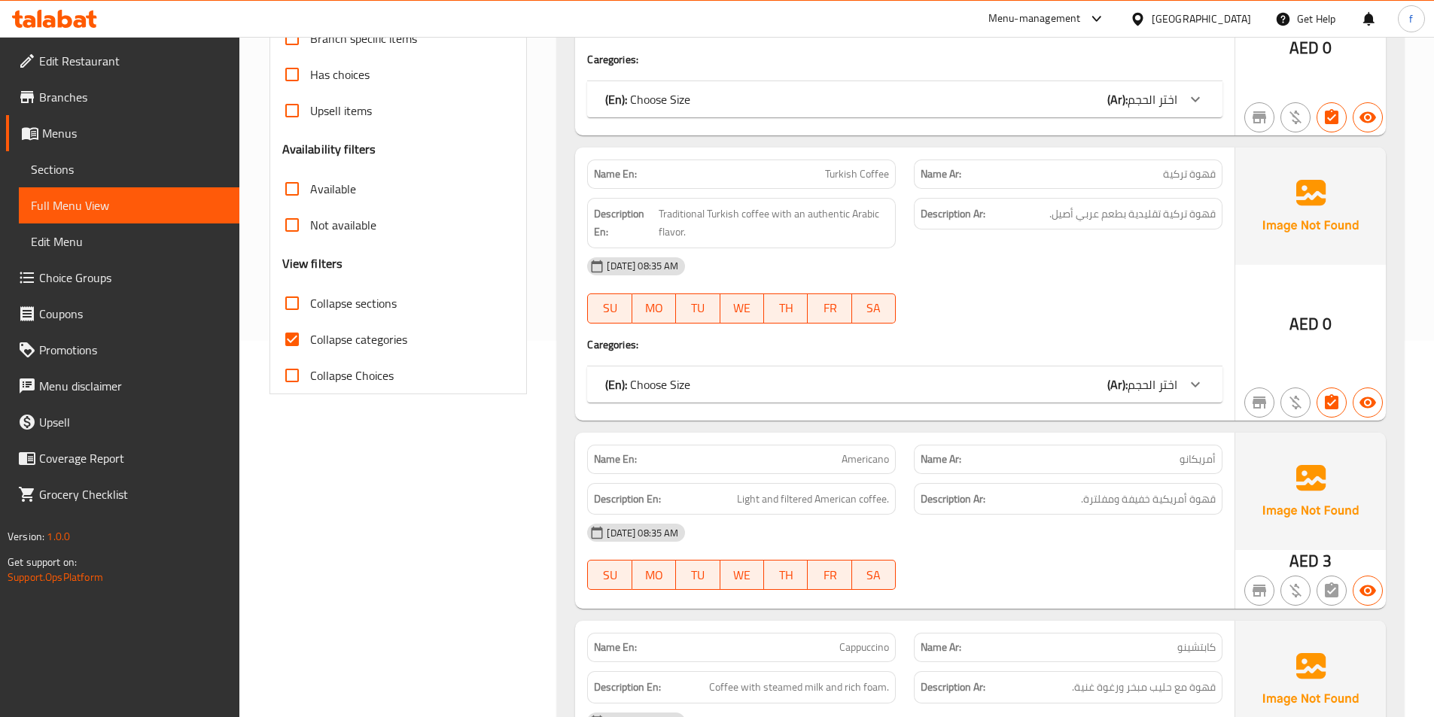
click at [287, 342] on input "Collapse categories" at bounding box center [292, 339] width 36 height 36
checkbox input "false"
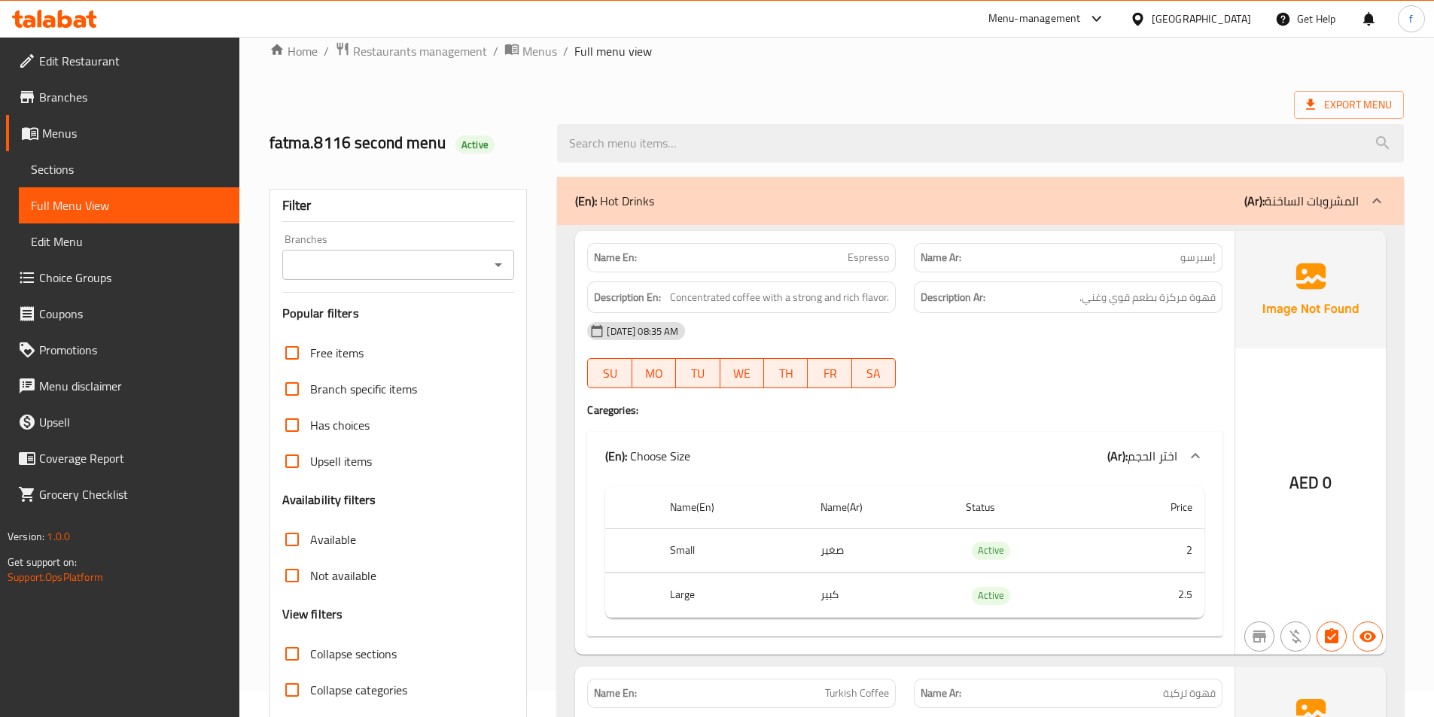
scroll to position [0, 0]
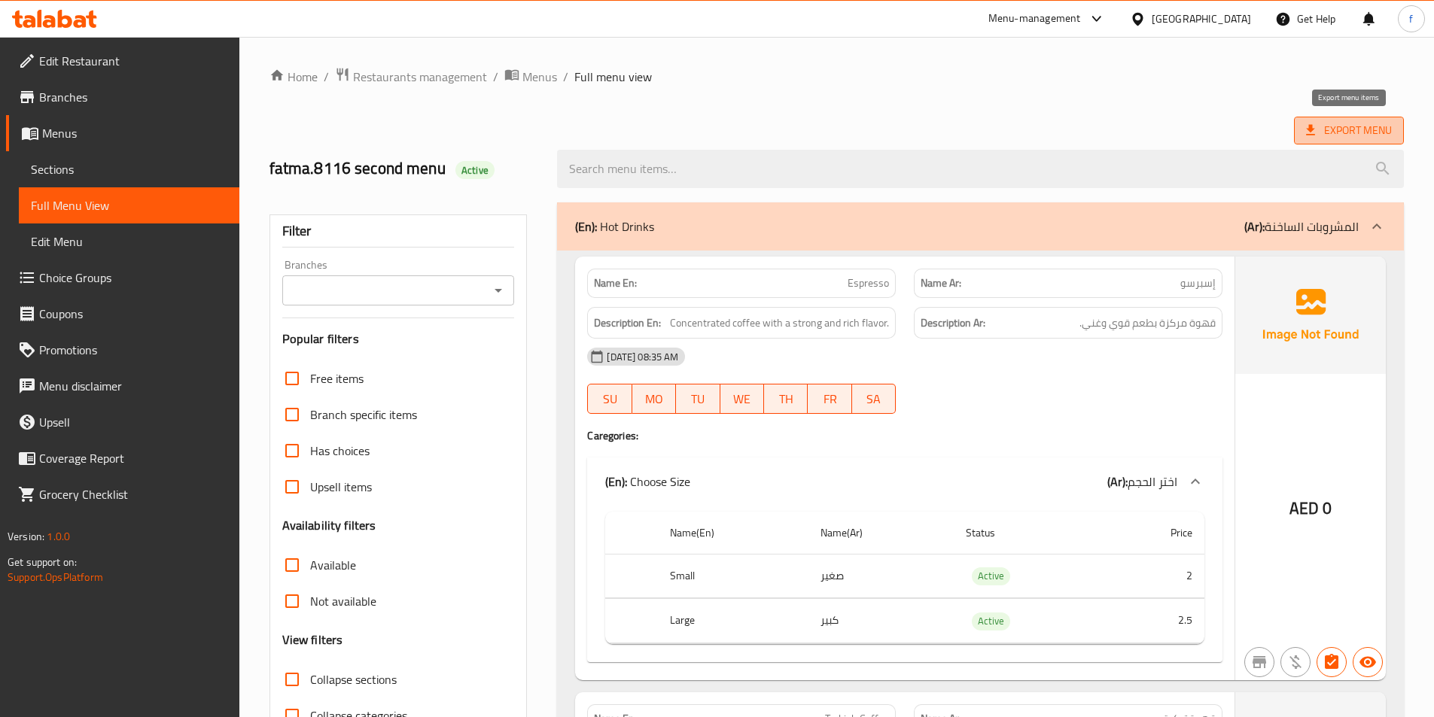
click at [1322, 134] on span "Export Menu" at bounding box center [1349, 130] width 86 height 19
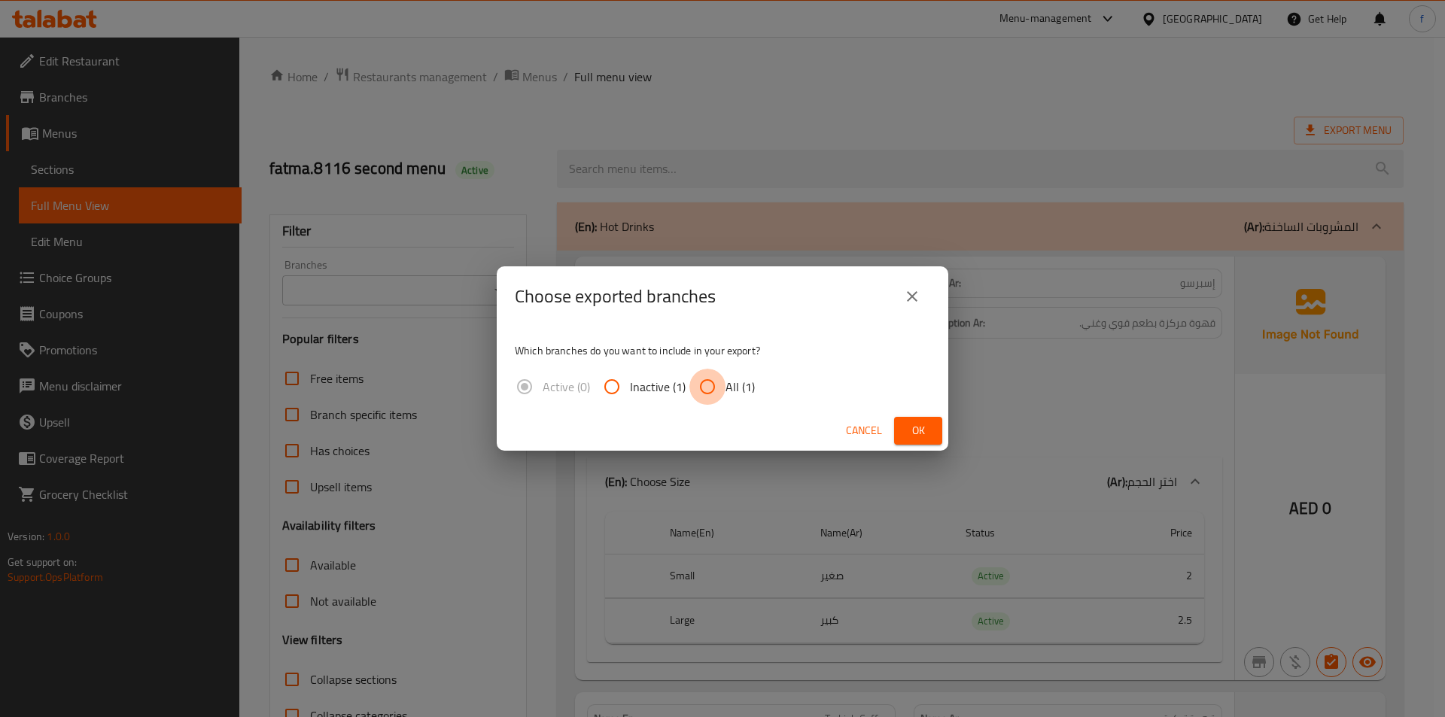
click at [709, 388] on input "All (1)" at bounding box center [707, 387] width 36 height 36
radio input "true"
click at [911, 429] on span "Ok" at bounding box center [918, 430] width 24 height 19
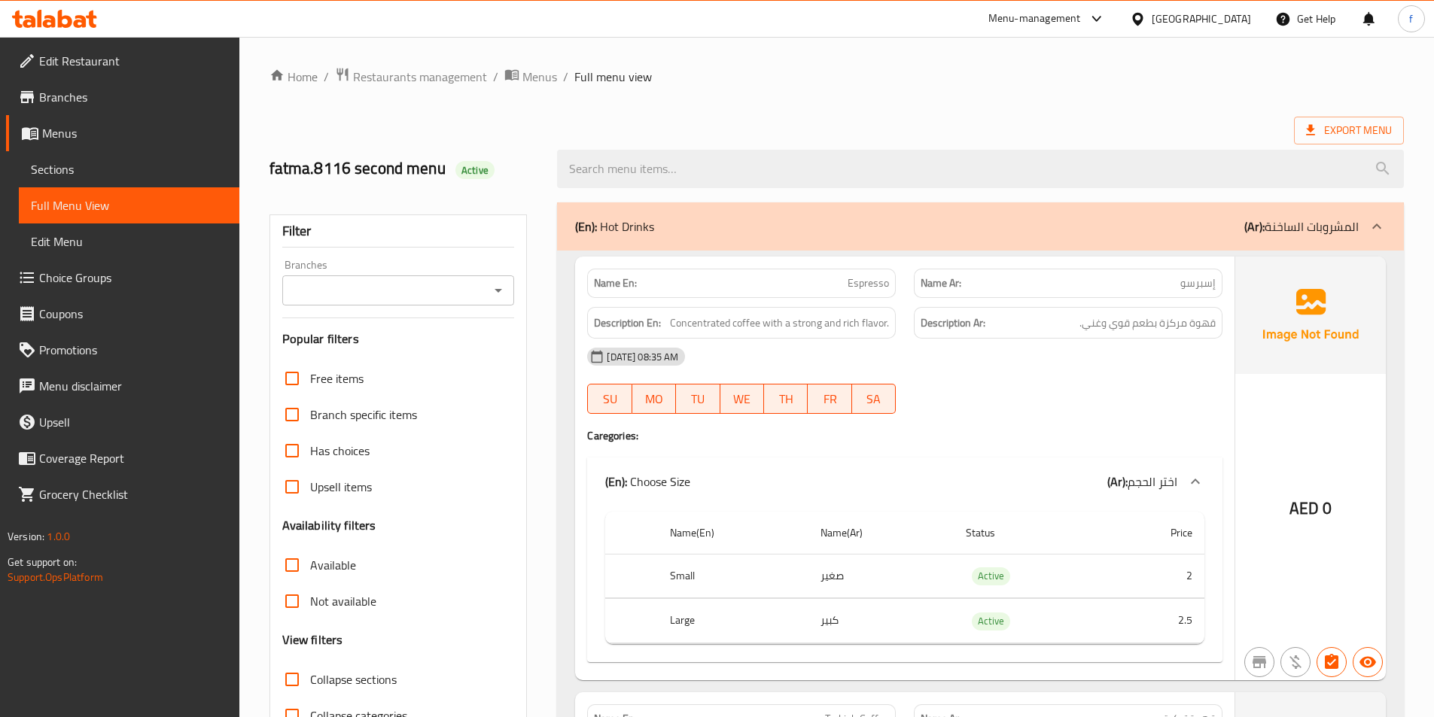
click at [118, 139] on span "Menus" at bounding box center [134, 133] width 185 height 18
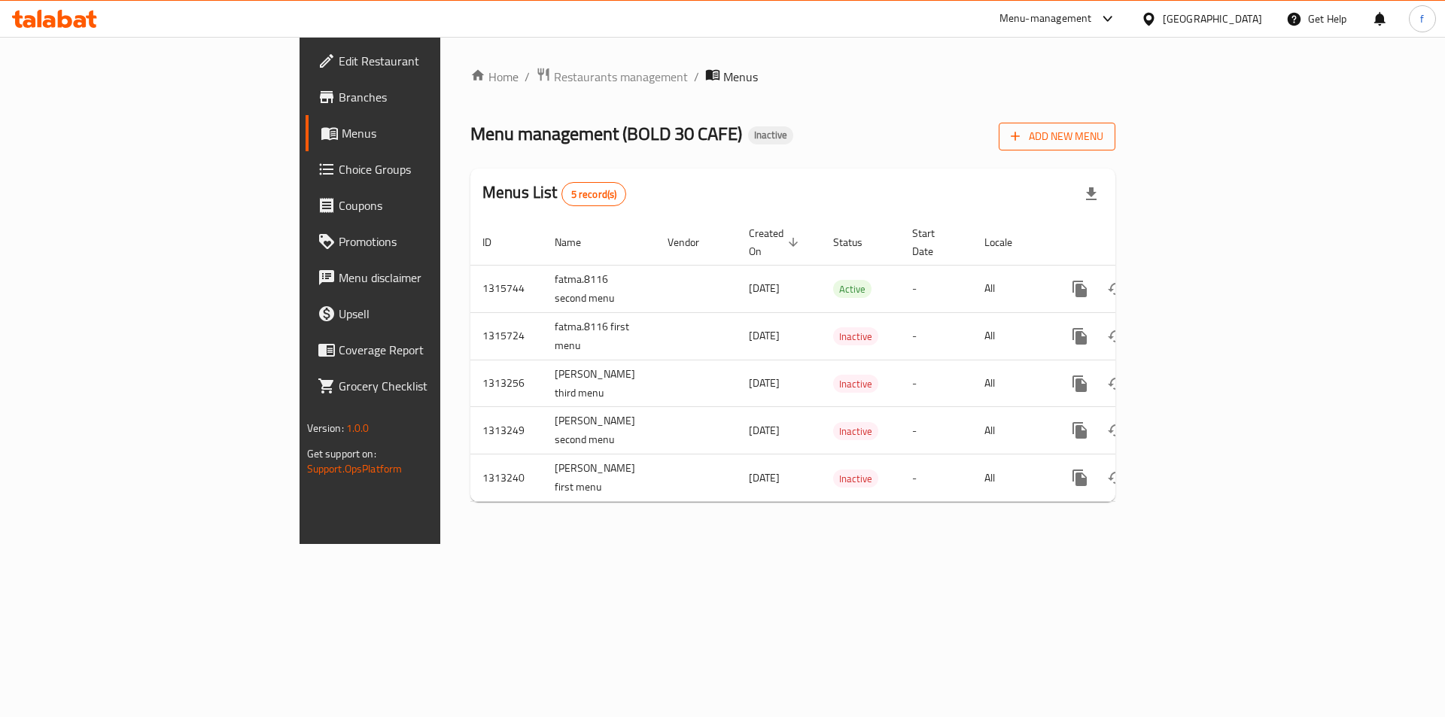
click at [1103, 135] on span "Add New Menu" at bounding box center [1057, 136] width 93 height 19
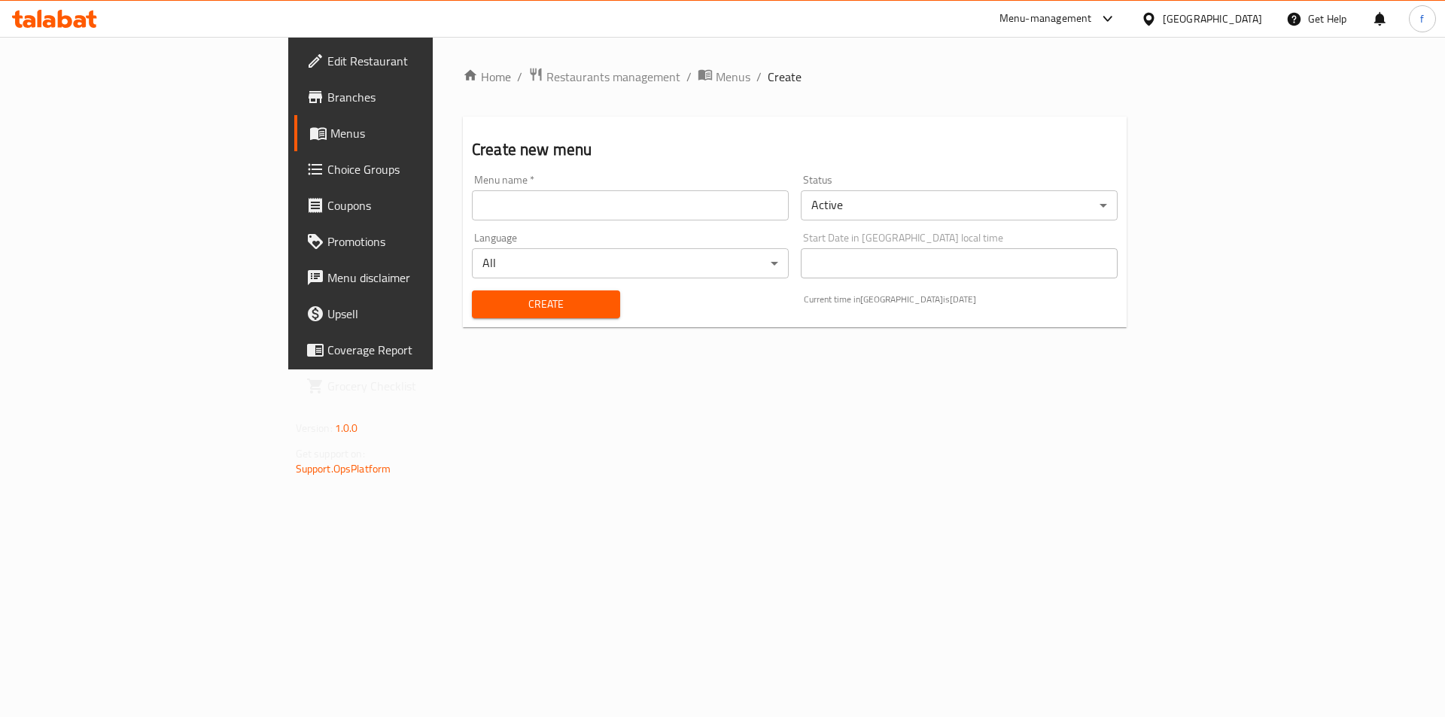
click at [500, 214] on input "text" at bounding box center [630, 205] width 317 height 30
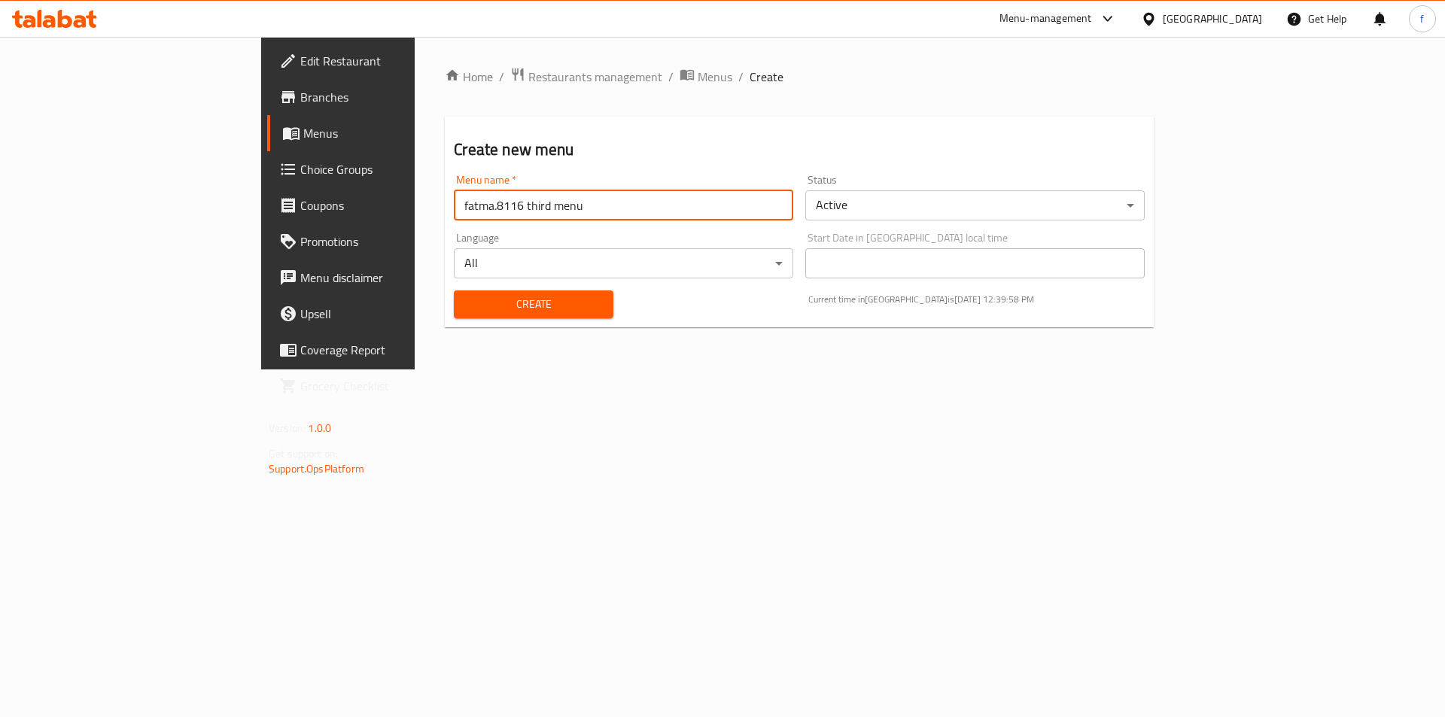
type input "fatma.8116 third menu"
click at [466, 295] on span "Create" at bounding box center [533, 304] width 135 height 19
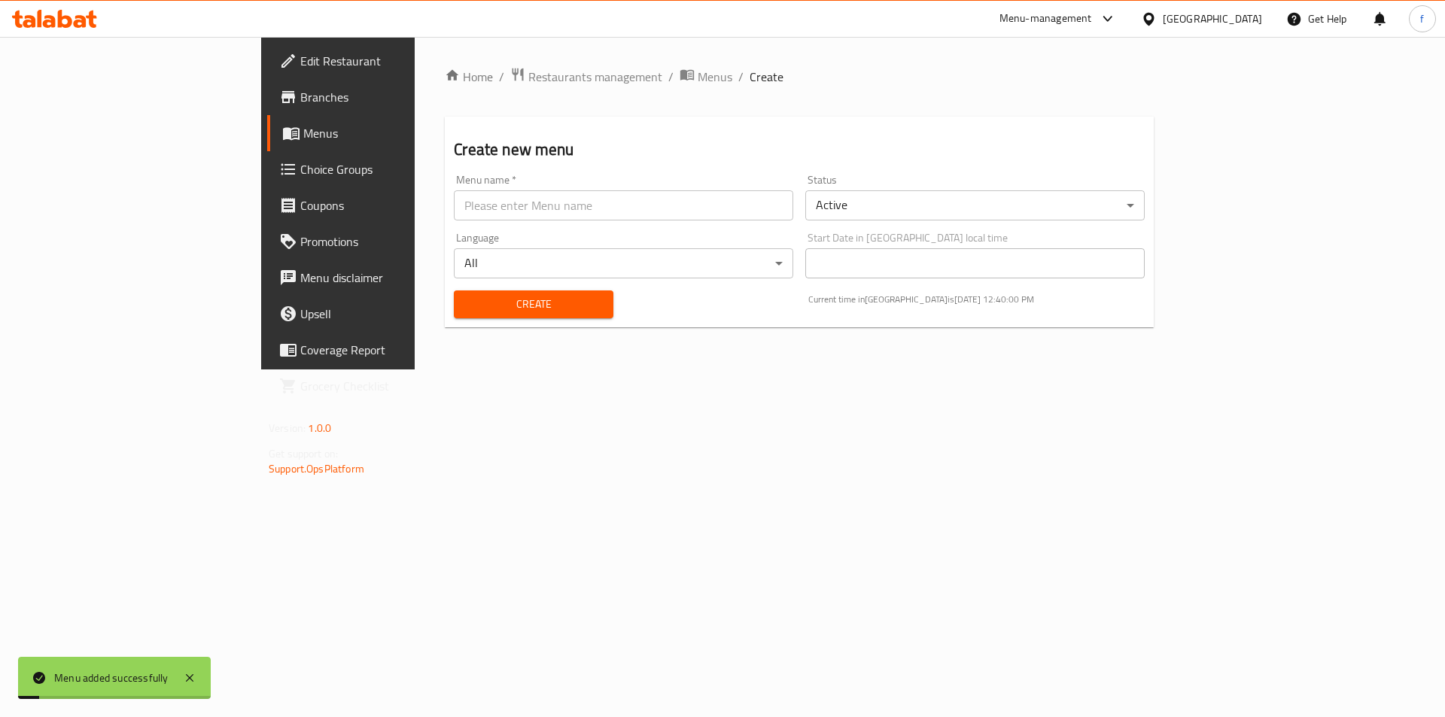
click at [303, 141] on span "Menus" at bounding box center [396, 133] width 187 height 18
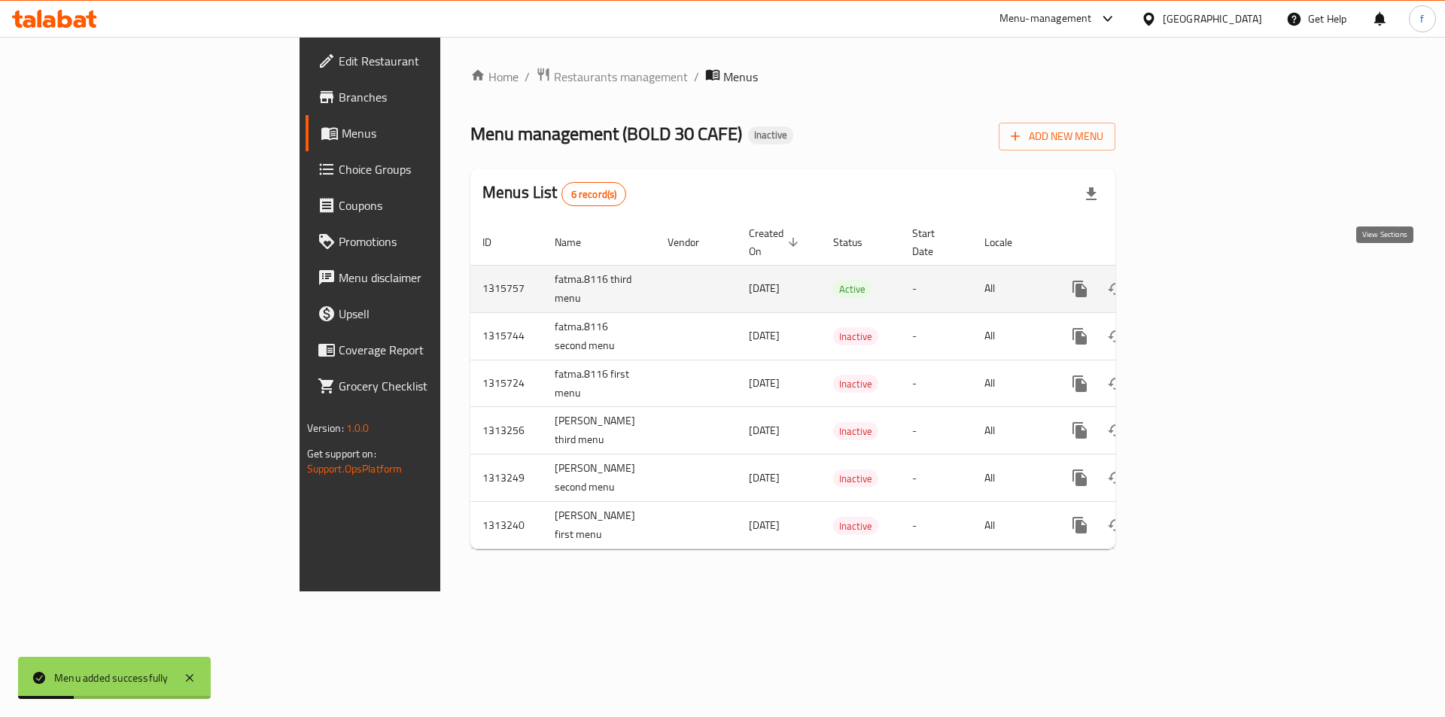
click at [1197, 280] on icon "enhanced table" at bounding box center [1188, 289] width 18 height 18
